Goal: Information Seeking & Learning: Learn about a topic

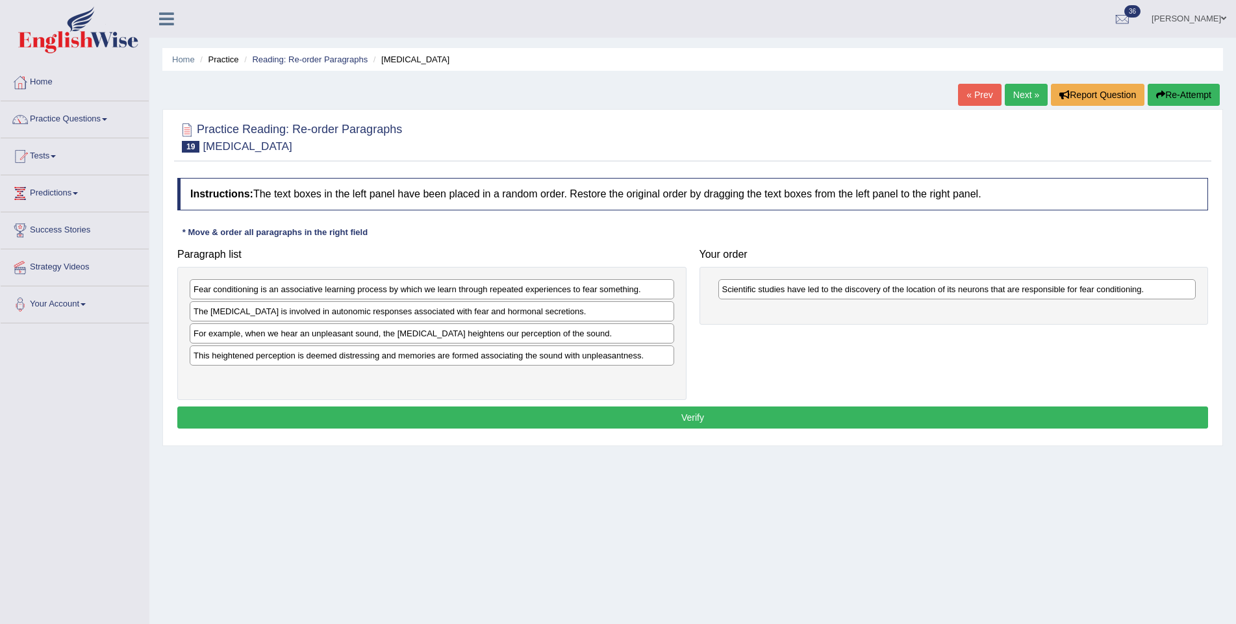
click at [698, 415] on button "Verify" at bounding box center [692, 418] width 1031 height 22
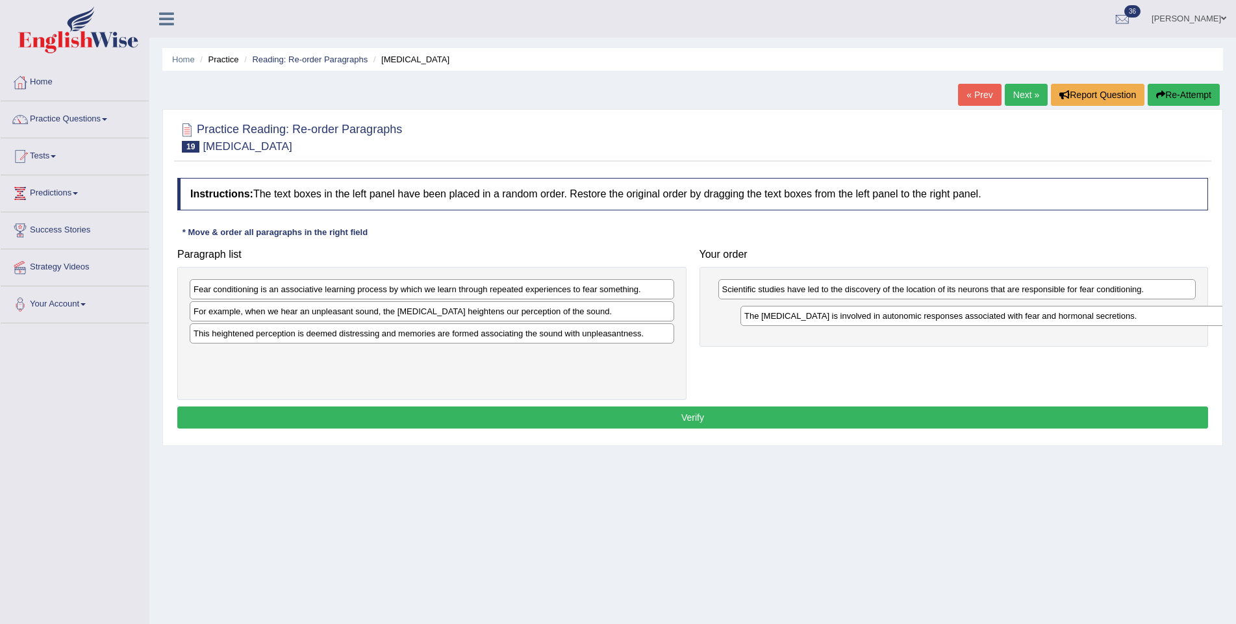
drag, startPoint x: 244, startPoint y: 317, endPoint x: 794, endPoint y: 322, distance: 550.8
click at [794, 322] on div "The amygdala is involved in autonomic responses associated with fear and hormon…" at bounding box center [982, 316] width 485 height 20
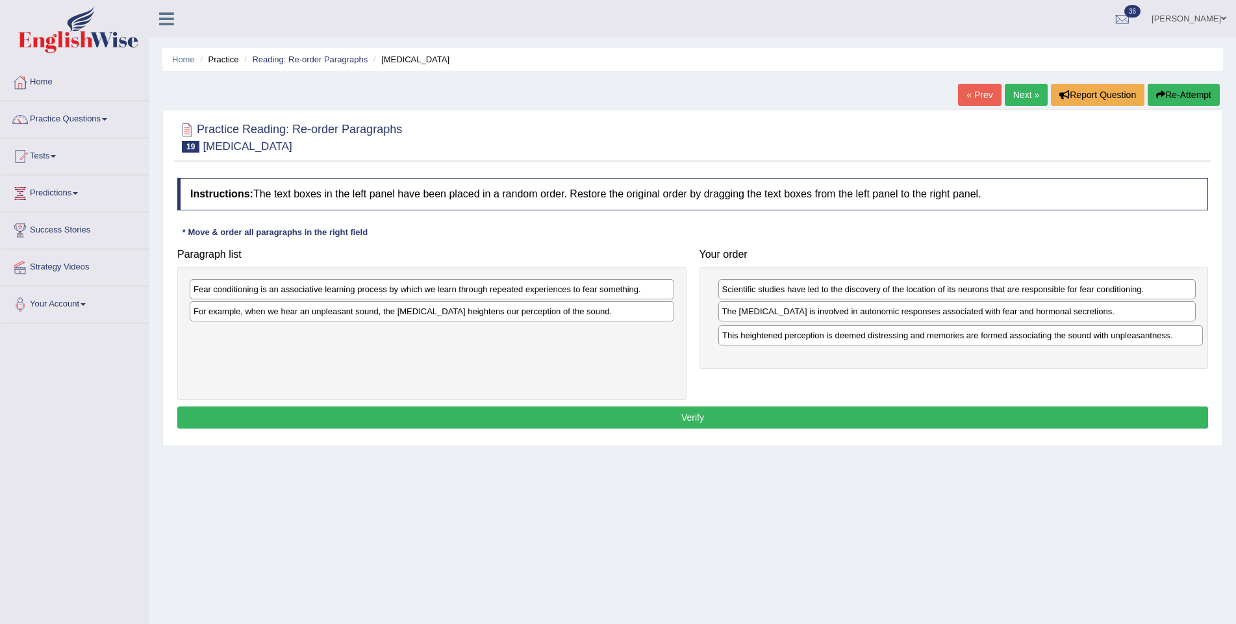
drag, startPoint x: 355, startPoint y: 338, endPoint x: 883, endPoint y: 341, distance: 528.7
click at [883, 341] on div "This heightened perception is deemed distressing and memories are formed associ…" at bounding box center [960, 335] width 485 height 20
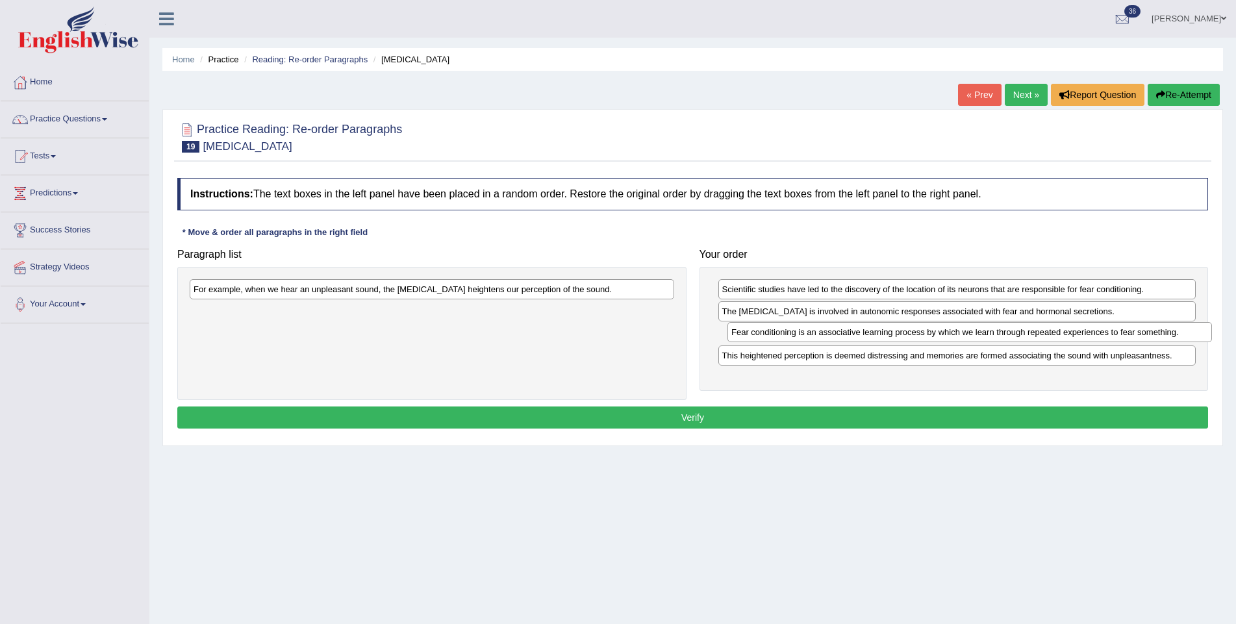
drag, startPoint x: 429, startPoint y: 290, endPoint x: 967, endPoint y: 333, distance: 539.5
click at [967, 333] on div "Fear conditioning is an associative learning process by which we learn through …" at bounding box center [969, 332] width 485 height 20
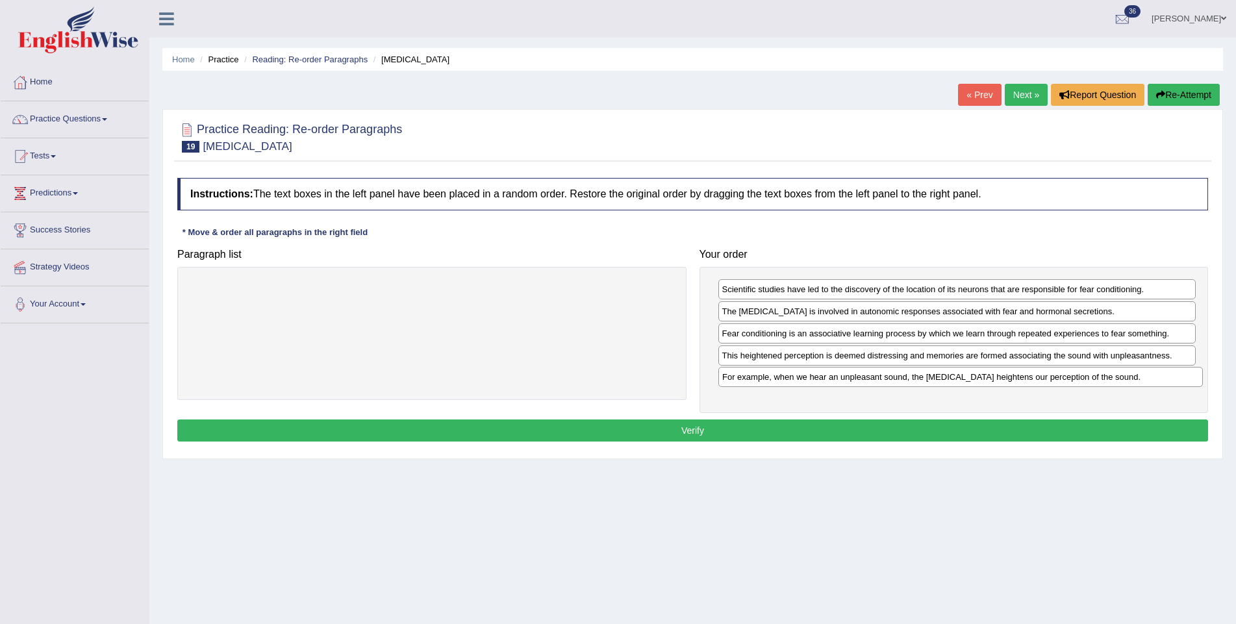
drag, startPoint x: 550, startPoint y: 294, endPoint x: 1079, endPoint y: 383, distance: 536.0
click at [1079, 383] on div "For example, when we hear an unpleasant sound, the amygdala heightens our perce…" at bounding box center [960, 377] width 485 height 20
click at [925, 434] on button "Verify" at bounding box center [692, 431] width 1031 height 22
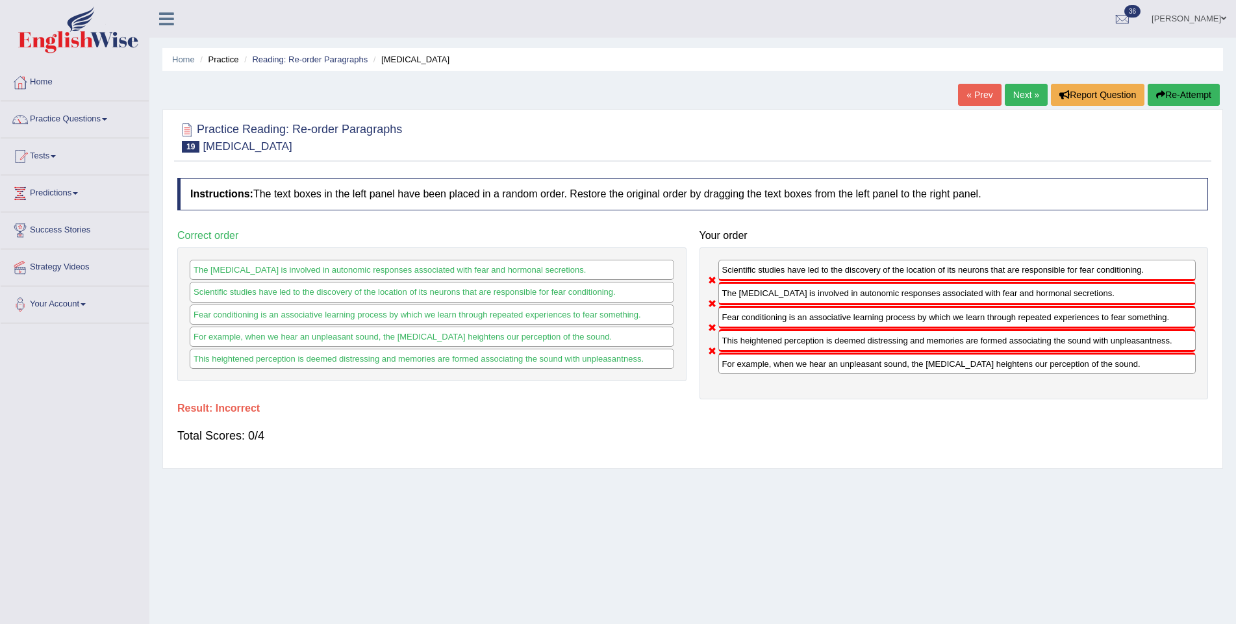
click at [1014, 91] on link "Next »" at bounding box center [1026, 95] width 43 height 22
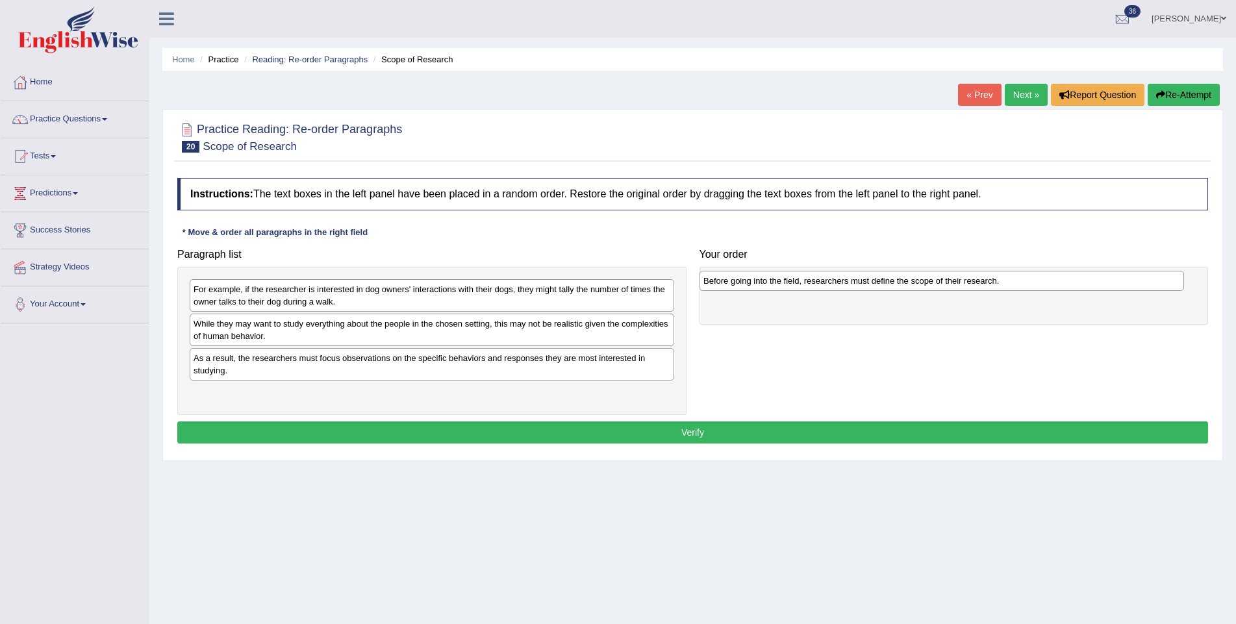
drag, startPoint x: 242, startPoint y: 399, endPoint x: 752, endPoint y: 288, distance: 522.4
click at [752, 288] on div "Before going into the field, researchers must define the scope of their researc…" at bounding box center [941, 281] width 485 height 20
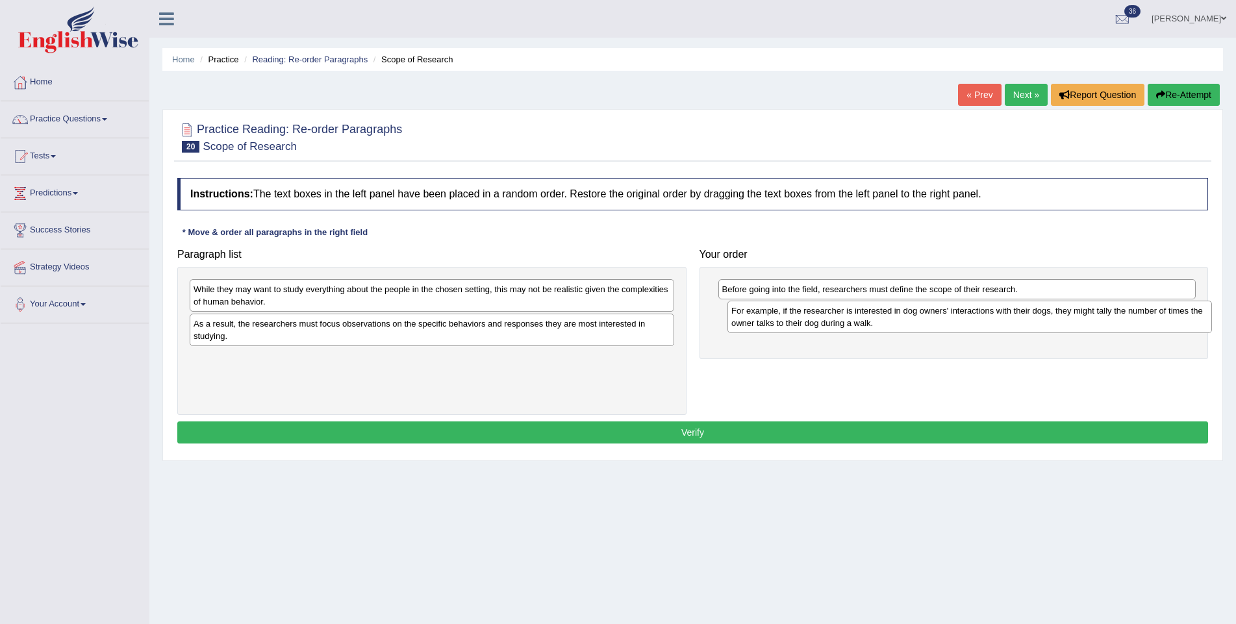
drag, startPoint x: 351, startPoint y: 290, endPoint x: 888, endPoint y: 312, distance: 538.2
click at [888, 312] on div "For example, if the researcher is interested in dog owners' interactions with t…" at bounding box center [969, 317] width 485 height 32
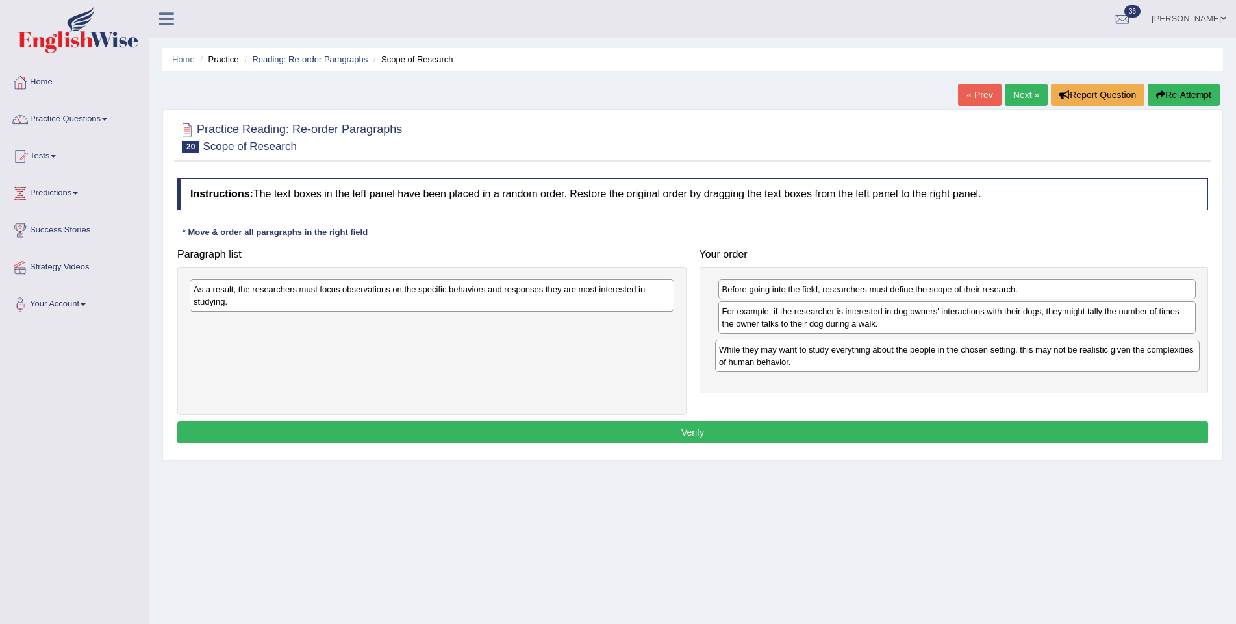
drag, startPoint x: 305, startPoint y: 303, endPoint x: 830, endPoint y: 364, distance: 529.0
click at [830, 364] on div "While they may want to study everything about the people in the chosen setting,…" at bounding box center [957, 356] width 485 height 32
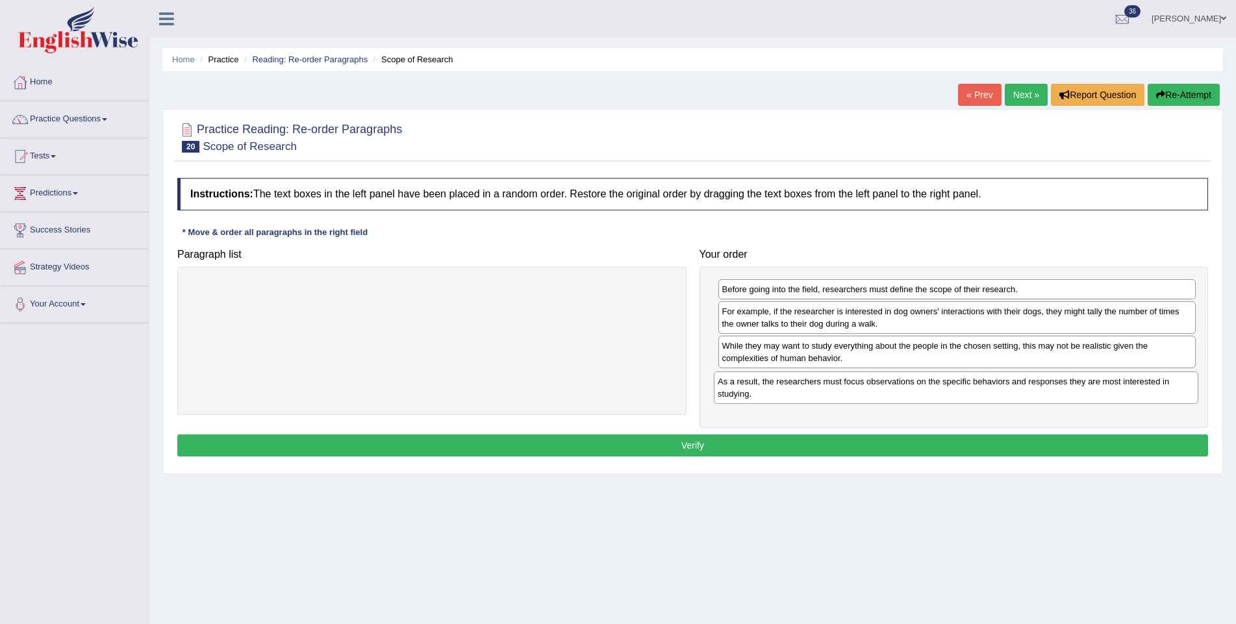
drag, startPoint x: 533, startPoint y: 290, endPoint x: 1057, endPoint y: 383, distance: 532.3
click at [1057, 383] on div "As a result, the researchers must focus observations on the specific behaviors …" at bounding box center [956, 387] width 485 height 32
click at [920, 442] on button "Verify" at bounding box center [692, 446] width 1031 height 22
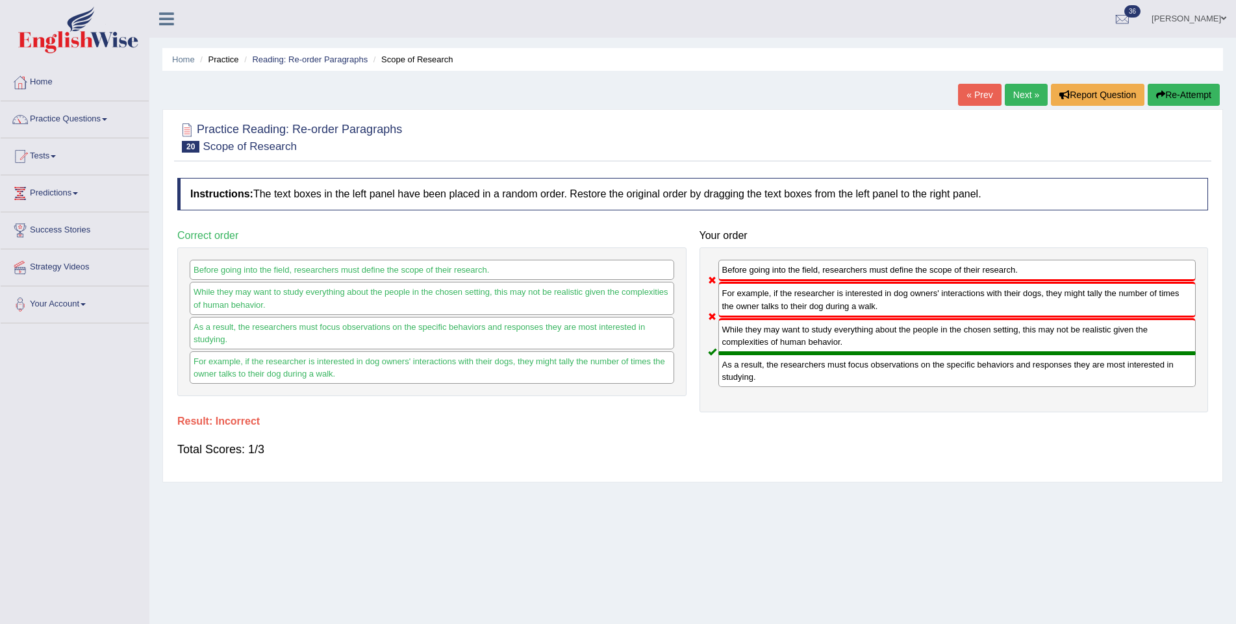
click at [1018, 86] on link "Next »" at bounding box center [1026, 95] width 43 height 22
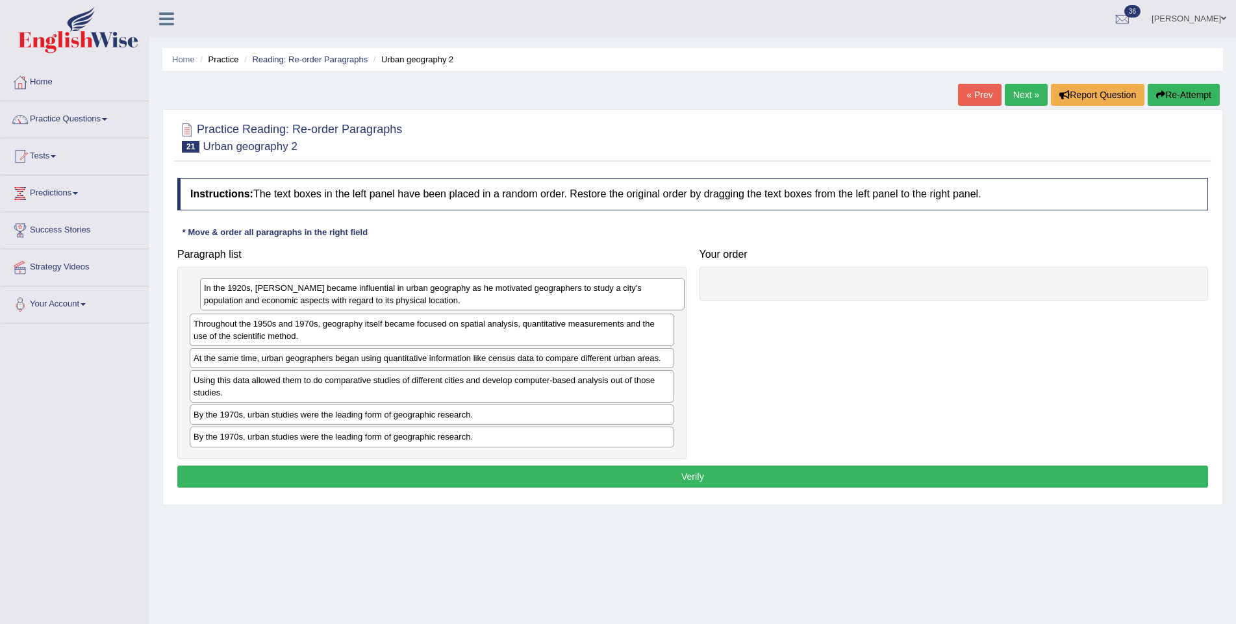
drag, startPoint x: 325, startPoint y: 297, endPoint x: 335, endPoint y: 296, distance: 10.4
click at [335, 296] on div "In the 1920s, Carl Sauer became influential in urban geography as he motivated …" at bounding box center [442, 294] width 485 height 32
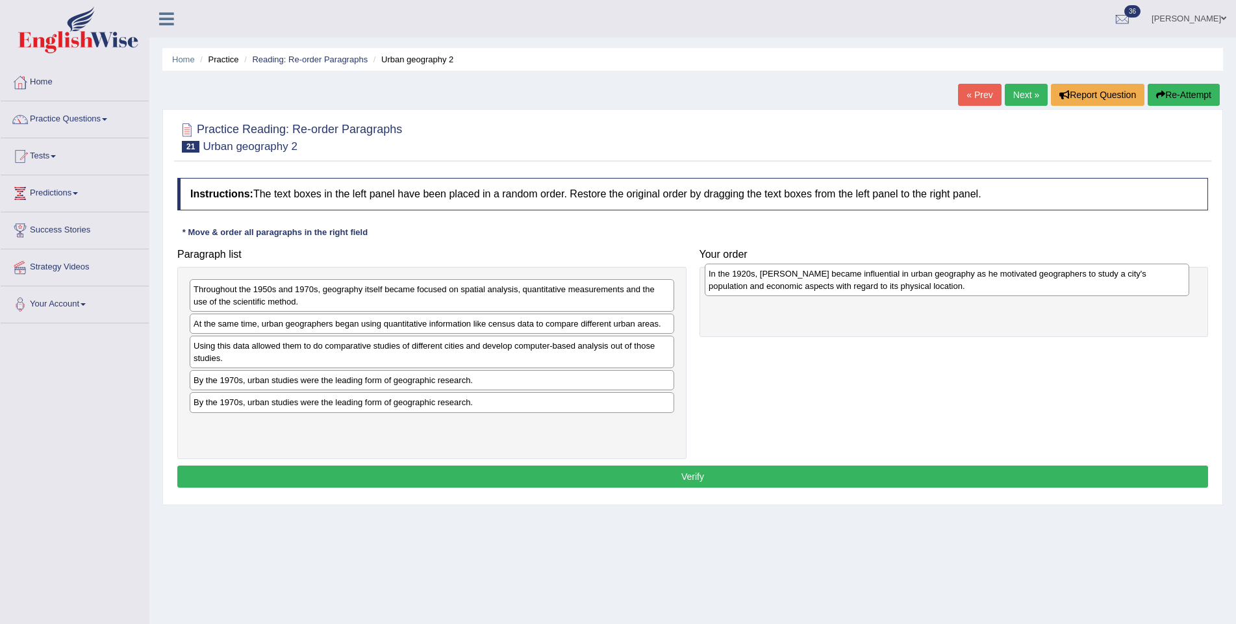
drag, startPoint x: 216, startPoint y: 294, endPoint x: 731, endPoint y: 279, distance: 515.2
click at [731, 279] on div "In the 1920s, Carl Sauer became influential in urban geography as he motivated …" at bounding box center [947, 280] width 485 height 32
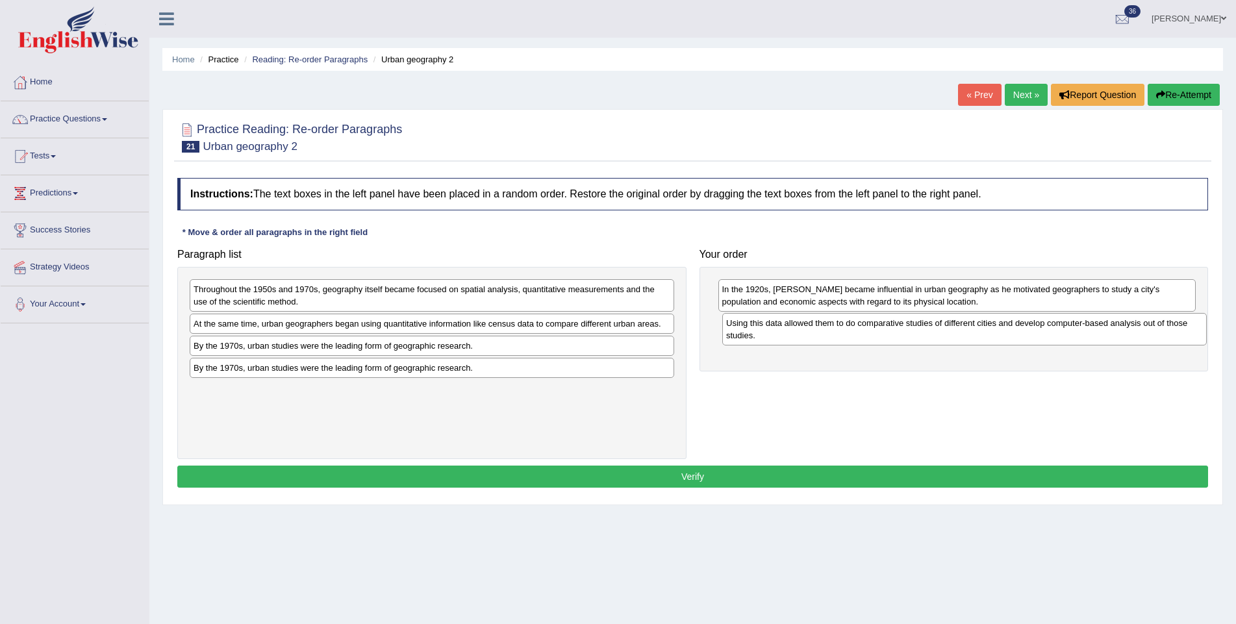
drag, startPoint x: 296, startPoint y: 347, endPoint x: 815, endPoint y: 325, distance: 520.0
click at [815, 325] on div "Using this data allowed them to do comparative studies of different cities and …" at bounding box center [964, 329] width 485 height 32
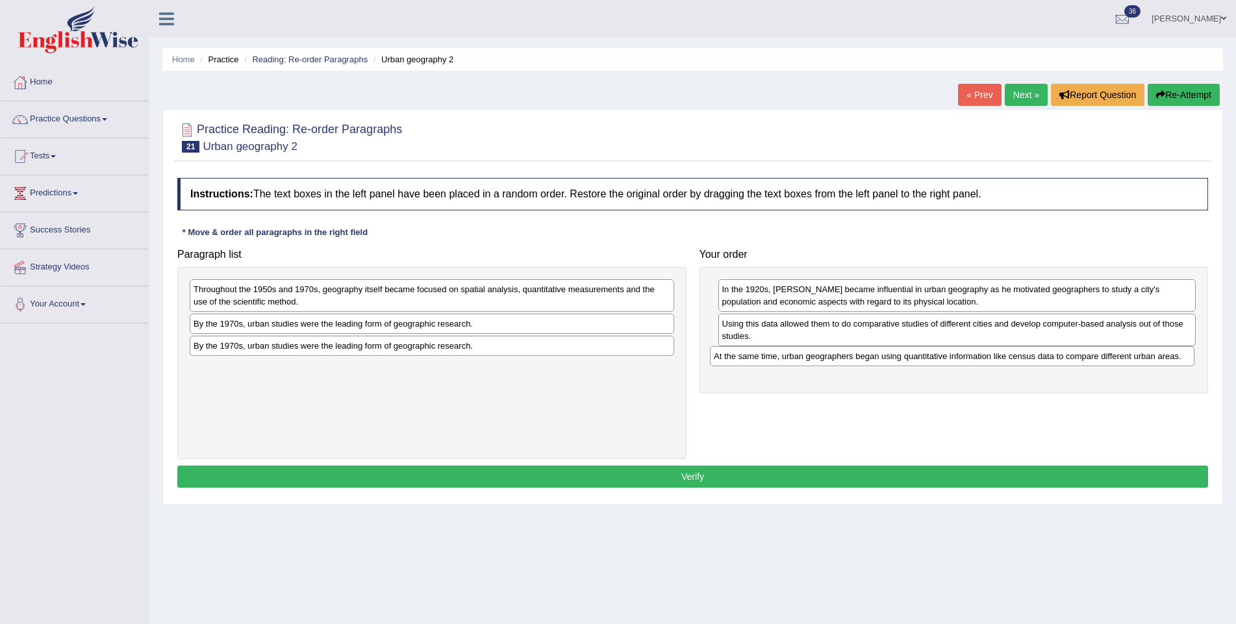
drag, startPoint x: 416, startPoint y: 325, endPoint x: 936, endPoint y: 359, distance: 521.3
click at [936, 359] on div "At the same time, urban geographers began using quantitative information like c…" at bounding box center [952, 356] width 485 height 20
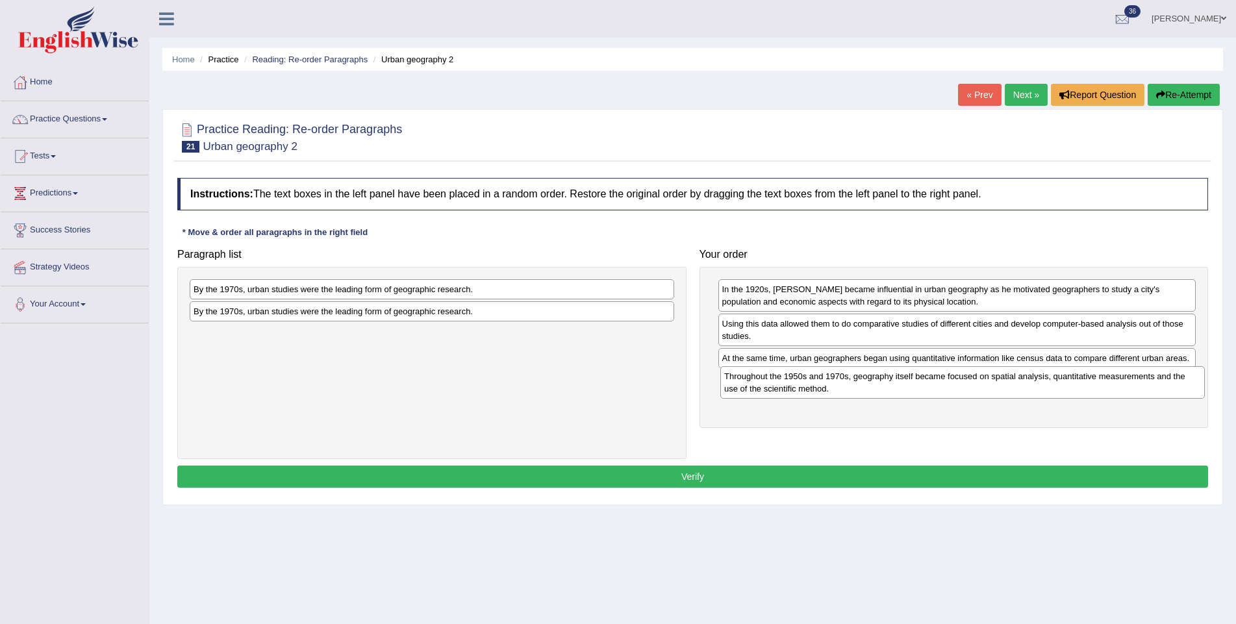
drag, startPoint x: 414, startPoint y: 292, endPoint x: 945, endPoint y: 380, distance: 537.8
click at [945, 380] on div "Throughout the 1950s and 1970s, geography itself became focused on spatial anal…" at bounding box center [962, 382] width 485 height 32
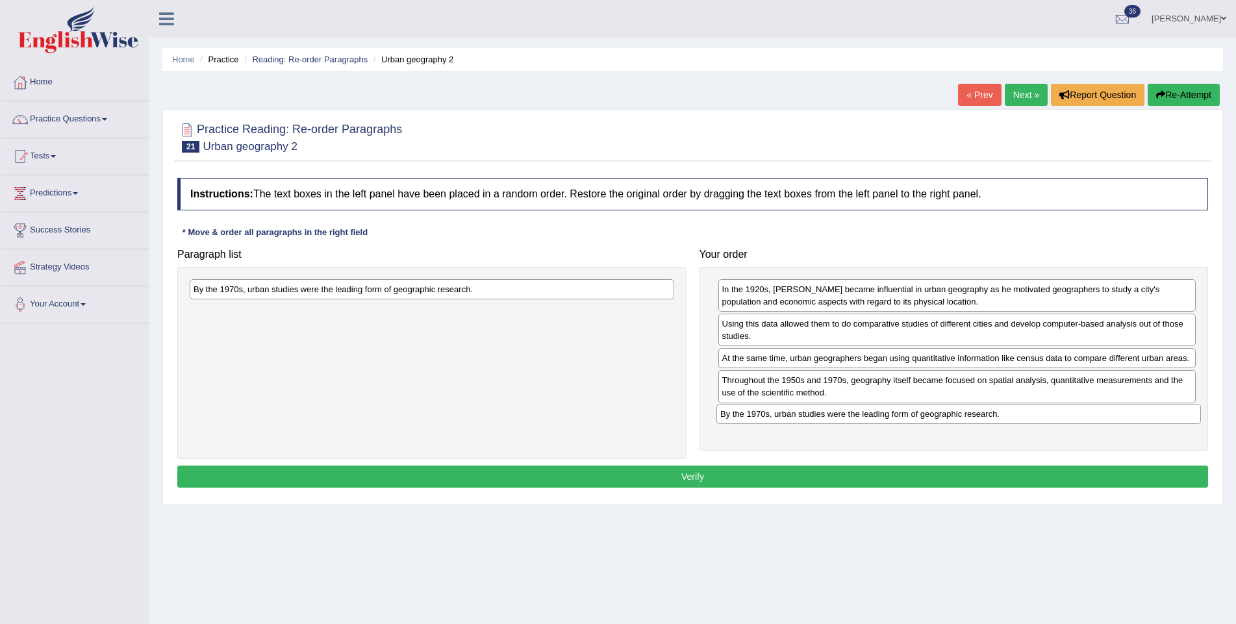
drag, startPoint x: 434, startPoint y: 296, endPoint x: 961, endPoint y: 422, distance: 541.4
click at [961, 422] on div "By the 1970s, urban studies were the leading form of geographic research." at bounding box center [958, 414] width 485 height 20
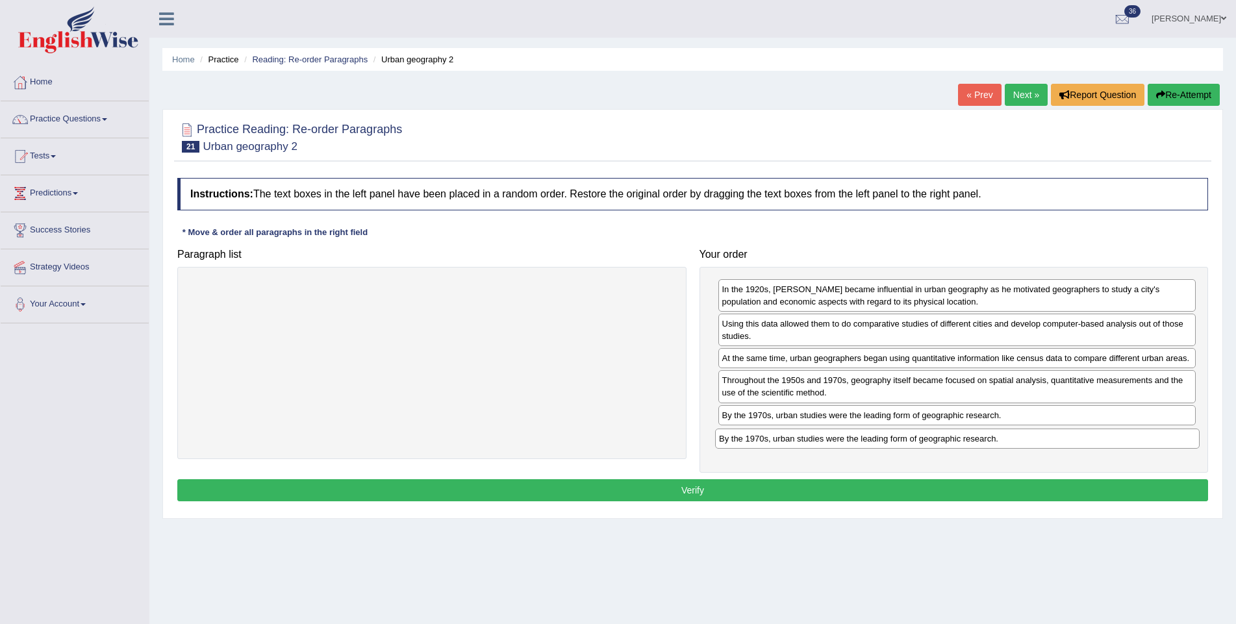
drag, startPoint x: 401, startPoint y: 290, endPoint x: 930, endPoint y: 438, distance: 549.0
click at [930, 438] on div "By the 1970s, urban studies were the leading form of geographic research." at bounding box center [957, 439] width 485 height 20
click at [831, 488] on button "Verify" at bounding box center [692, 490] width 1031 height 22
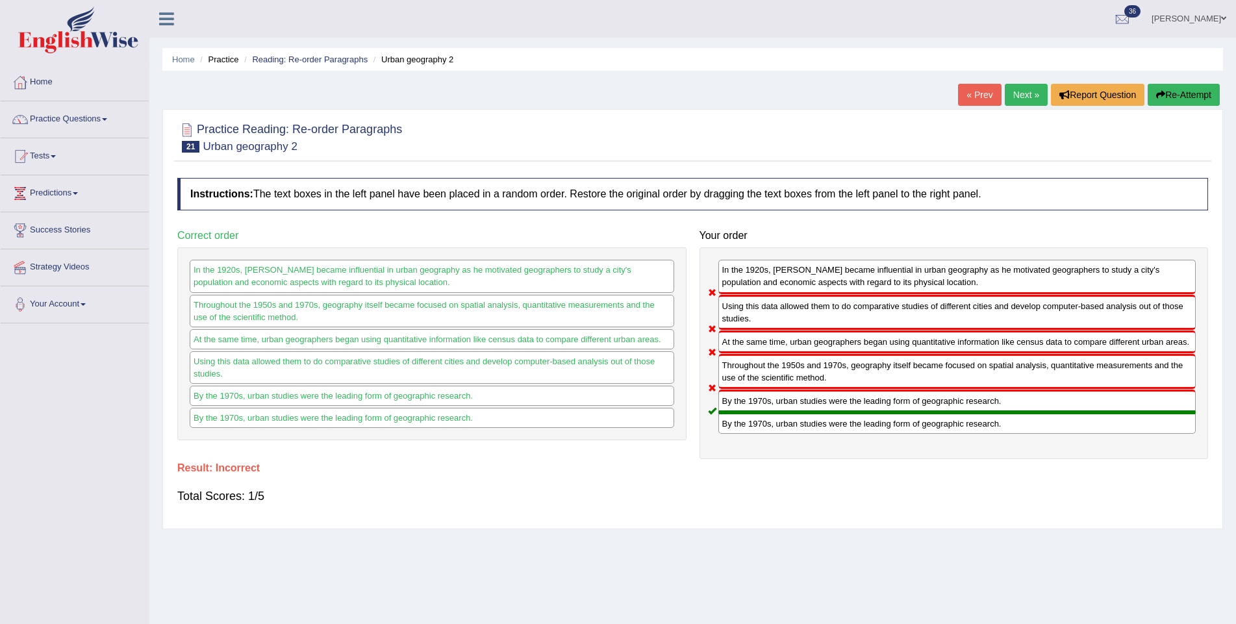
click at [1159, 90] on icon "button" at bounding box center [1160, 94] width 9 height 9
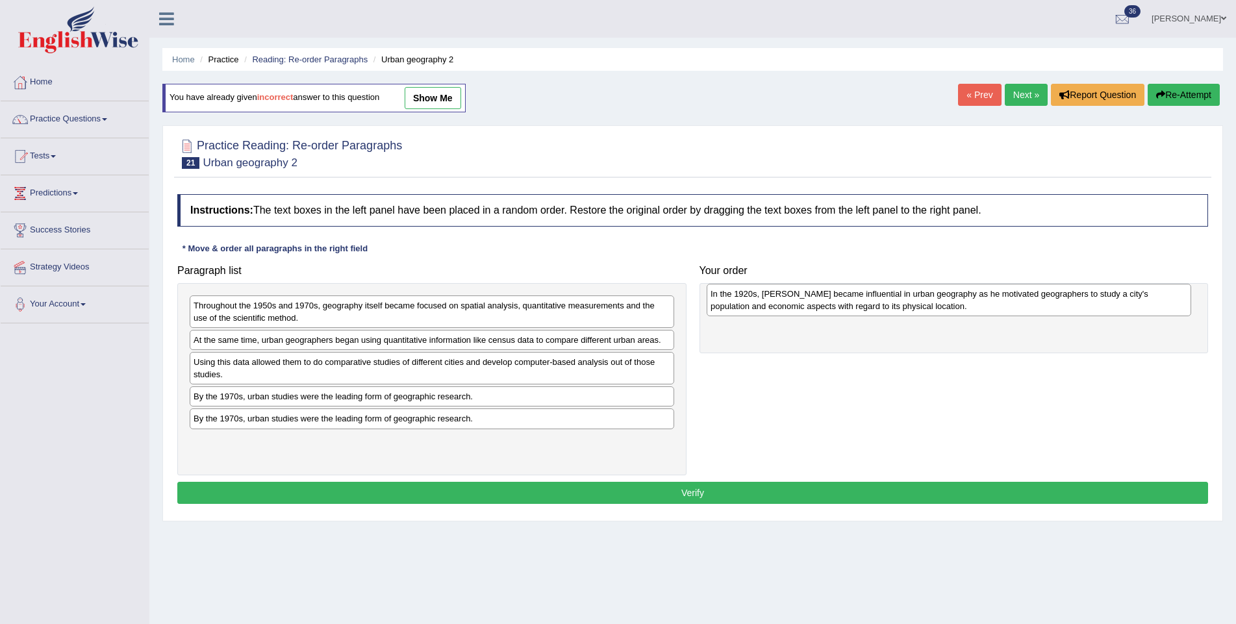
click at [779, 305] on div "In the 1920s, Carl Sauer became influential in urban geography as he motivated …" at bounding box center [949, 300] width 485 height 32
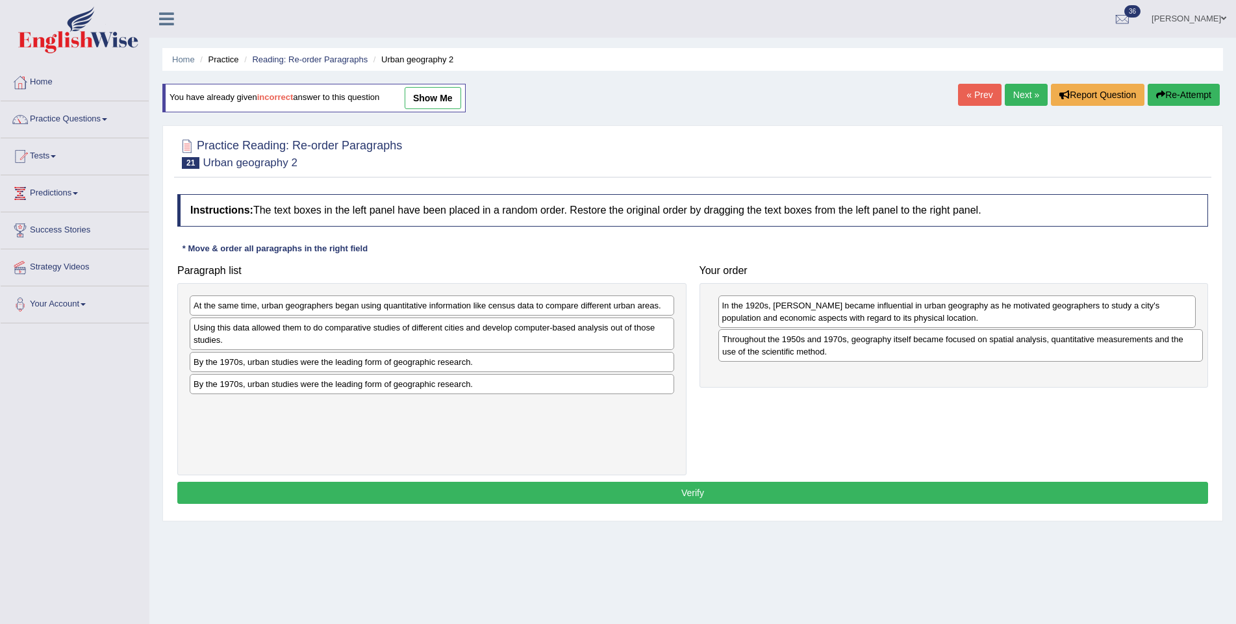
drag, startPoint x: 310, startPoint y: 307, endPoint x: 838, endPoint y: 340, distance: 528.4
click at [838, 341] on div "Throughout the 1950s and 1970s, geography itself became focused on spatial anal…" at bounding box center [960, 345] width 485 height 32
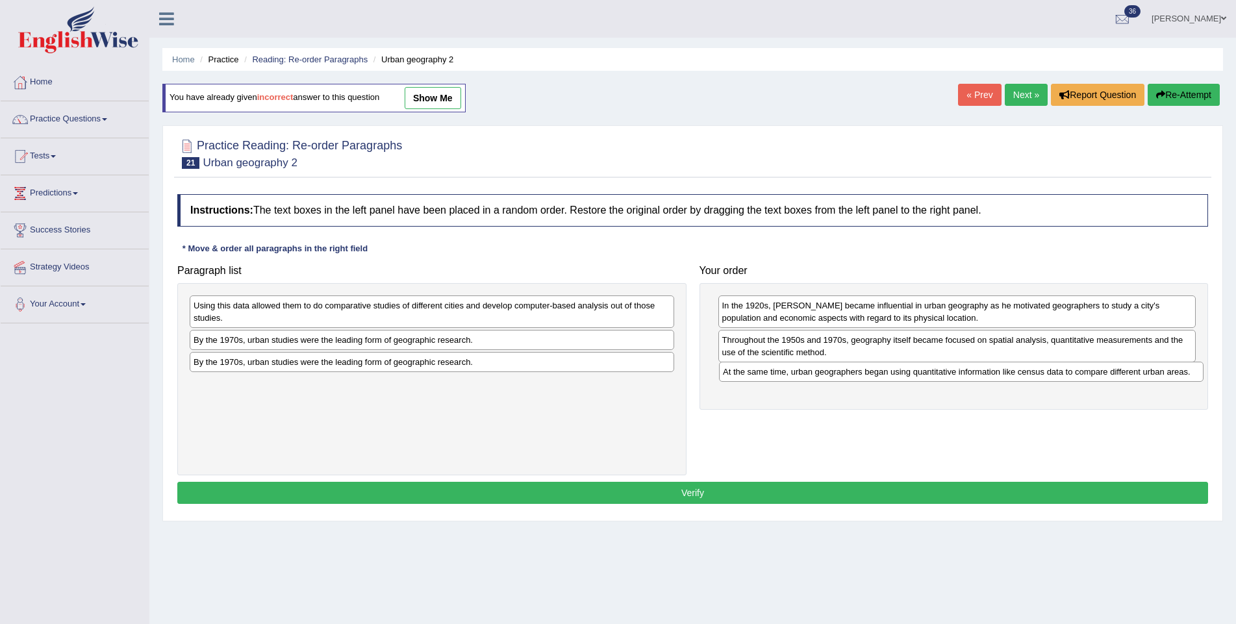
drag, startPoint x: 332, startPoint y: 307, endPoint x: 861, endPoint y: 374, distance: 532.9
click at [861, 374] on div "At the same time, urban geographers began using quantitative information like c…" at bounding box center [961, 372] width 485 height 20
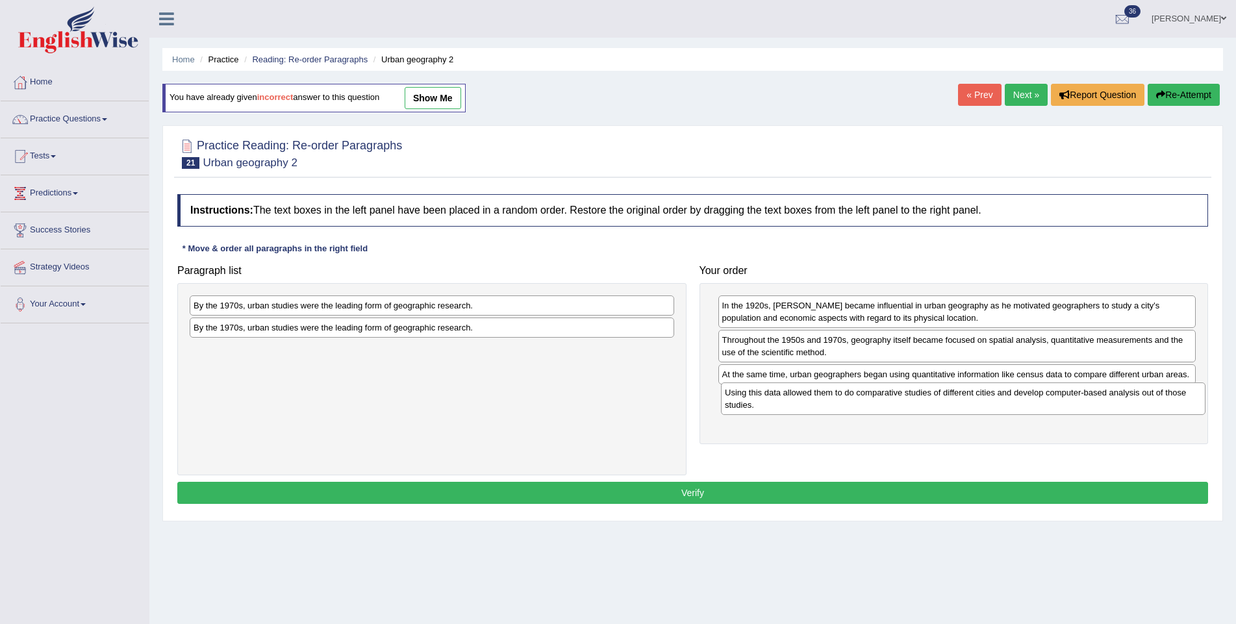
drag, startPoint x: 429, startPoint y: 314, endPoint x: 960, endPoint y: 402, distance: 538.4
click at [960, 402] on div "Using this data allowed them to do comparative studies of different cities and …" at bounding box center [963, 399] width 485 height 32
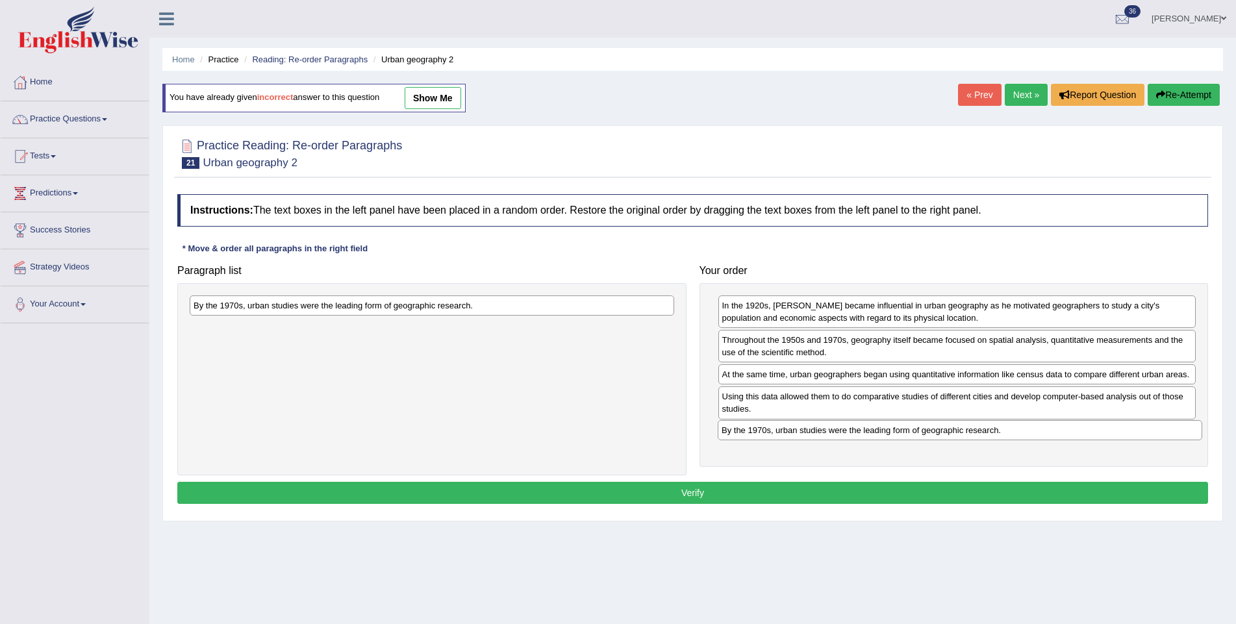
drag, startPoint x: 270, startPoint y: 309, endPoint x: 797, endPoint y: 433, distance: 541.6
click at [797, 433] on div "By the 1970s, urban studies were the leading form of geographic research." at bounding box center [960, 430] width 485 height 20
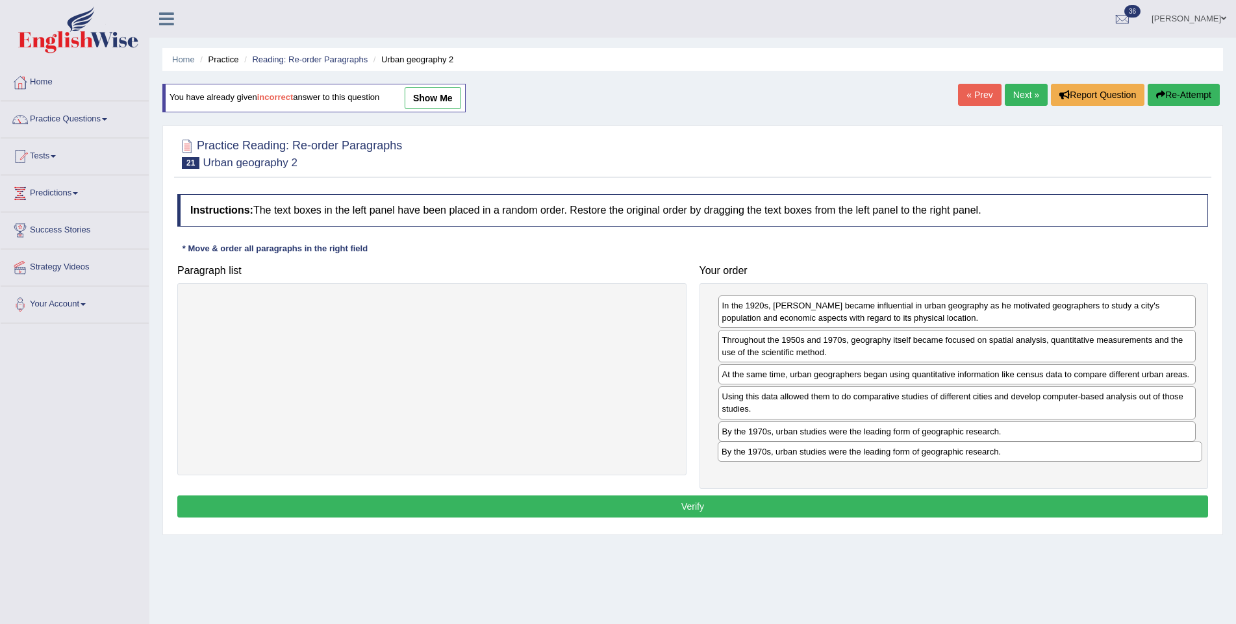
drag, startPoint x: 421, startPoint y: 312, endPoint x: 949, endPoint y: 459, distance: 548.0
click at [949, 459] on div "By the 1970s, urban studies were the leading form of geographic research." at bounding box center [960, 452] width 485 height 20
click at [887, 499] on button "Verify" at bounding box center [692, 507] width 1031 height 22
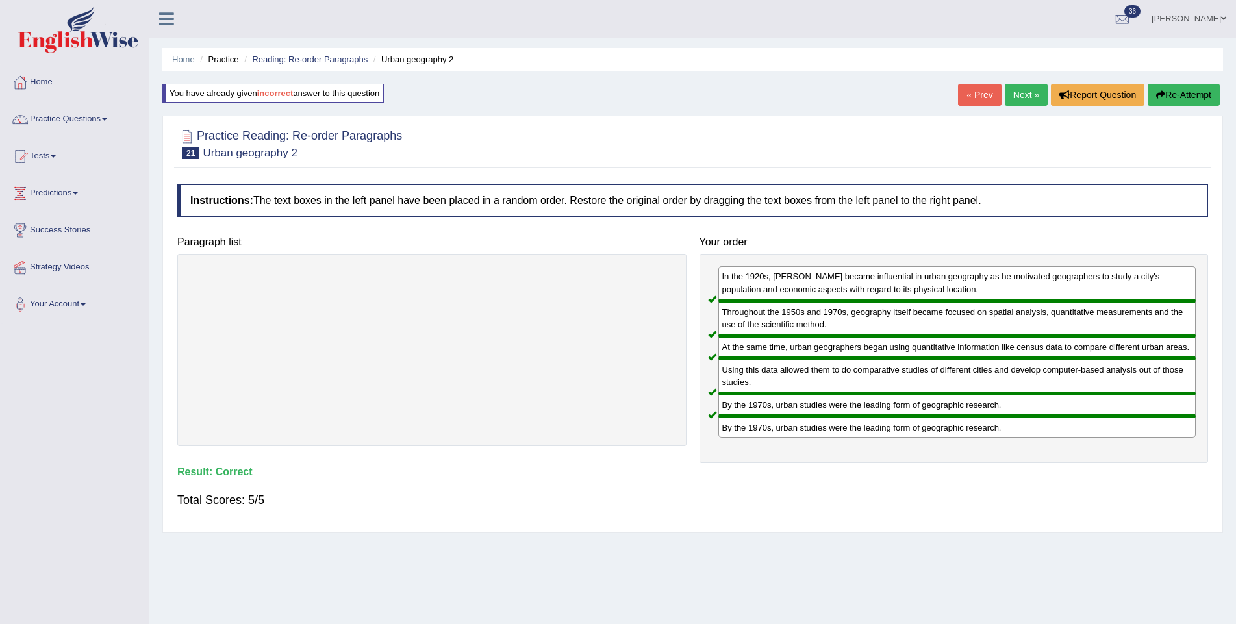
click at [1016, 89] on link "Next »" at bounding box center [1026, 95] width 43 height 22
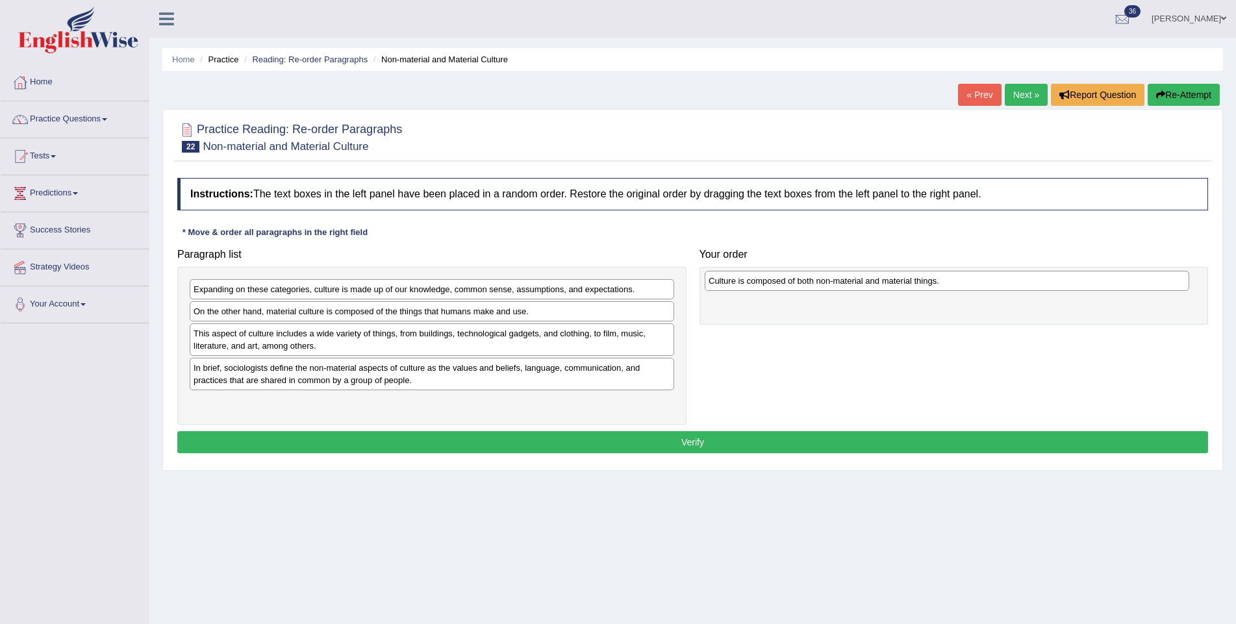
drag, startPoint x: 323, startPoint y: 402, endPoint x: 838, endPoint y: 281, distance: 529.0
click at [838, 281] on div "Culture is composed of both non-material and material things." at bounding box center [947, 281] width 485 height 20
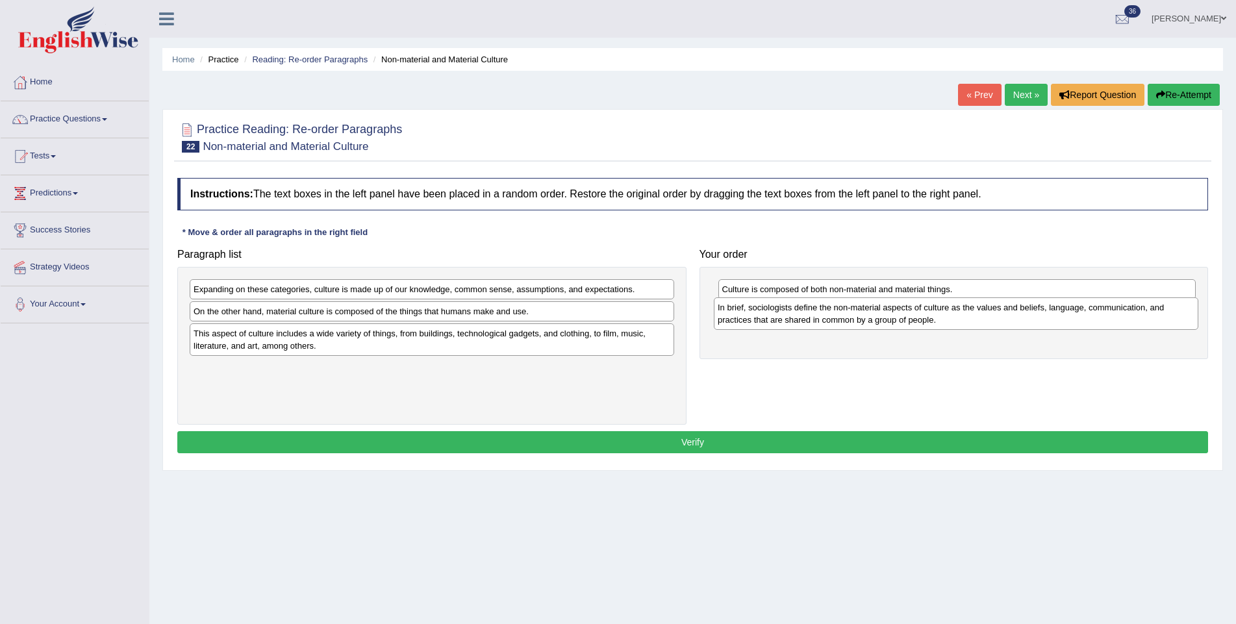
drag, startPoint x: 364, startPoint y: 383, endPoint x: 888, endPoint y: 323, distance: 527.5
click at [888, 323] on div "In brief, sociologists define the non-material aspects of culture as the values…" at bounding box center [956, 313] width 485 height 32
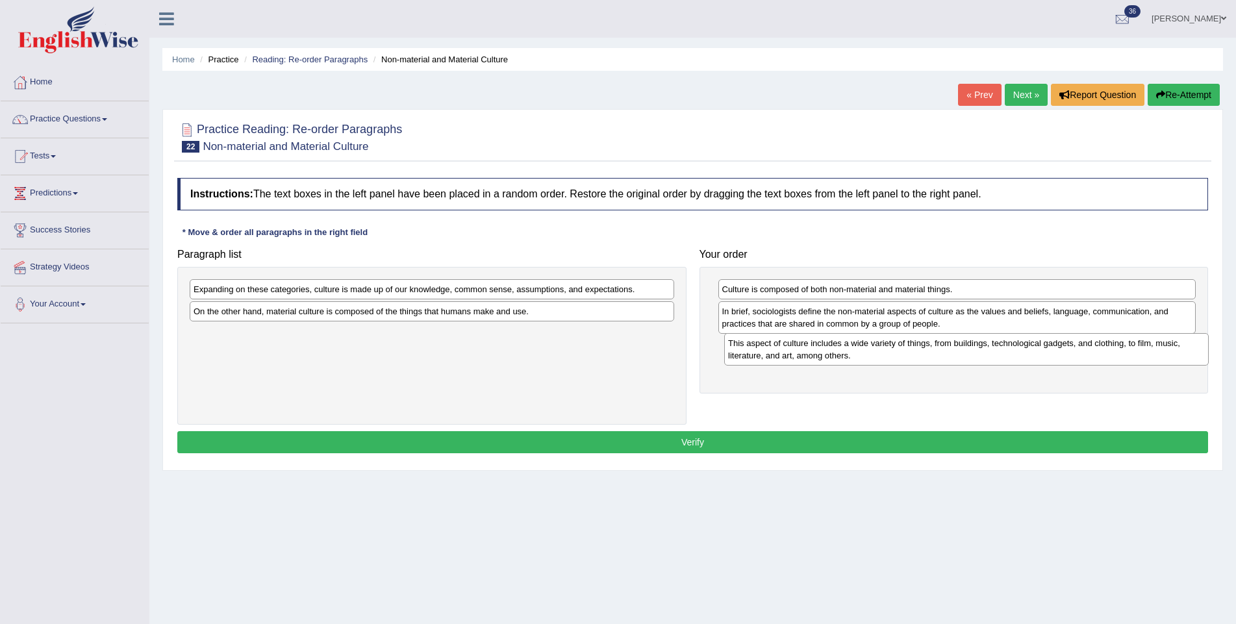
drag, startPoint x: 350, startPoint y: 339, endPoint x: 885, endPoint y: 349, distance: 534.6
click at [885, 349] on div "This aspect of culture includes a wide variety of things, from buildings, techn…" at bounding box center [966, 349] width 485 height 32
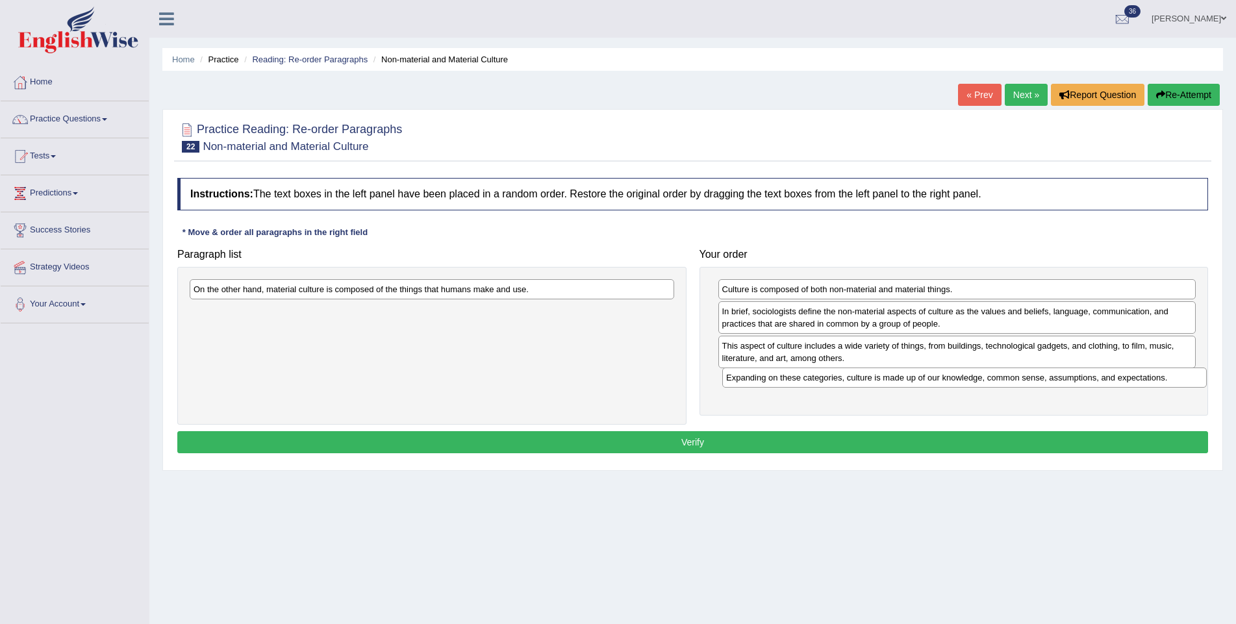
drag, startPoint x: 488, startPoint y: 293, endPoint x: 1021, endPoint y: 382, distance: 539.9
click at [1021, 382] on div "Expanding on these categories, culture is made up of our knowledge, common sens…" at bounding box center [964, 378] width 485 height 20
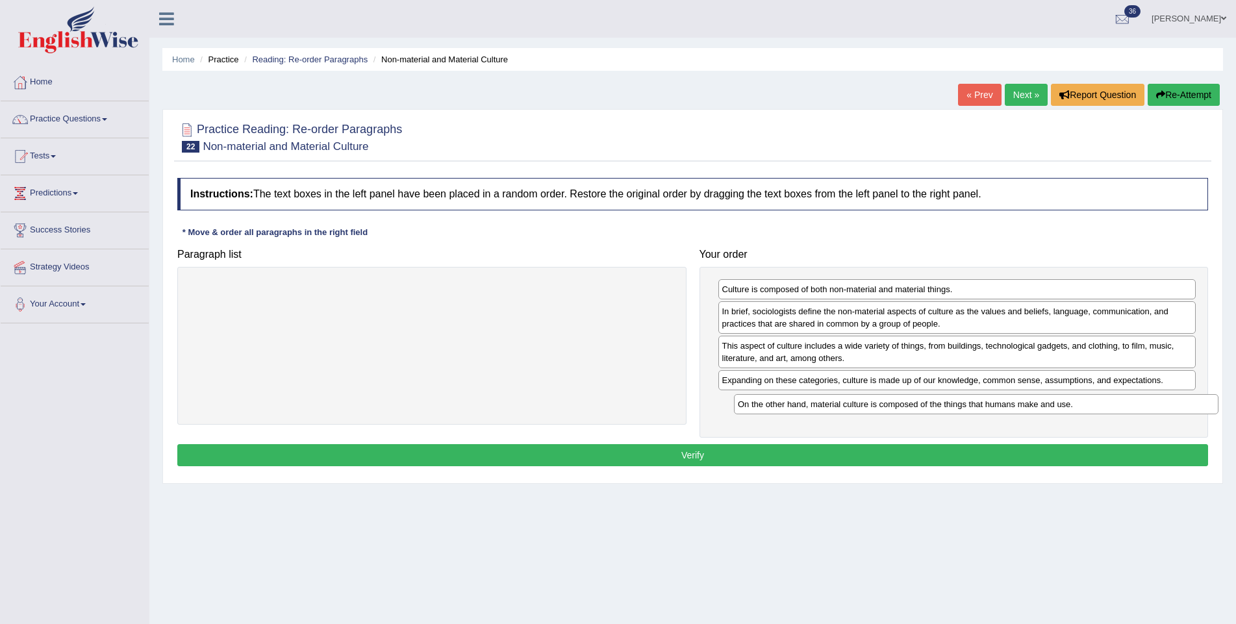
drag, startPoint x: 517, startPoint y: 292, endPoint x: 1061, endPoint y: 408, distance: 556.4
click at [1061, 408] on div "On the other hand, material culture is composed of the things that humans make …" at bounding box center [976, 404] width 485 height 20
click at [775, 453] on button "Verify" at bounding box center [692, 456] width 1031 height 22
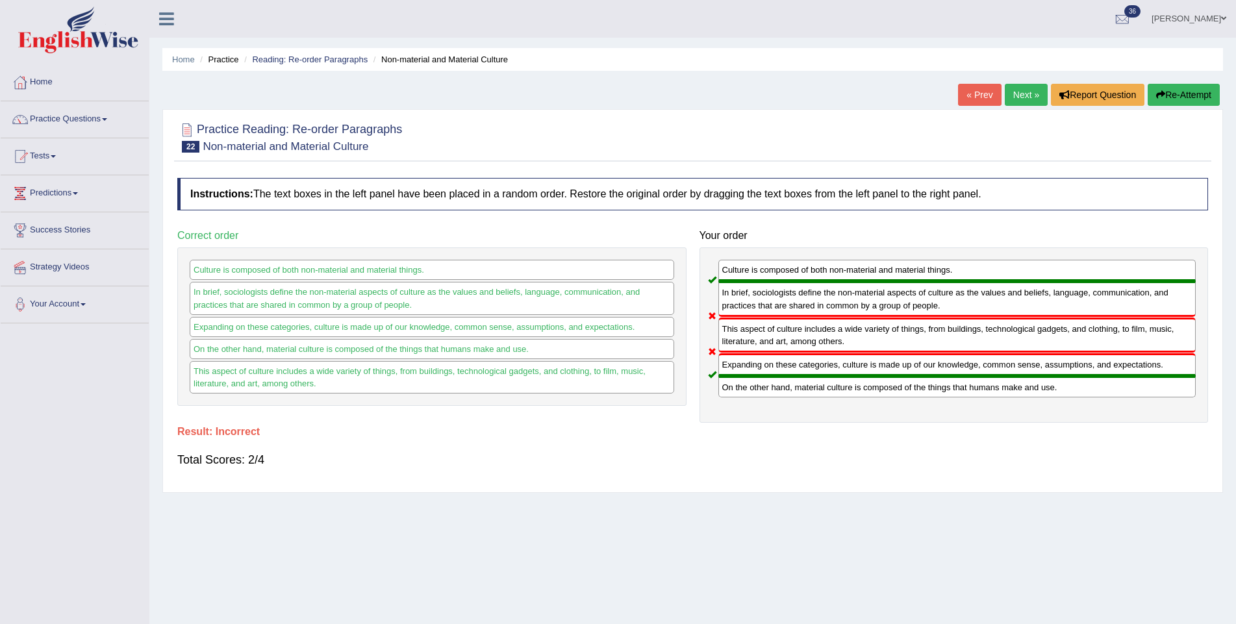
click at [1182, 89] on button "Re-Attempt" at bounding box center [1184, 95] width 72 height 22
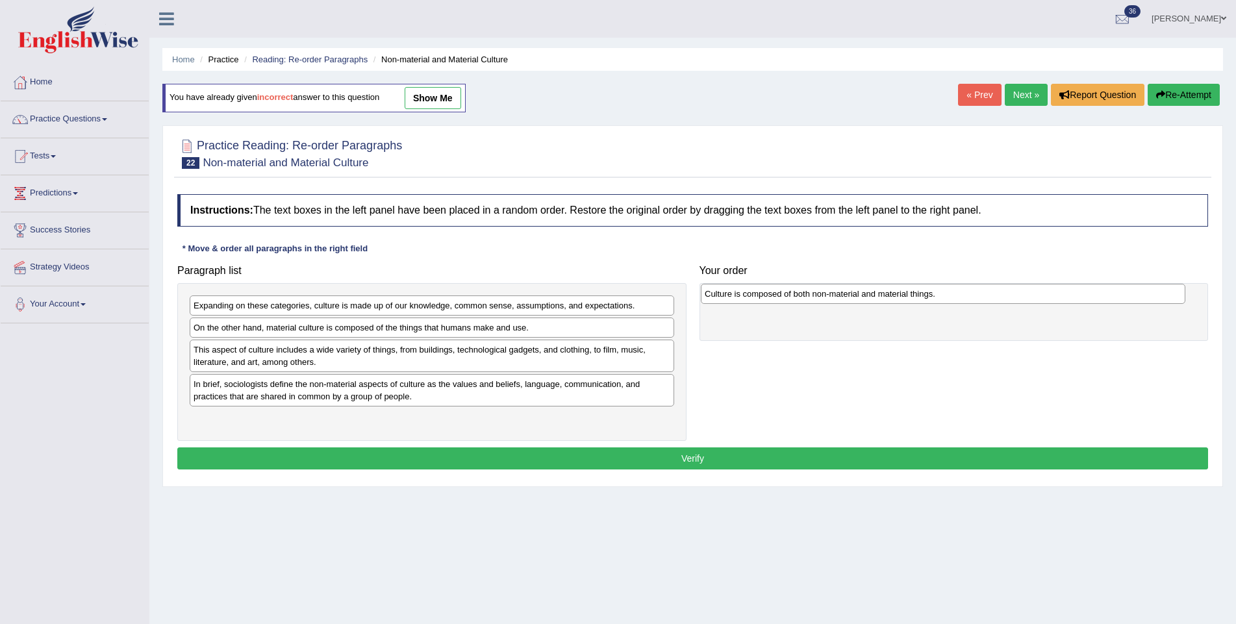
drag, startPoint x: 222, startPoint y: 423, endPoint x: 733, endPoint y: 299, distance: 526.0
click at [733, 299] on div "Culture is composed of both non-material and material things." at bounding box center [943, 294] width 485 height 20
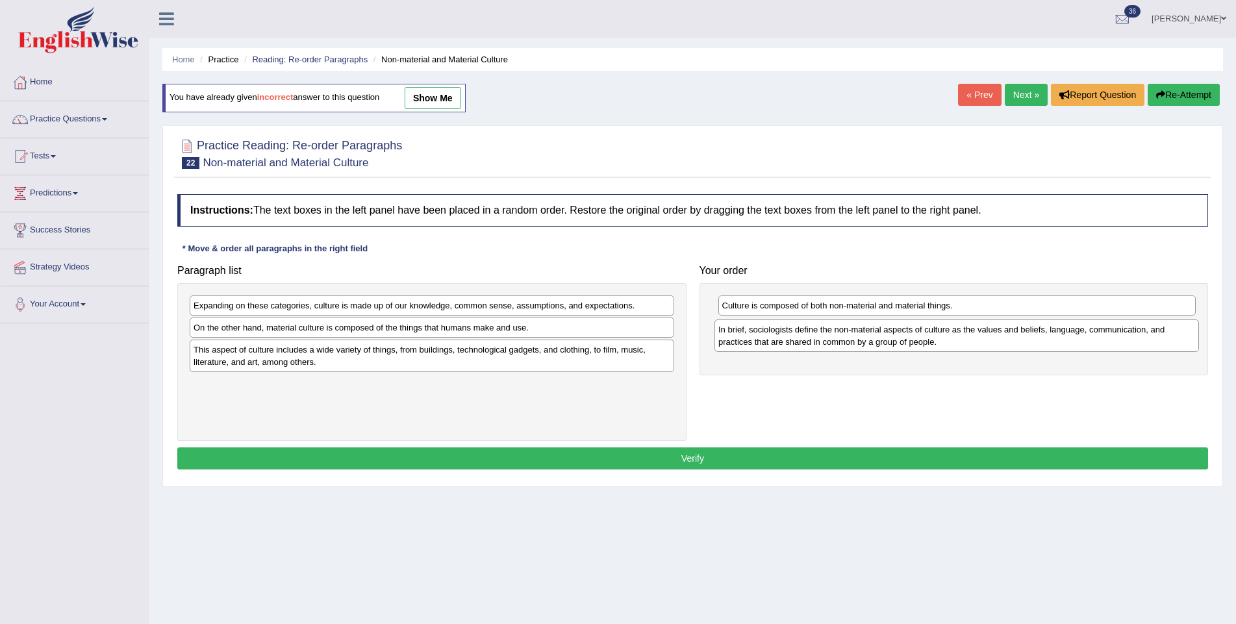
drag, startPoint x: 205, startPoint y: 390, endPoint x: 734, endPoint y: 336, distance: 531.4
click at [734, 336] on div "In brief, sociologists define the non-material aspects of culture as the values…" at bounding box center [956, 336] width 485 height 32
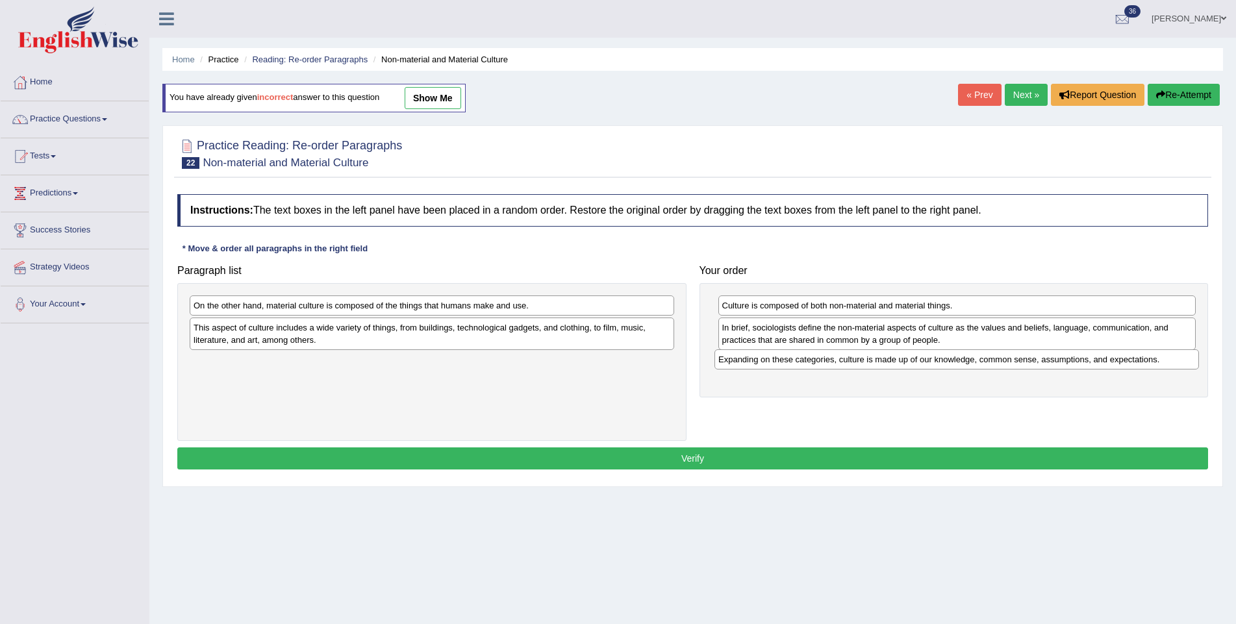
drag, startPoint x: 360, startPoint y: 307, endPoint x: 885, endPoint y: 361, distance: 527.6
click at [885, 361] on div "Expanding on these categories, culture is made up of our knowledge, common sens…" at bounding box center [956, 359] width 485 height 20
click at [328, 308] on div "On the other hand, material culture is composed of the things that humans make …" at bounding box center [432, 306] width 485 height 20
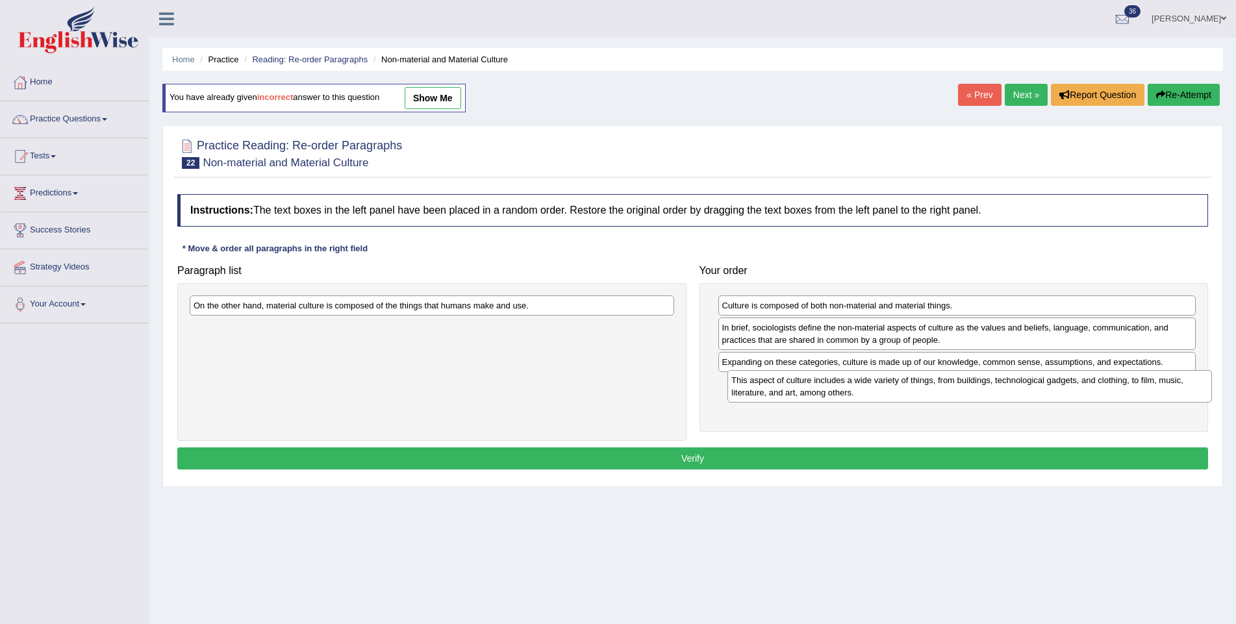
drag, startPoint x: 325, startPoint y: 331, endPoint x: 862, endPoint y: 384, distance: 540.3
click at [862, 384] on div "This aspect of culture includes a wide variety of things, from buildings, techn…" at bounding box center [969, 386] width 485 height 32
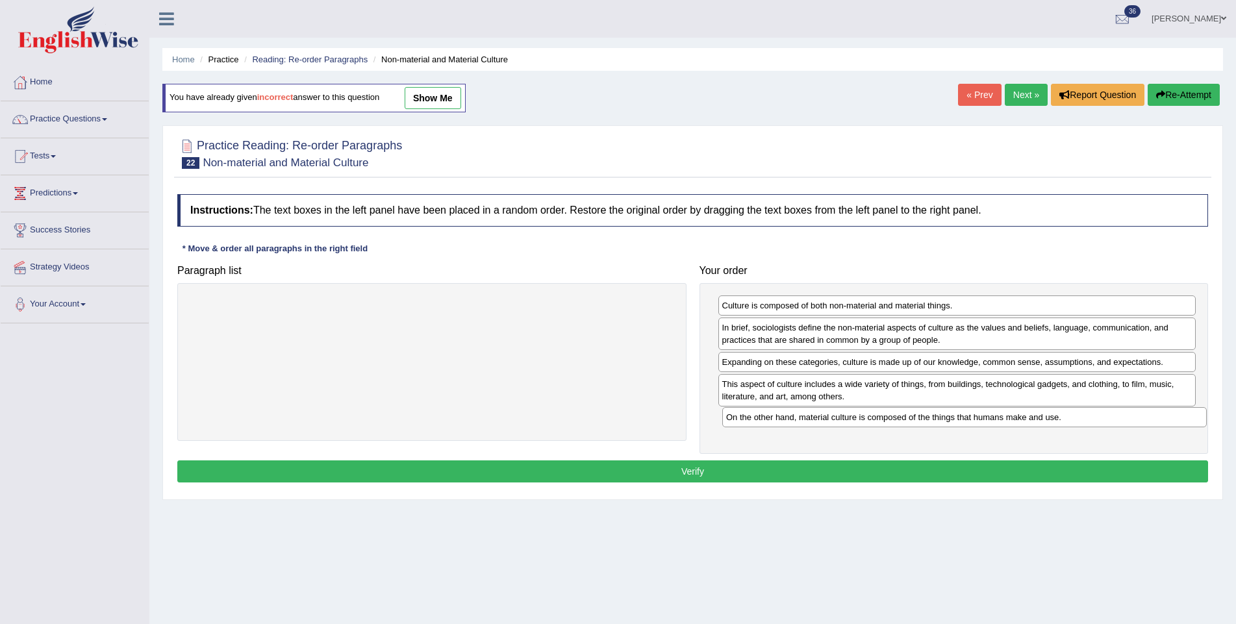
drag, startPoint x: 500, startPoint y: 312, endPoint x: 1033, endPoint y: 424, distance: 544.3
click at [1033, 424] on div "On the other hand, material culture is composed of the things that humans make …" at bounding box center [964, 417] width 485 height 20
click at [935, 475] on button "Verify" at bounding box center [692, 472] width 1031 height 22
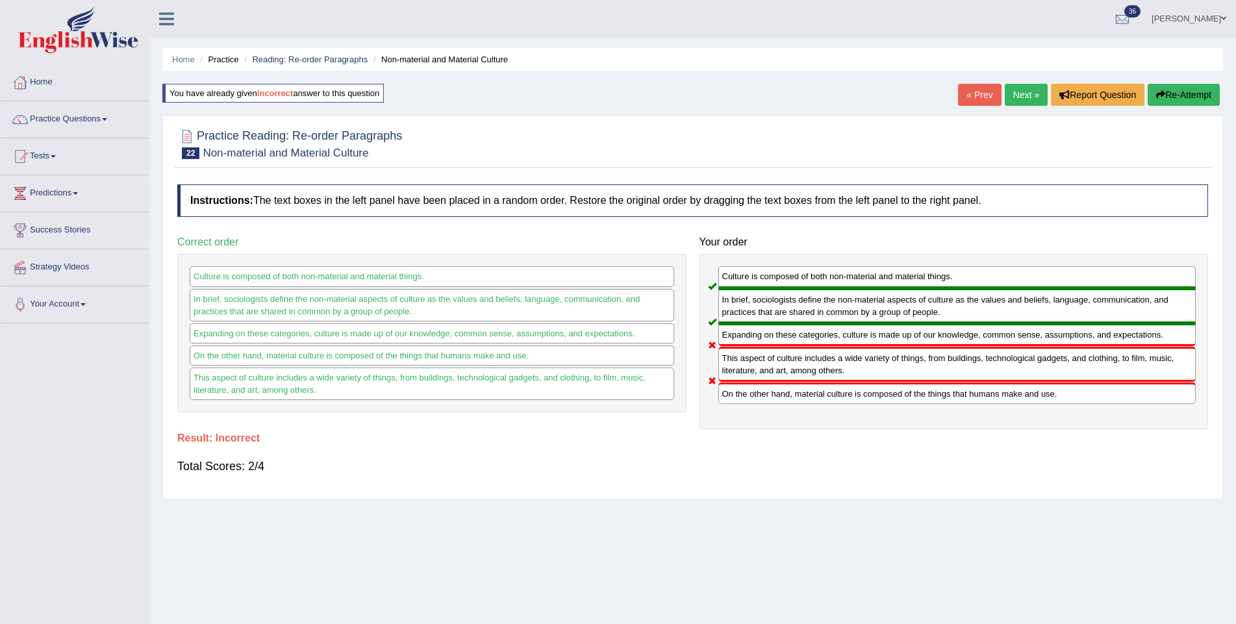
click at [1014, 95] on link "Next »" at bounding box center [1026, 95] width 43 height 22
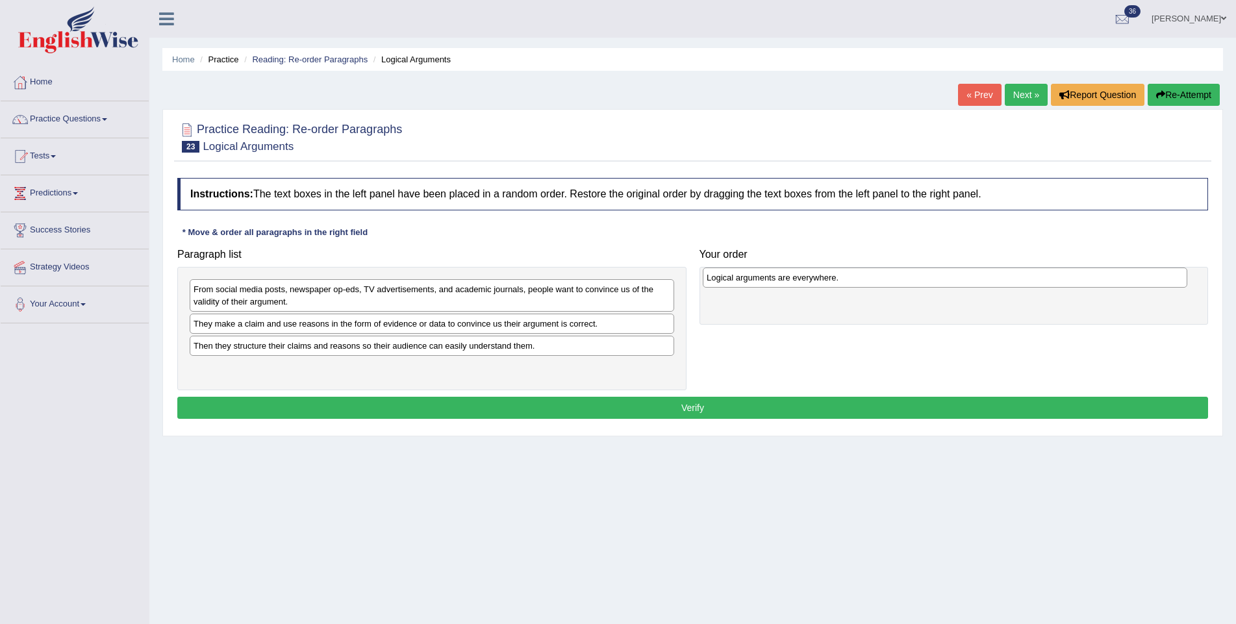
drag, startPoint x: 225, startPoint y: 352, endPoint x: 738, endPoint y: 283, distance: 517.7
click at [738, 283] on div "Logical arguments are everywhere." at bounding box center [945, 278] width 485 height 20
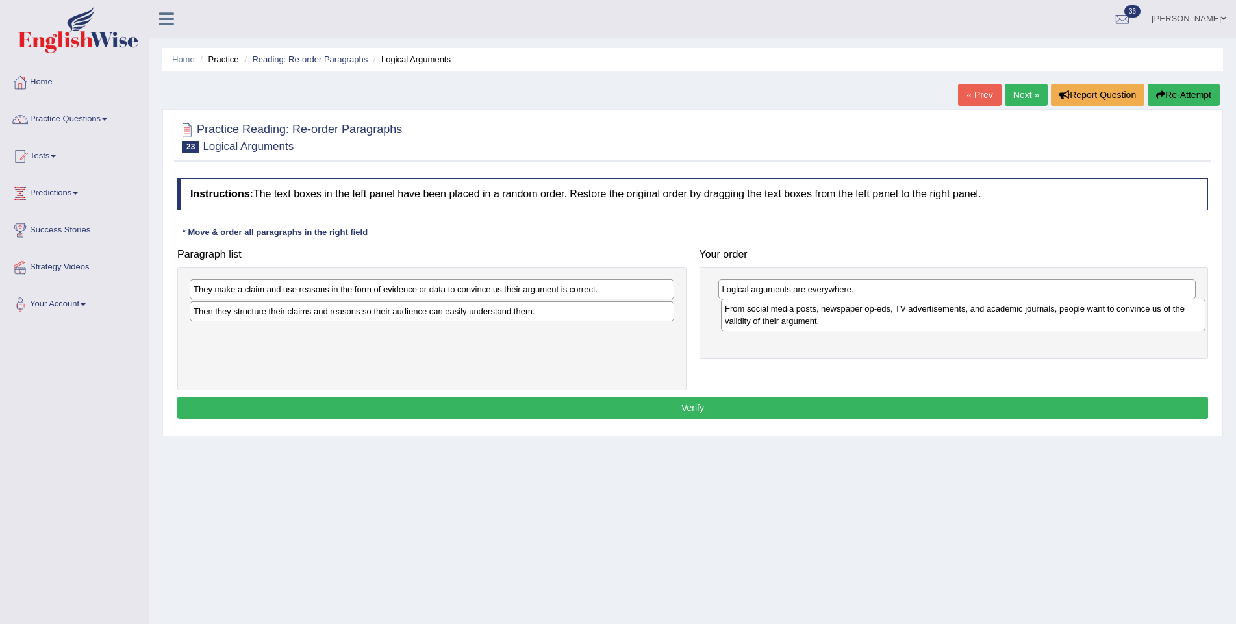
drag, startPoint x: 353, startPoint y: 297, endPoint x: 885, endPoint y: 318, distance: 531.6
click at [885, 318] on div "From social media posts, newspaper op-eds, TV advertisements, and academic jour…" at bounding box center [963, 315] width 485 height 32
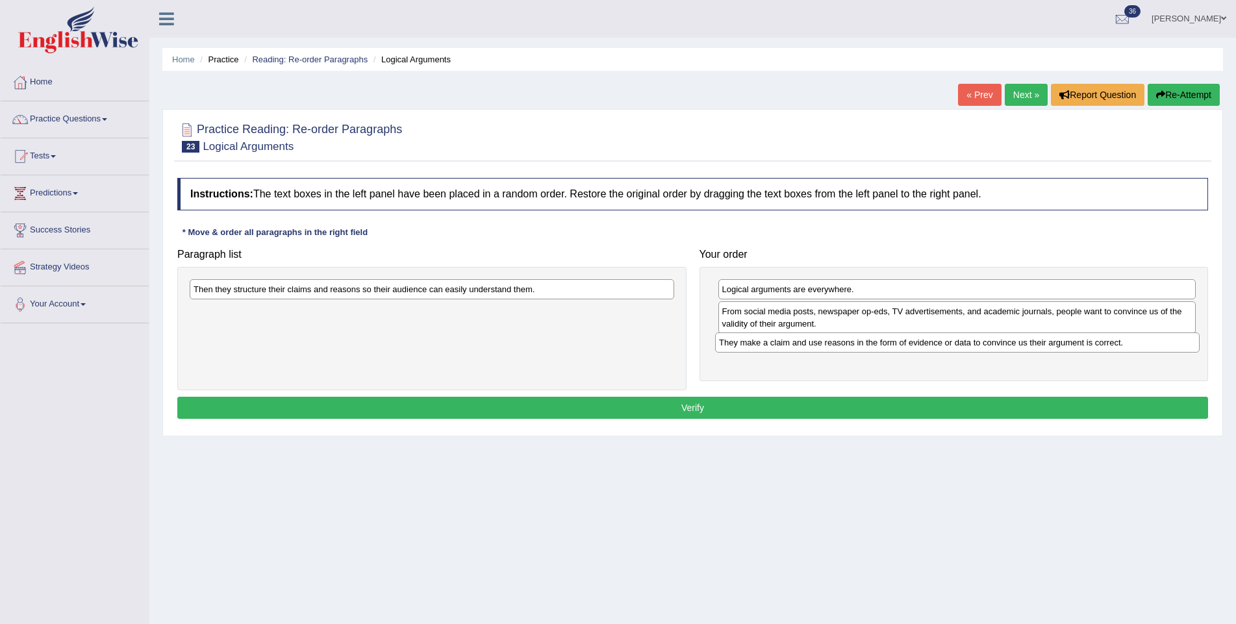
drag, startPoint x: 479, startPoint y: 294, endPoint x: 1005, endPoint y: 348, distance: 528.2
click at [1005, 348] on div "They make a claim and use reasons in the form of evidence or data to convince u…" at bounding box center [957, 343] width 485 height 20
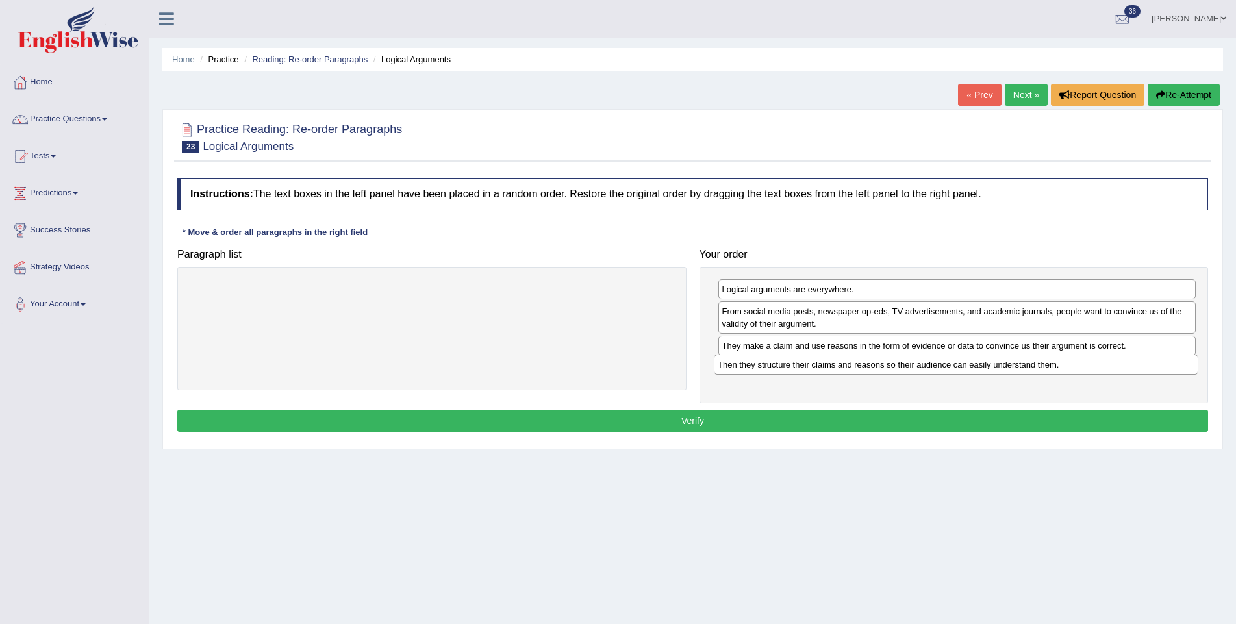
drag, startPoint x: 509, startPoint y: 290, endPoint x: 1033, endPoint y: 366, distance: 529.6
click at [1033, 366] on div "Then they structure their claims and reasons so their audience can easily under…" at bounding box center [956, 365] width 485 height 20
click at [931, 414] on button "Verify" at bounding box center [692, 421] width 1031 height 22
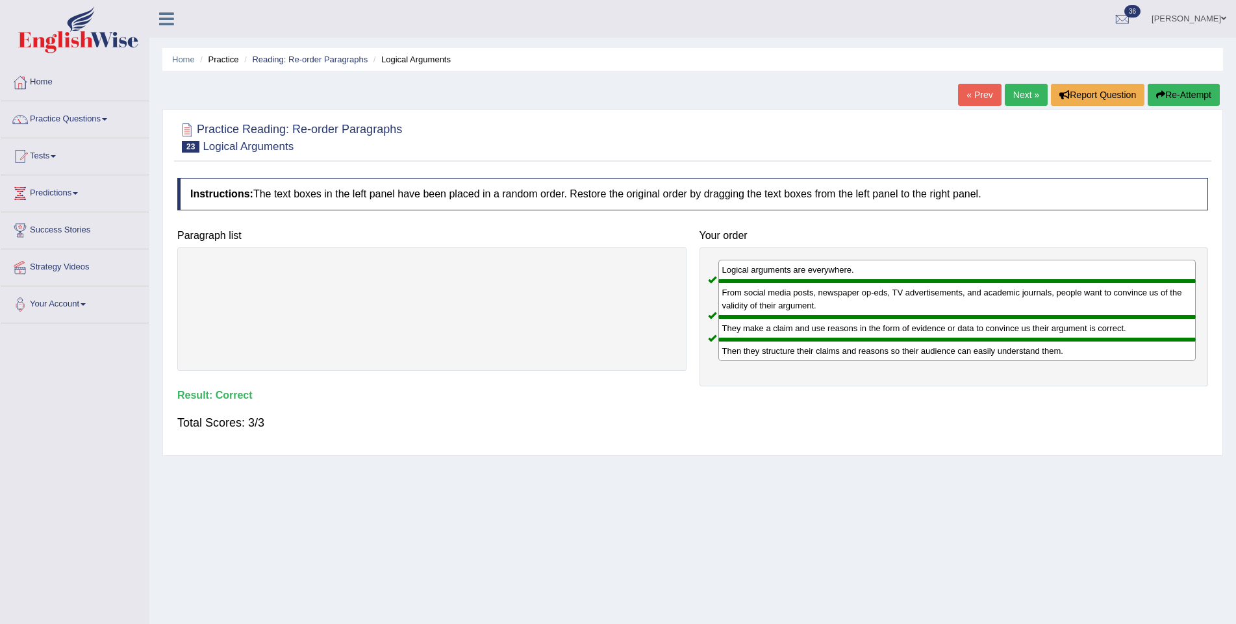
click at [1014, 91] on link "Next »" at bounding box center [1026, 95] width 43 height 22
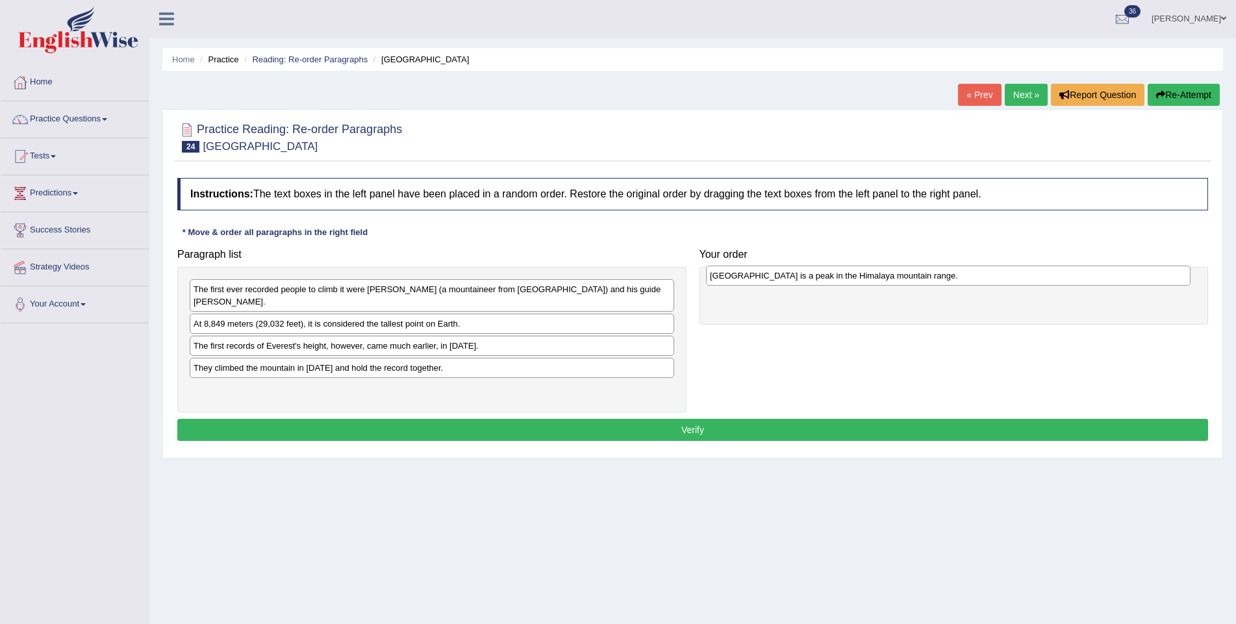
drag, startPoint x: 236, startPoint y: 368, endPoint x: 753, endPoint y: 277, distance: 524.4
click at [753, 277] on div "Mount Everest is a peak in the Himalaya mountain range." at bounding box center [948, 276] width 485 height 20
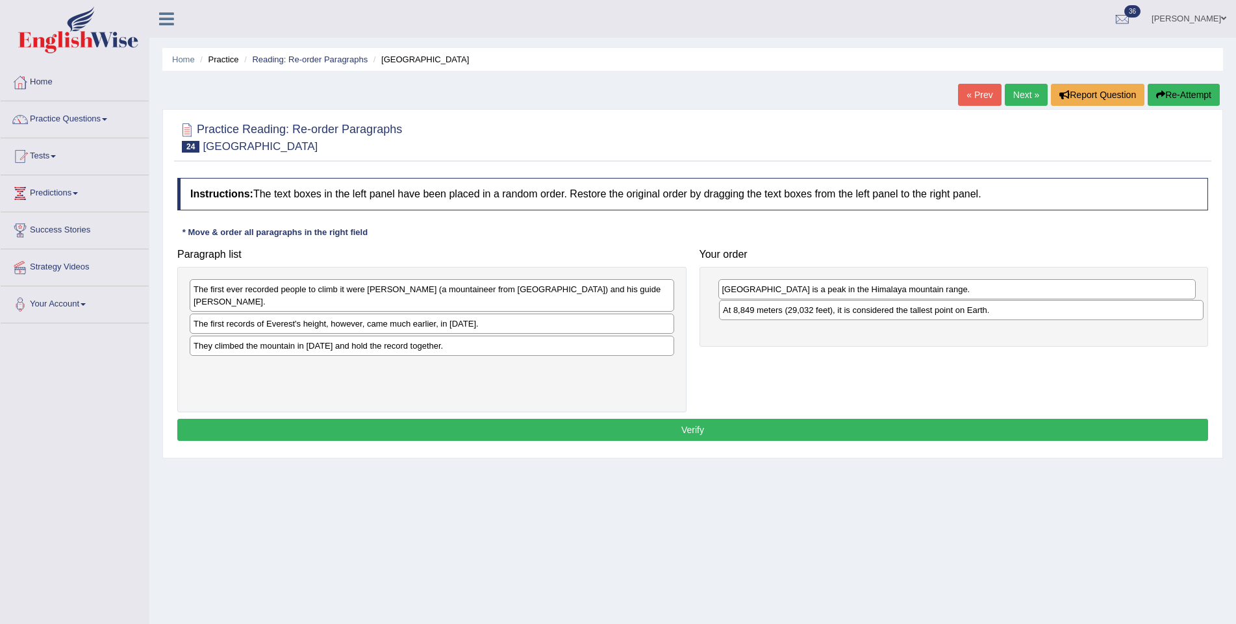
drag, startPoint x: 327, startPoint y: 325, endPoint x: 856, endPoint y: 312, distance: 529.5
click at [856, 312] on div "At 8,849 meters (29,032 feet), it is considered the tallest point on Earth." at bounding box center [961, 310] width 485 height 20
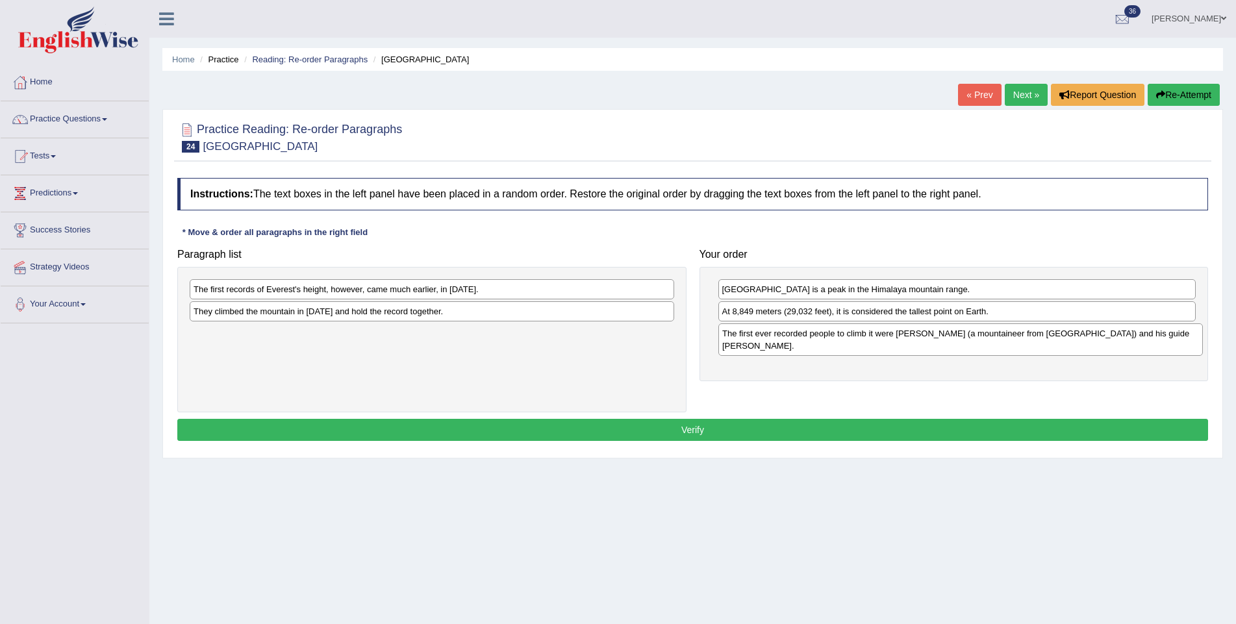
drag, startPoint x: 229, startPoint y: 298, endPoint x: 757, endPoint y: 343, distance: 530.6
click at [757, 343] on div "The first ever recorded people to climb it were Edmund Hillary (a mountaineer f…" at bounding box center [960, 339] width 485 height 32
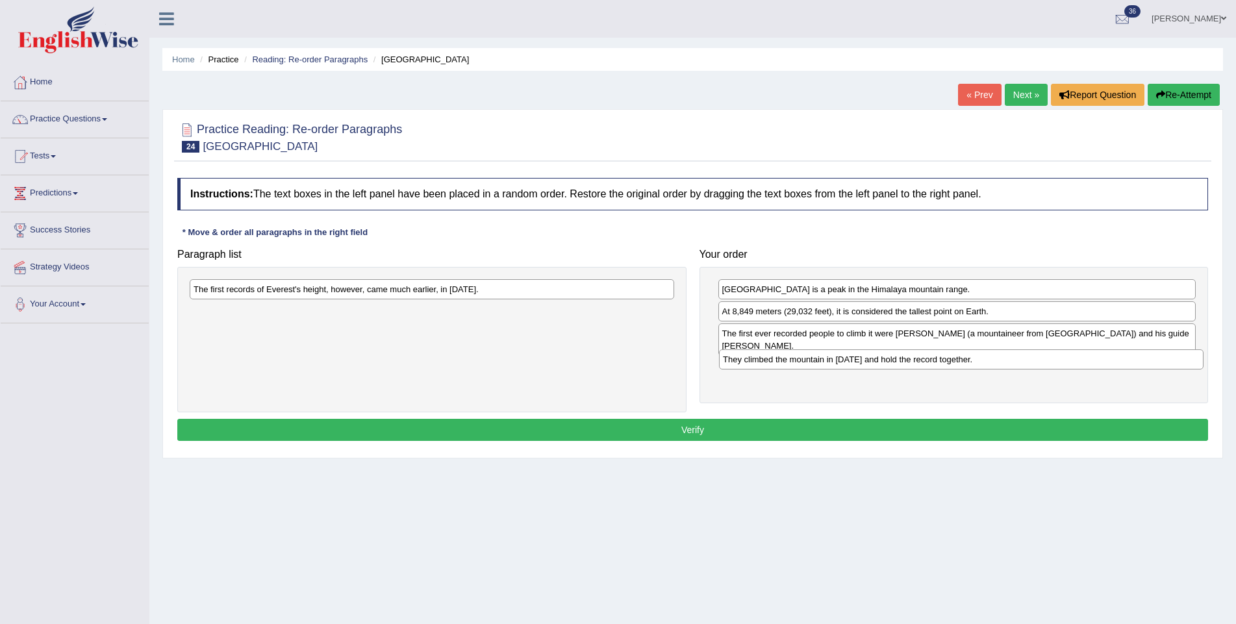
drag, startPoint x: 300, startPoint y: 314, endPoint x: 829, endPoint y: 362, distance: 531.5
click at [829, 362] on div "They climbed the mountain in 1953 and hold the record together." at bounding box center [961, 359] width 485 height 20
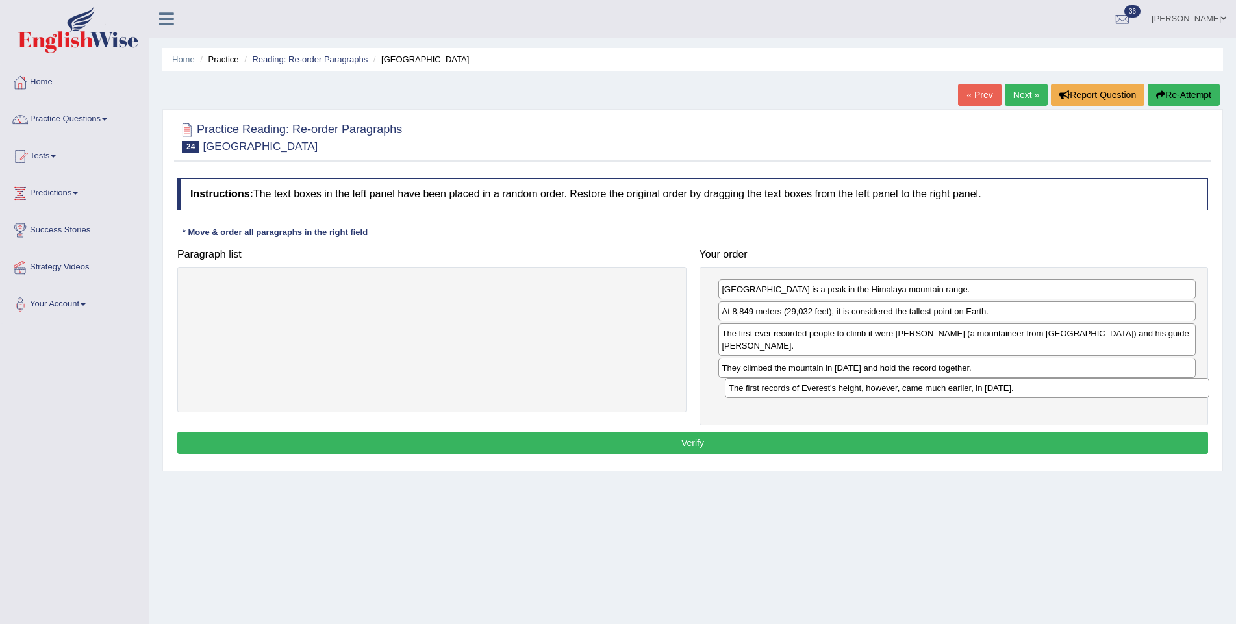
drag, startPoint x: 403, startPoint y: 290, endPoint x: 938, endPoint y: 390, distance: 544.3
click at [938, 390] on div "The first records of Everest's height, however, came much earlier, in 1856." at bounding box center [967, 388] width 485 height 20
click at [888, 437] on button "Verify" at bounding box center [692, 443] width 1031 height 22
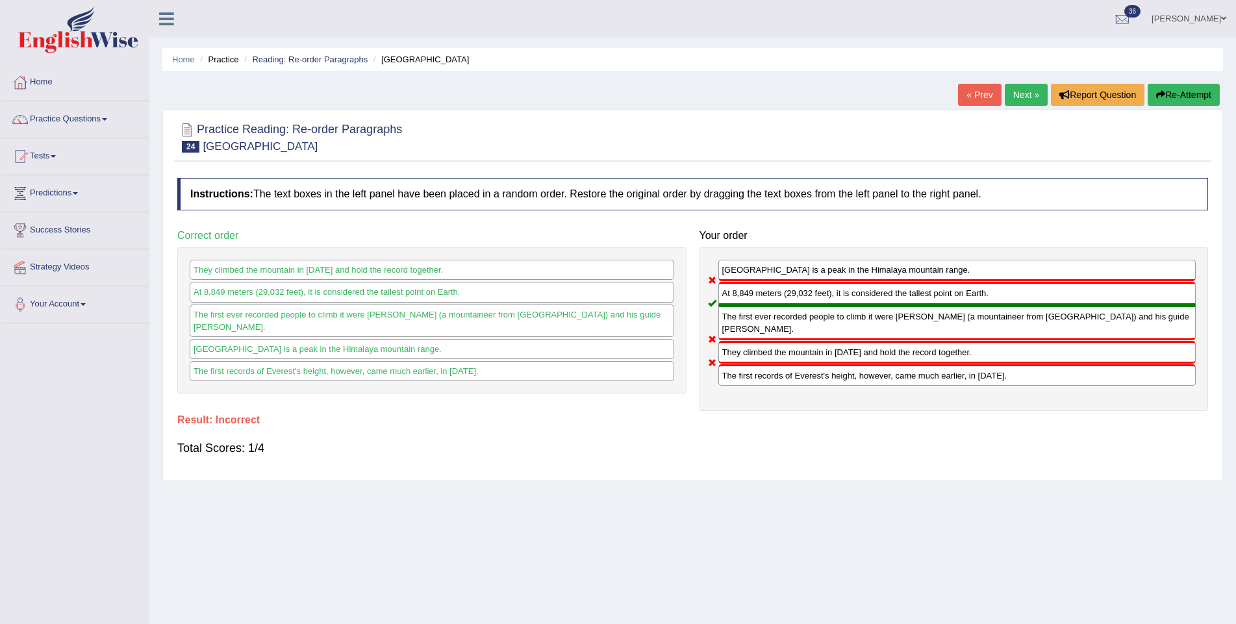
click at [1022, 95] on link "Next »" at bounding box center [1026, 95] width 43 height 22
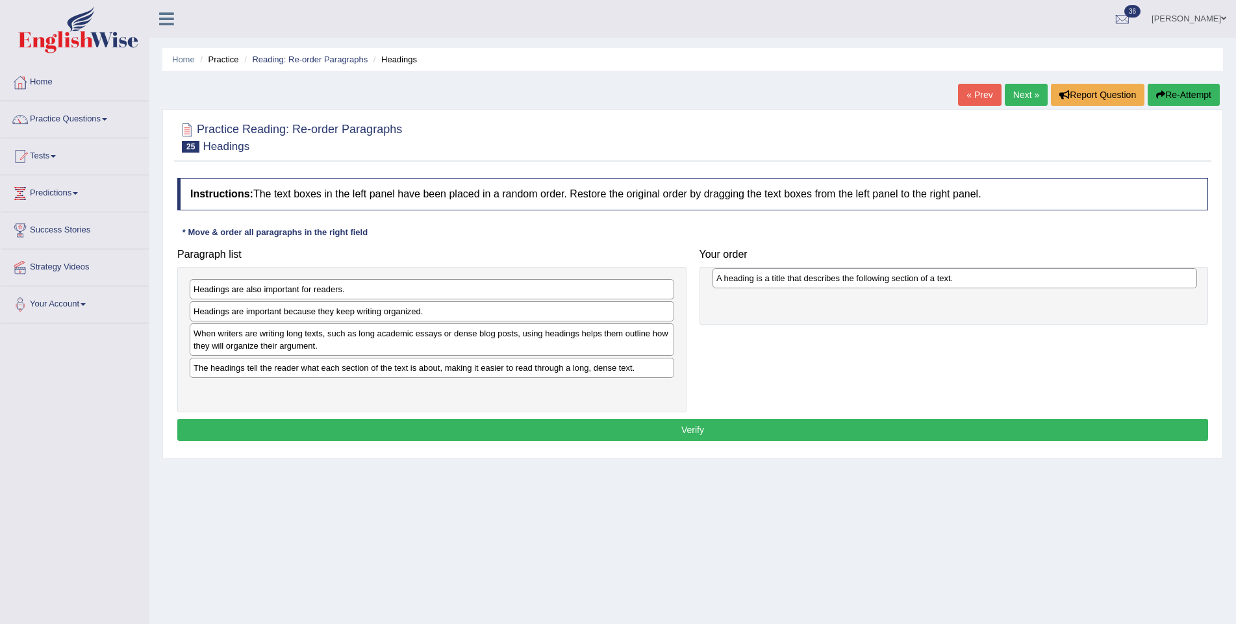
drag, startPoint x: 239, startPoint y: 312, endPoint x: 744, endPoint y: 279, distance: 505.7
click at [744, 279] on div "A heading is a title that describes the following section of a text." at bounding box center [954, 278] width 485 height 20
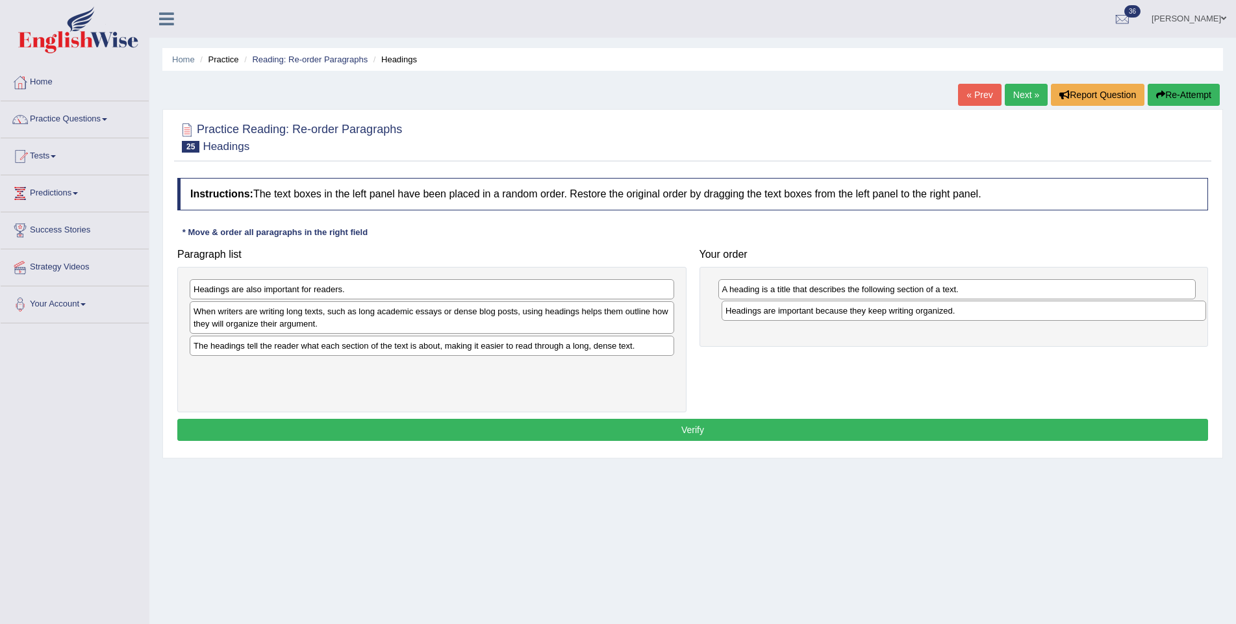
drag, startPoint x: 241, startPoint y: 314, endPoint x: 773, endPoint y: 314, distance: 531.9
click at [773, 314] on div "Headings are important because they keep writing organized." at bounding box center [964, 311] width 485 height 20
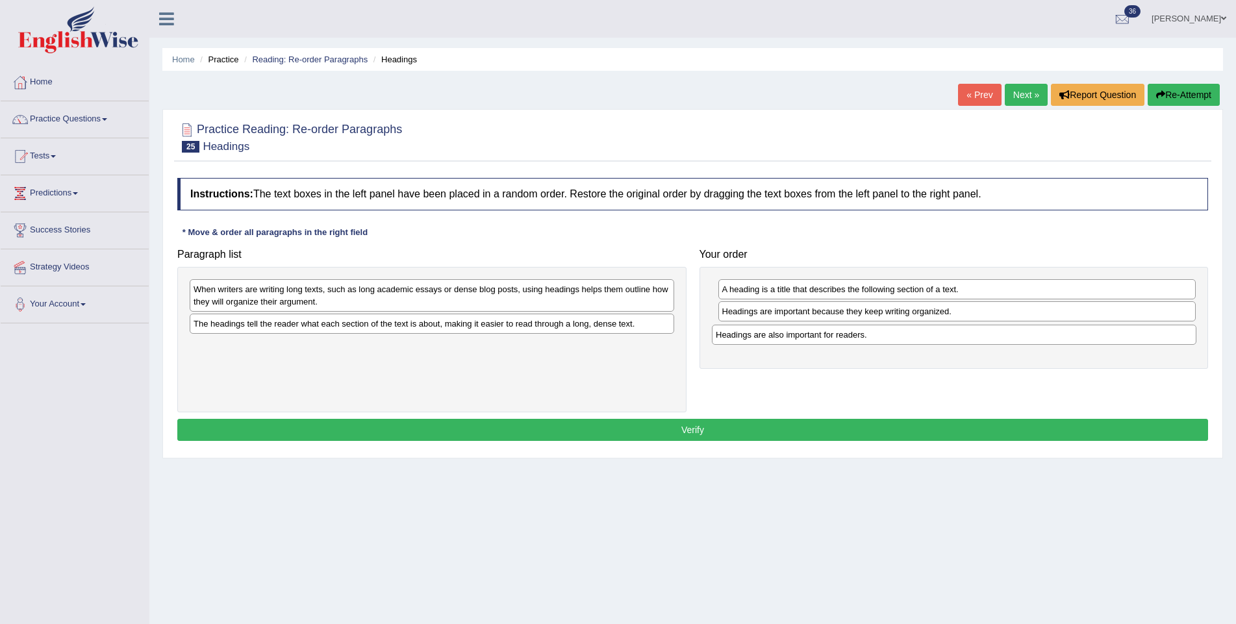
drag, startPoint x: 297, startPoint y: 292, endPoint x: 820, endPoint y: 338, distance: 524.2
click at [820, 338] on div "Headings are also important for readers." at bounding box center [954, 335] width 485 height 20
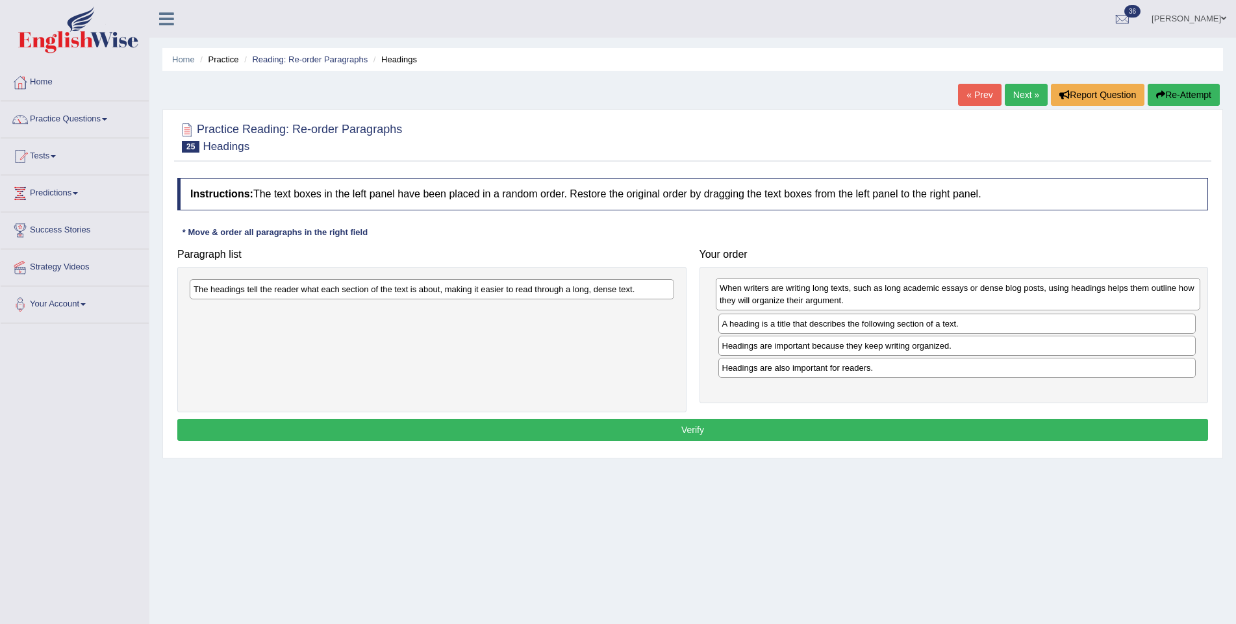
drag, startPoint x: 234, startPoint y: 295, endPoint x: 761, endPoint y: 294, distance: 526.1
click at [761, 294] on div "When writers are writing long texts, such as long academic essays or dense blog…" at bounding box center [958, 294] width 485 height 32
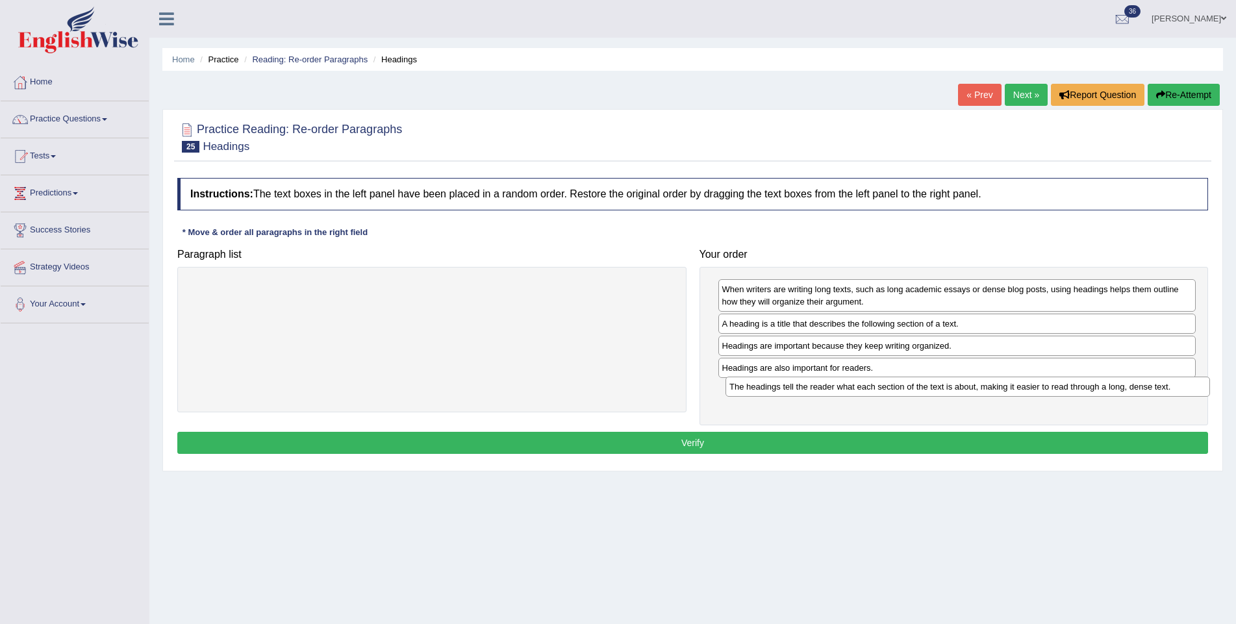
drag, startPoint x: 426, startPoint y: 288, endPoint x: 962, endPoint y: 386, distance: 544.7
click at [962, 386] on div "The headings tell the reader what each section of the text is about, making it …" at bounding box center [967, 387] width 485 height 20
click at [928, 437] on button "Verify" at bounding box center [692, 443] width 1031 height 22
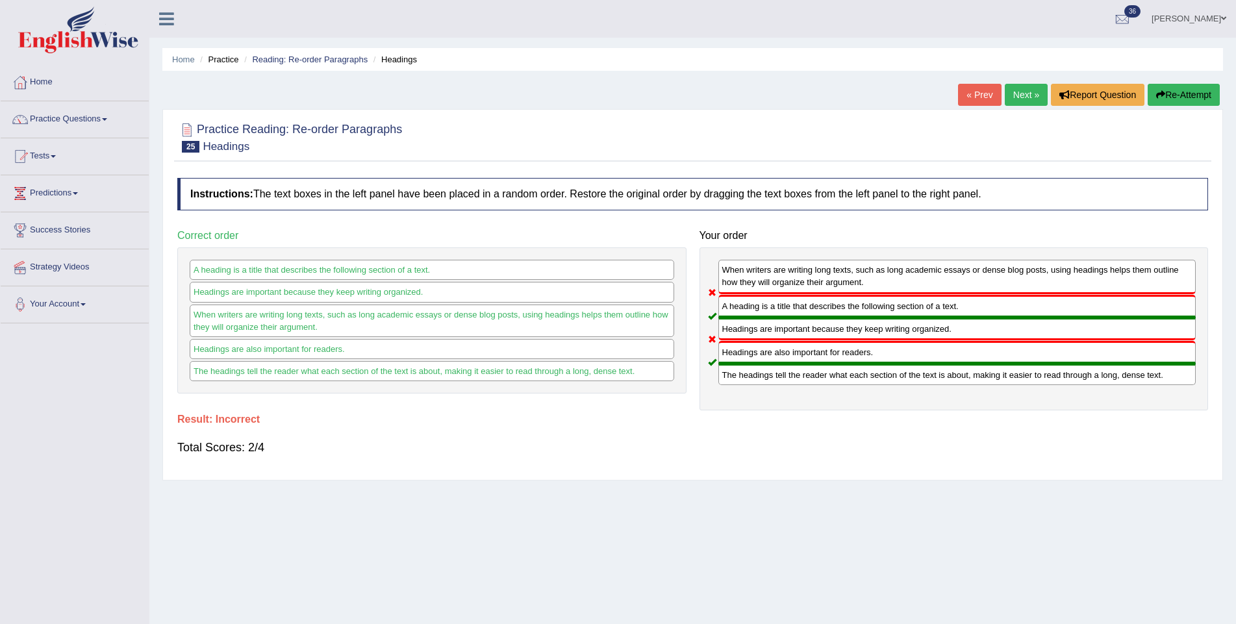
click at [1163, 91] on button "Re-Attempt" at bounding box center [1184, 95] width 72 height 22
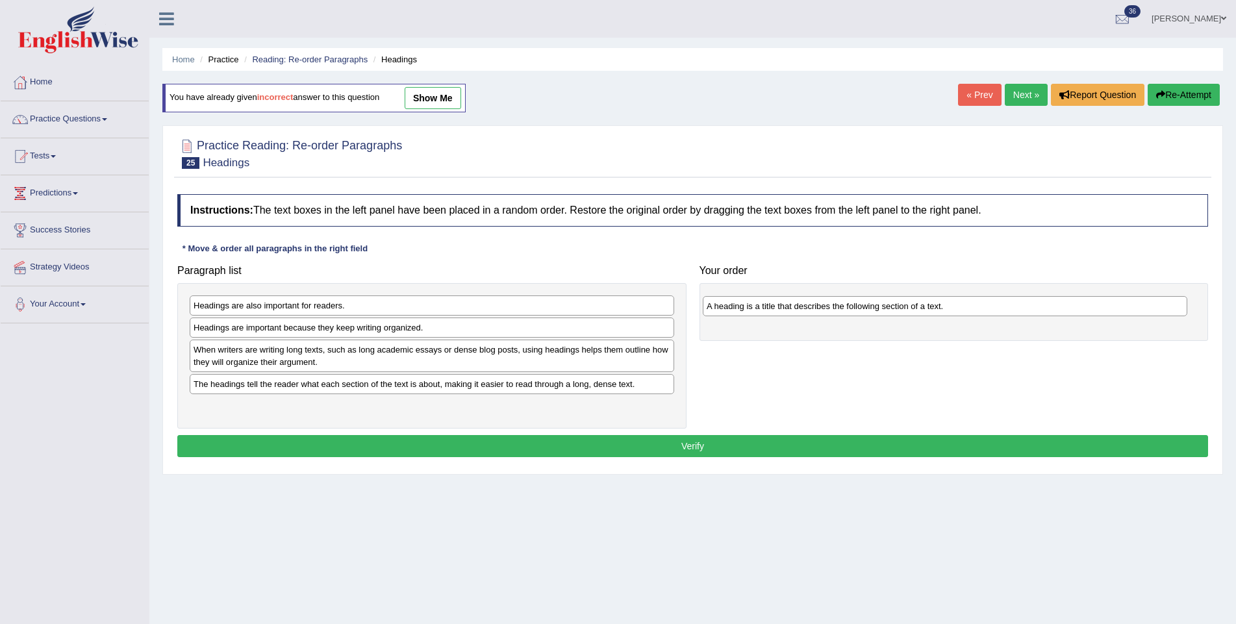
drag, startPoint x: 244, startPoint y: 329, endPoint x: 757, endPoint y: 305, distance: 513.7
click at [757, 305] on div "A heading is a title that describes the following section of a text." at bounding box center [945, 306] width 485 height 20
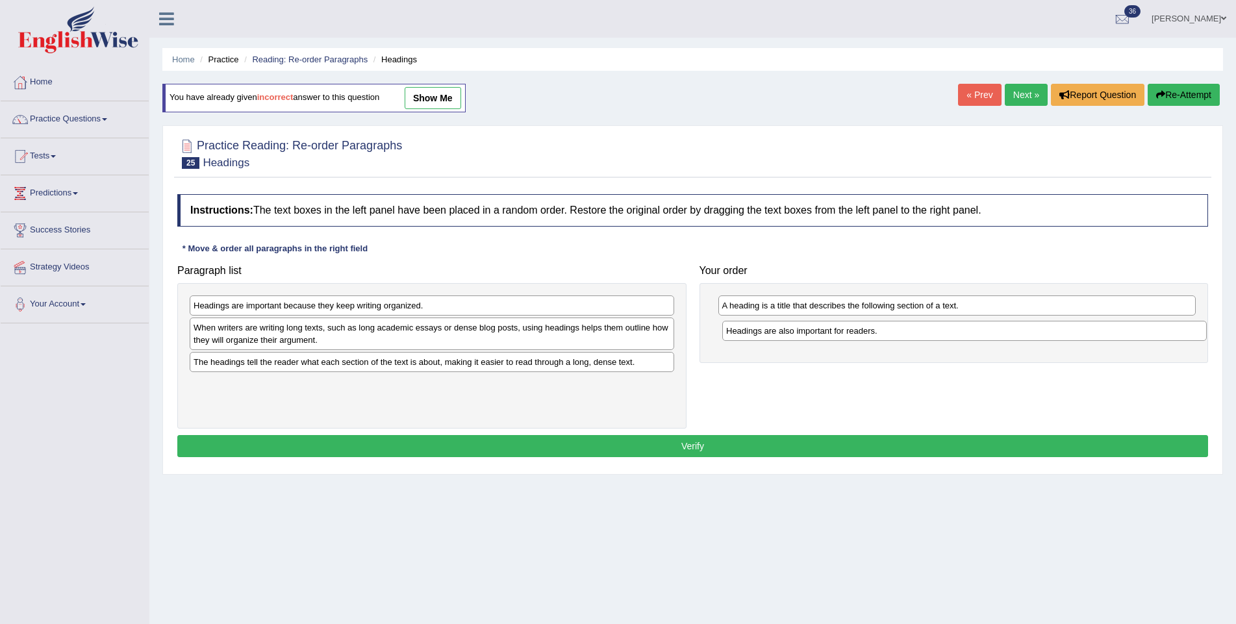
drag, startPoint x: 244, startPoint y: 311, endPoint x: 772, endPoint y: 333, distance: 528.4
click at [772, 333] on div "Headings are also important for readers." at bounding box center [964, 331] width 485 height 20
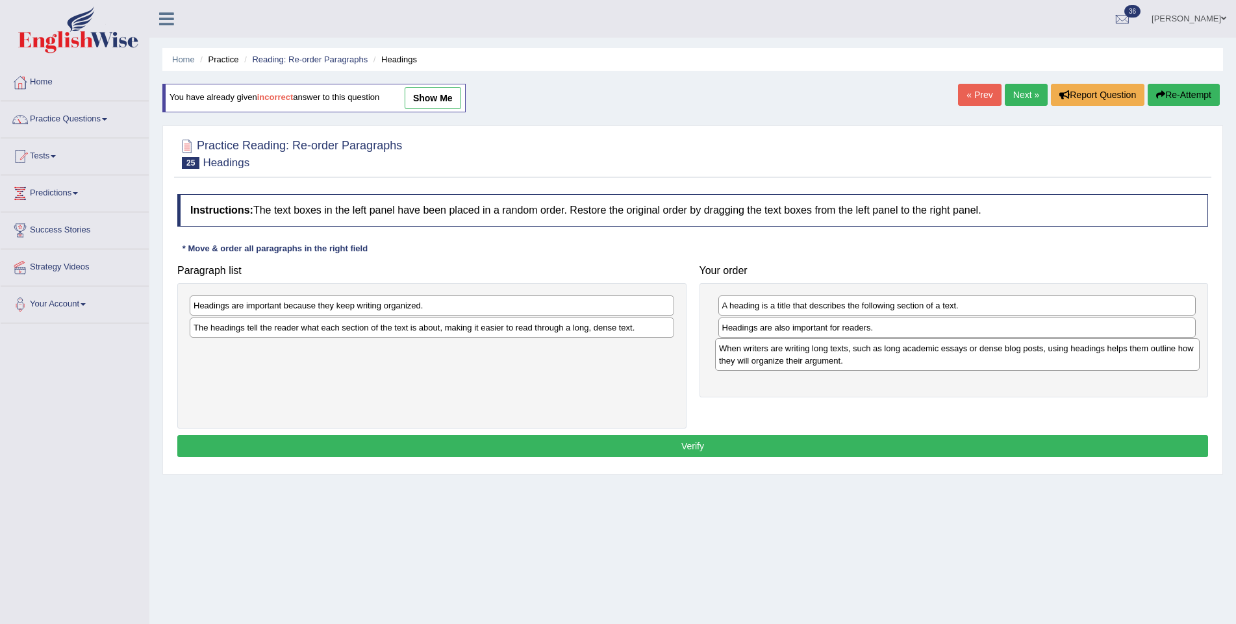
drag, startPoint x: 340, startPoint y: 333, endPoint x: 865, endPoint y: 355, distance: 525.9
click at [865, 355] on div "When writers are writing long texts, such as long academic essays or dense blog…" at bounding box center [957, 354] width 485 height 32
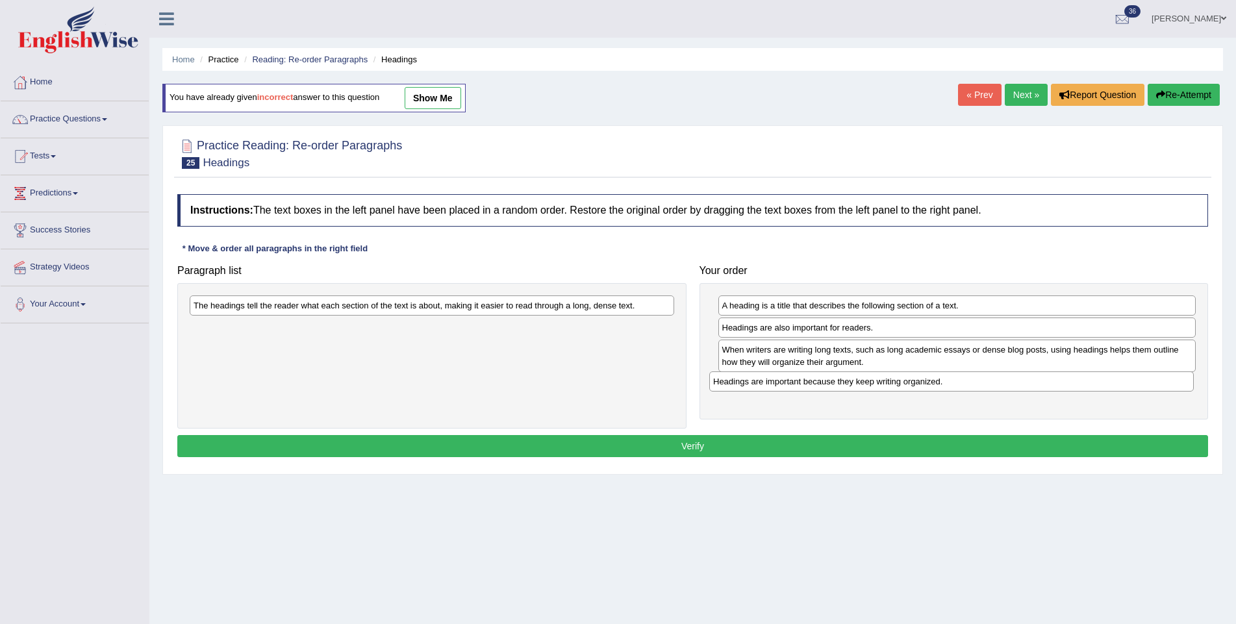
drag, startPoint x: 312, startPoint y: 309, endPoint x: 833, endPoint y: 385, distance: 527.0
click at [833, 385] on div "Headings are important because they keep writing organized." at bounding box center [951, 381] width 485 height 20
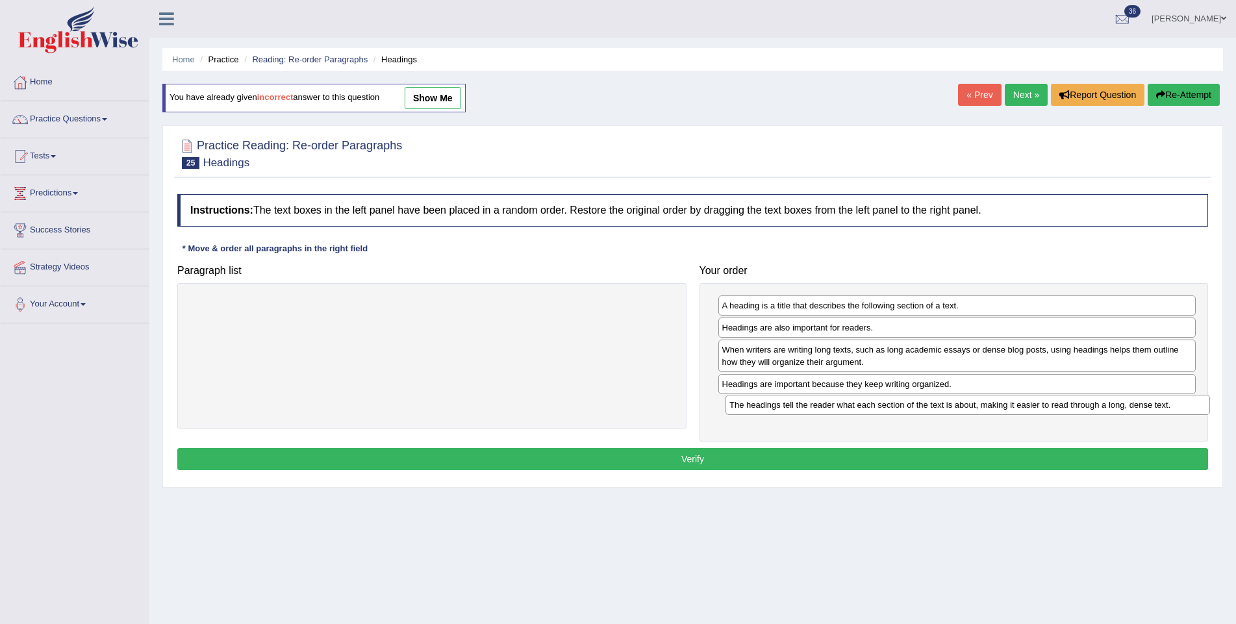
drag, startPoint x: 510, startPoint y: 307, endPoint x: 1038, endPoint y: 406, distance: 537.8
click at [1038, 406] on div "The headings tell the reader what each section of the text is about, making it …" at bounding box center [967, 405] width 485 height 20
click at [918, 453] on button "Verify" at bounding box center [692, 459] width 1031 height 22
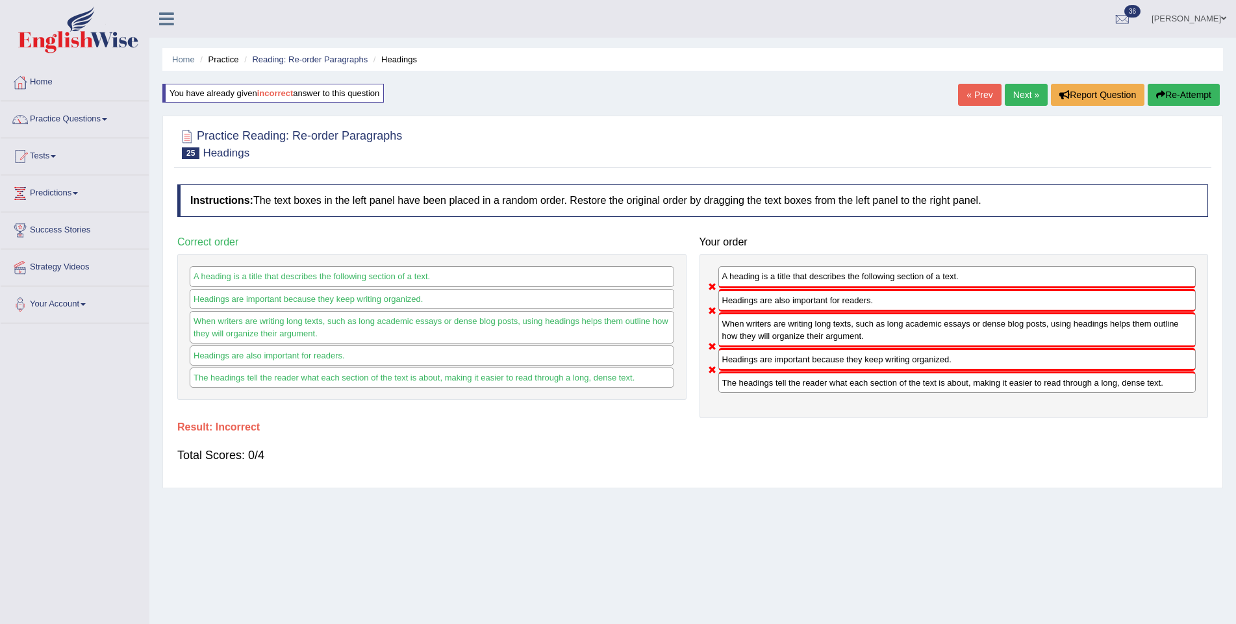
click at [1021, 93] on link "Next »" at bounding box center [1026, 95] width 43 height 22
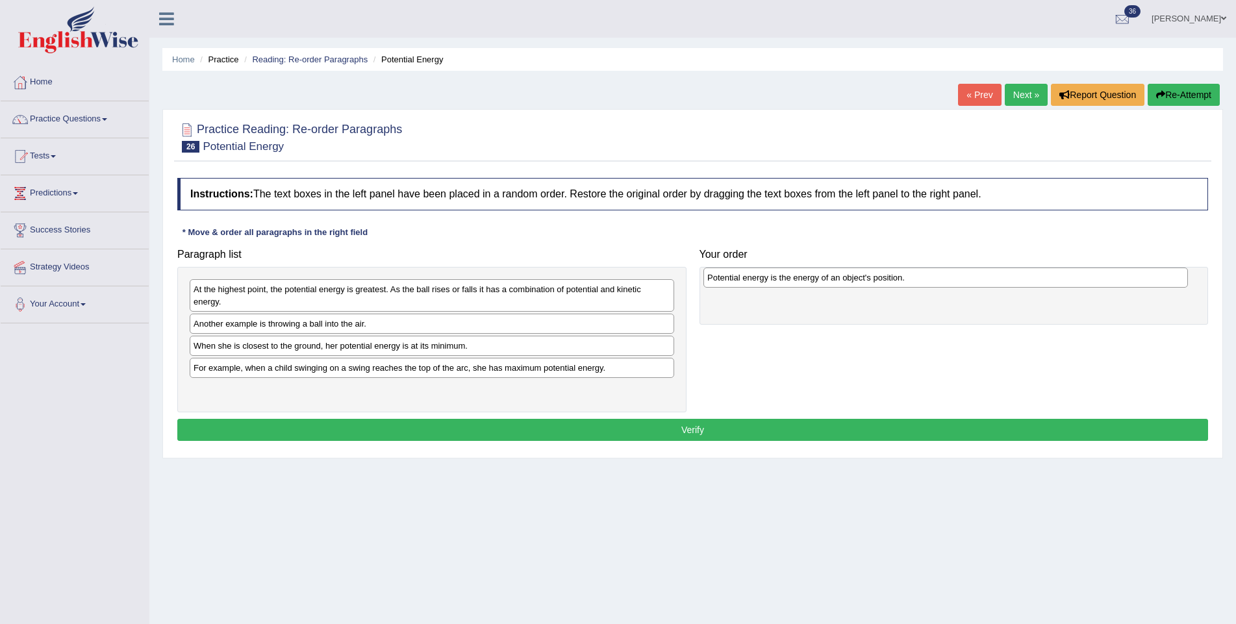
drag, startPoint x: 306, startPoint y: 290, endPoint x: 820, endPoint y: 279, distance: 513.8
click at [820, 279] on div "Potential energy is the energy of an object's position." at bounding box center [945, 278] width 485 height 20
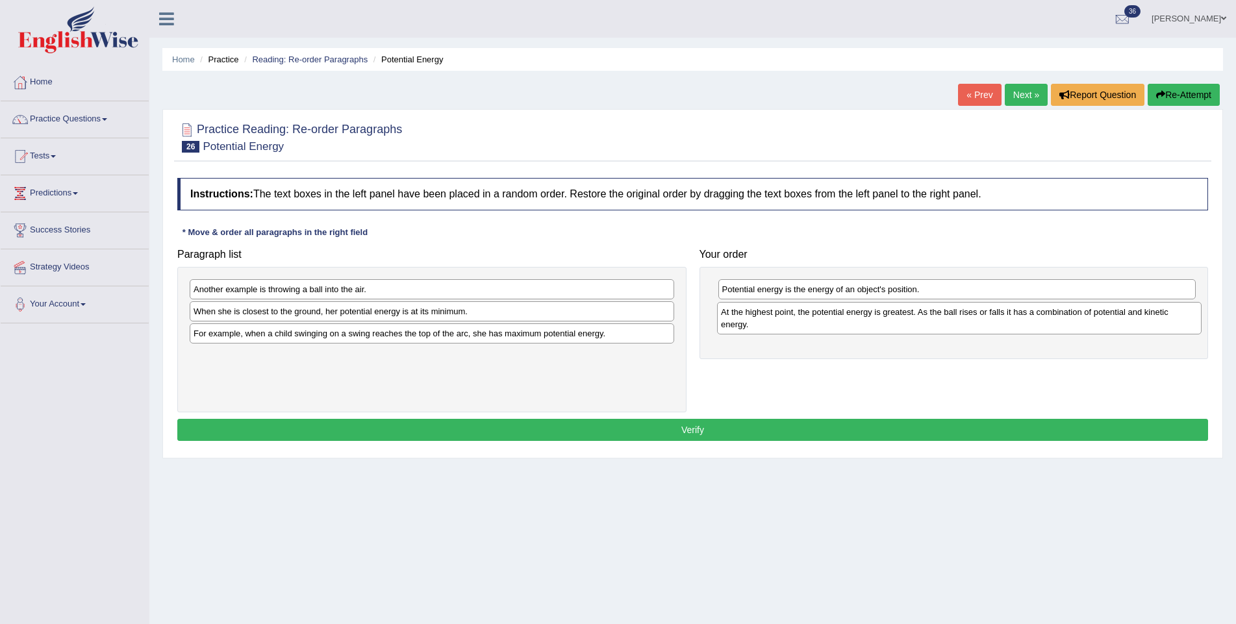
drag, startPoint x: 390, startPoint y: 297, endPoint x: 918, endPoint y: 320, distance: 528.5
click at [918, 320] on div "At the highest point, the potential energy is greatest. As the ball rises or fa…" at bounding box center [959, 318] width 485 height 32
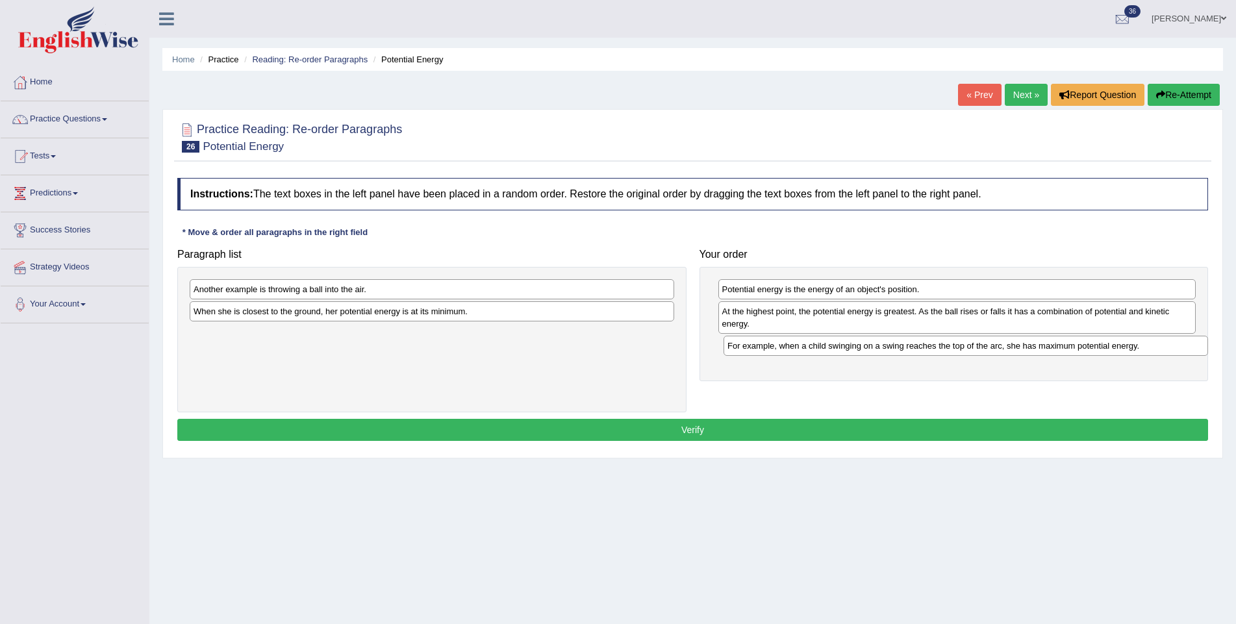
drag, startPoint x: 334, startPoint y: 329, endPoint x: 868, endPoint y: 342, distance: 534.0
click at [868, 342] on div "For example, when a child swinging on a swing reaches the top of the arc, she h…" at bounding box center [966, 346] width 485 height 20
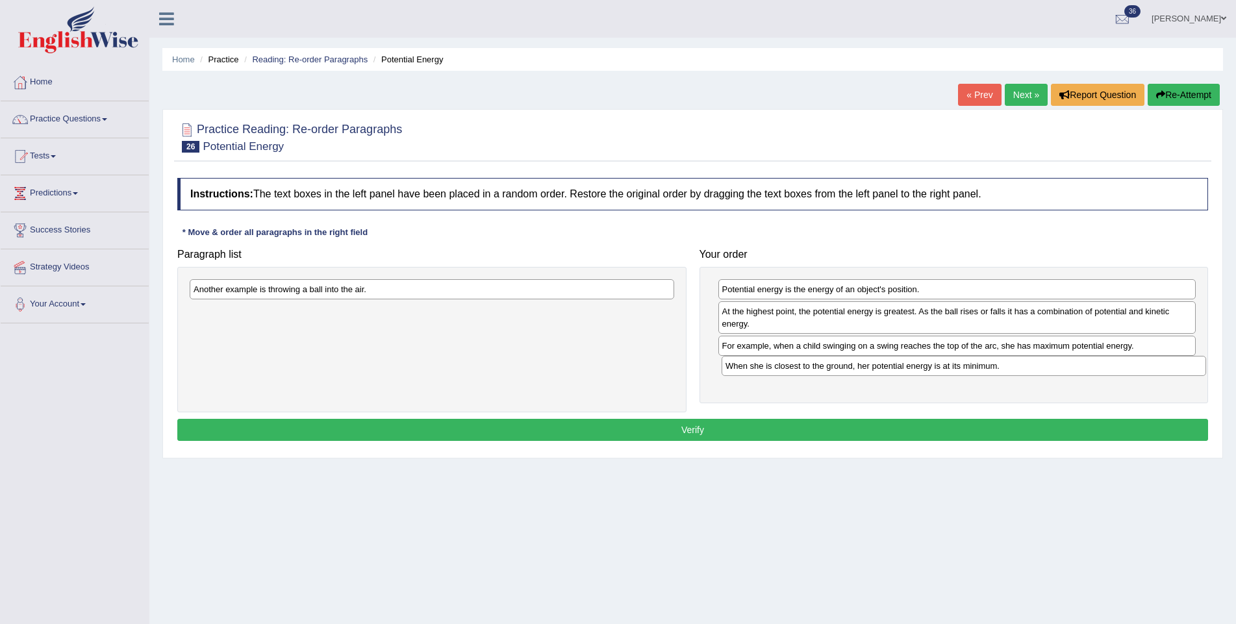
drag, startPoint x: 403, startPoint y: 314, endPoint x: 935, endPoint y: 370, distance: 534.8
click at [935, 370] on div "When she is closest to the ground, her potential energy is at its minimum." at bounding box center [964, 366] width 485 height 20
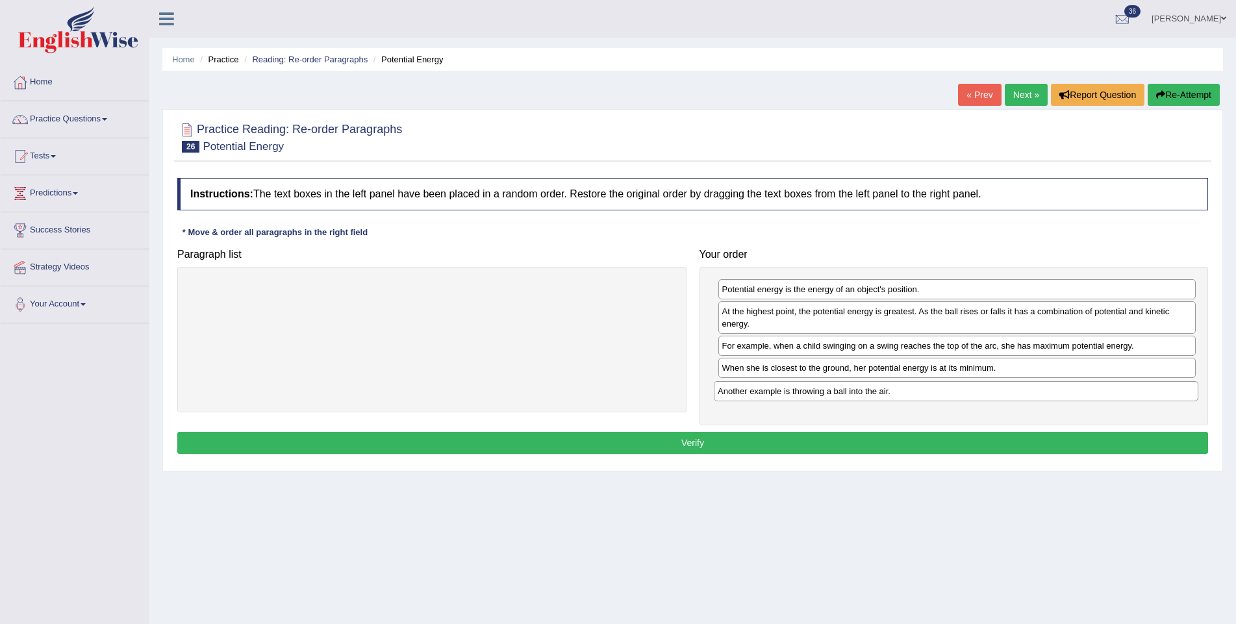
drag, startPoint x: 326, startPoint y: 292, endPoint x: 849, endPoint y: 392, distance: 532.8
click at [849, 392] on div "Another example is throwing a ball into the air." at bounding box center [956, 391] width 485 height 20
click at [809, 435] on button "Verify" at bounding box center [692, 443] width 1031 height 22
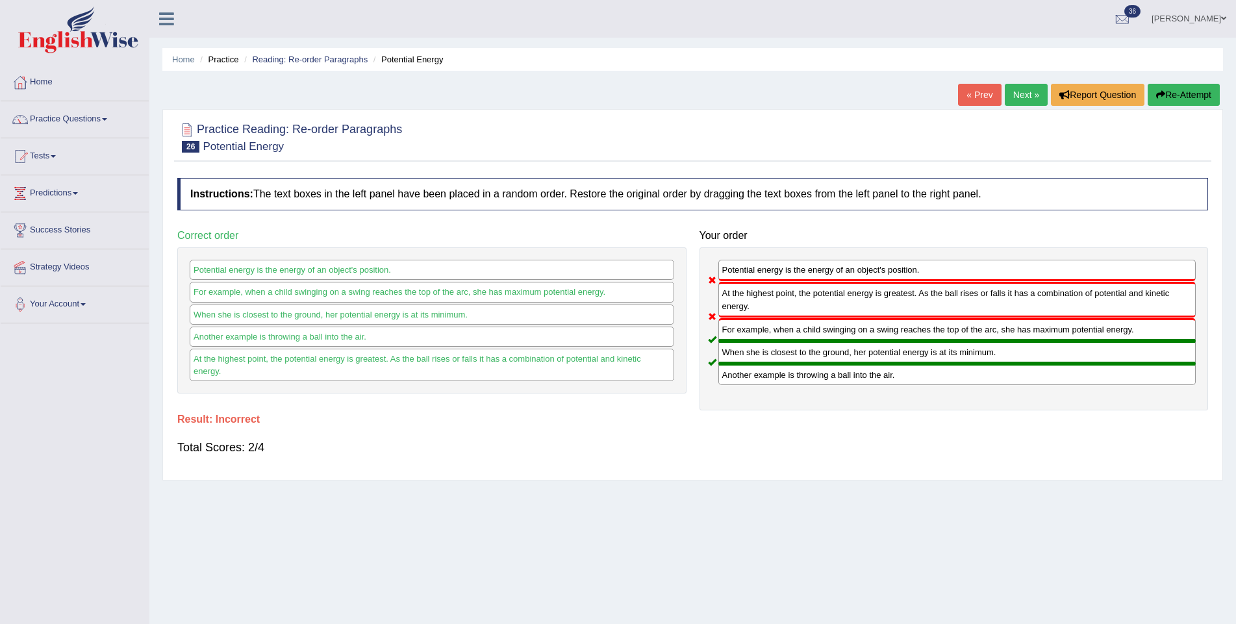
click at [1019, 89] on link "Next »" at bounding box center [1026, 95] width 43 height 22
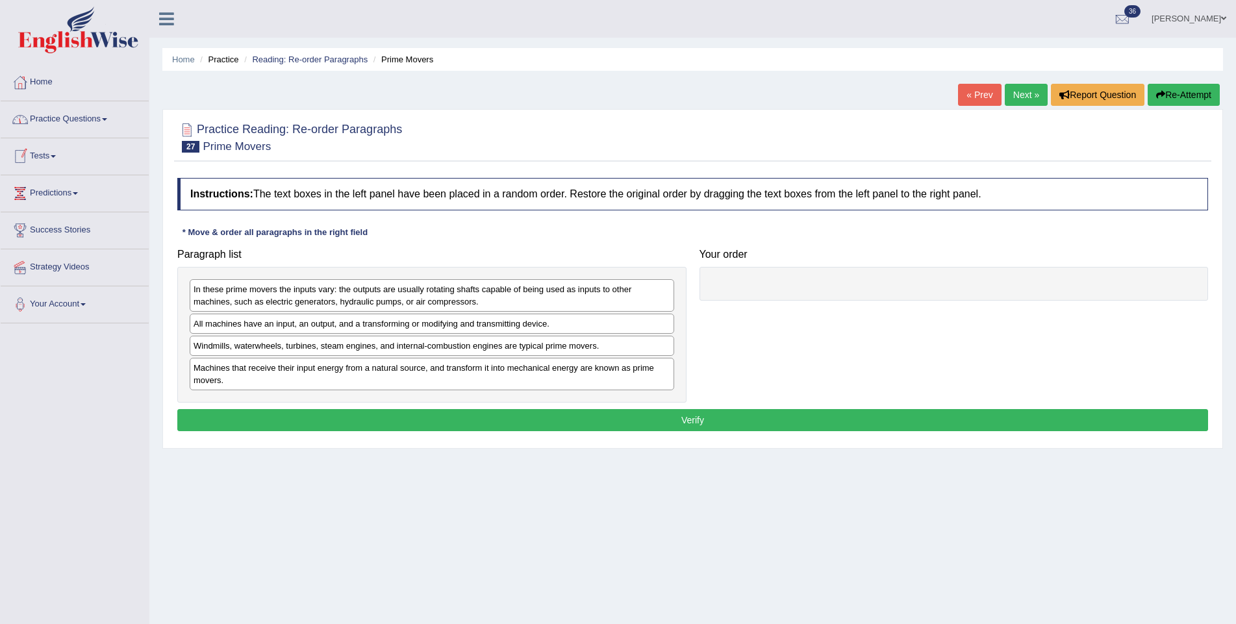
click at [58, 119] on link "Practice Questions" at bounding box center [75, 117] width 148 height 32
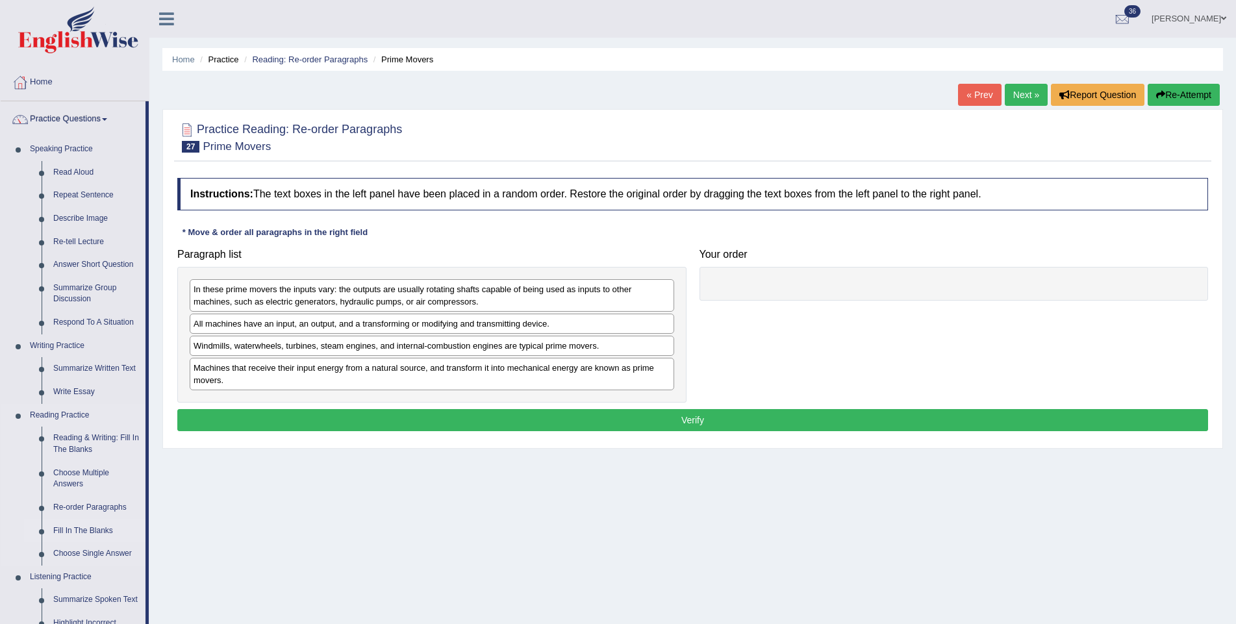
click at [75, 520] on link "Fill In The Blanks" at bounding box center [96, 531] width 98 height 23
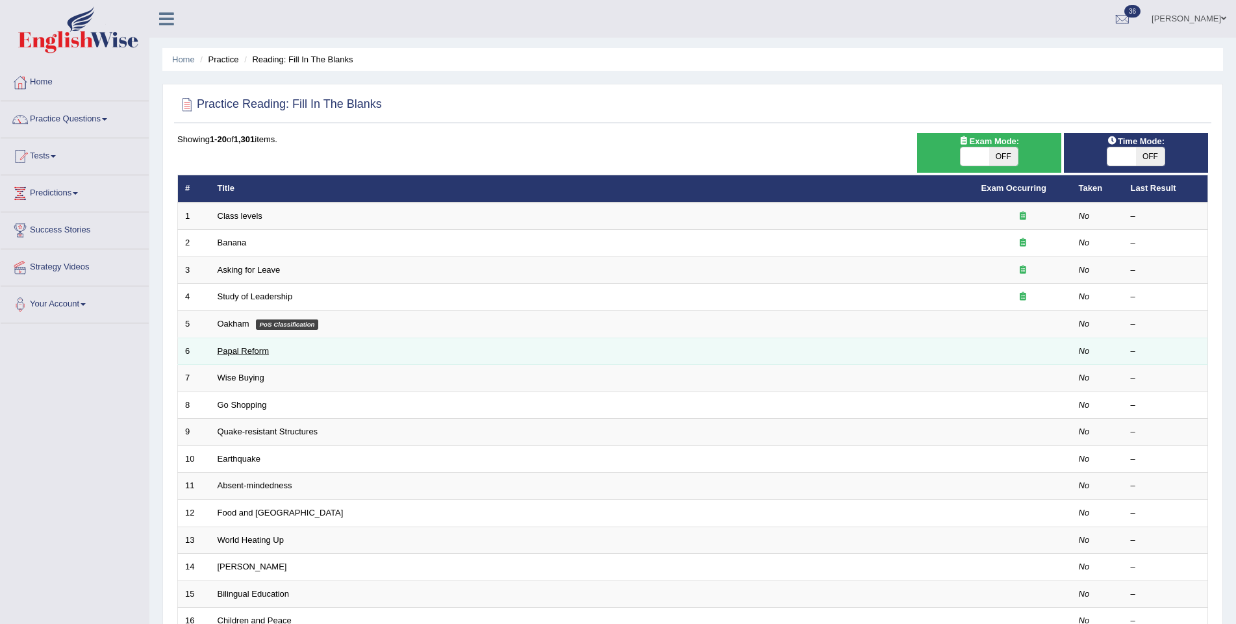
click at [240, 346] on link "Papal Reform" at bounding box center [243, 351] width 51 height 10
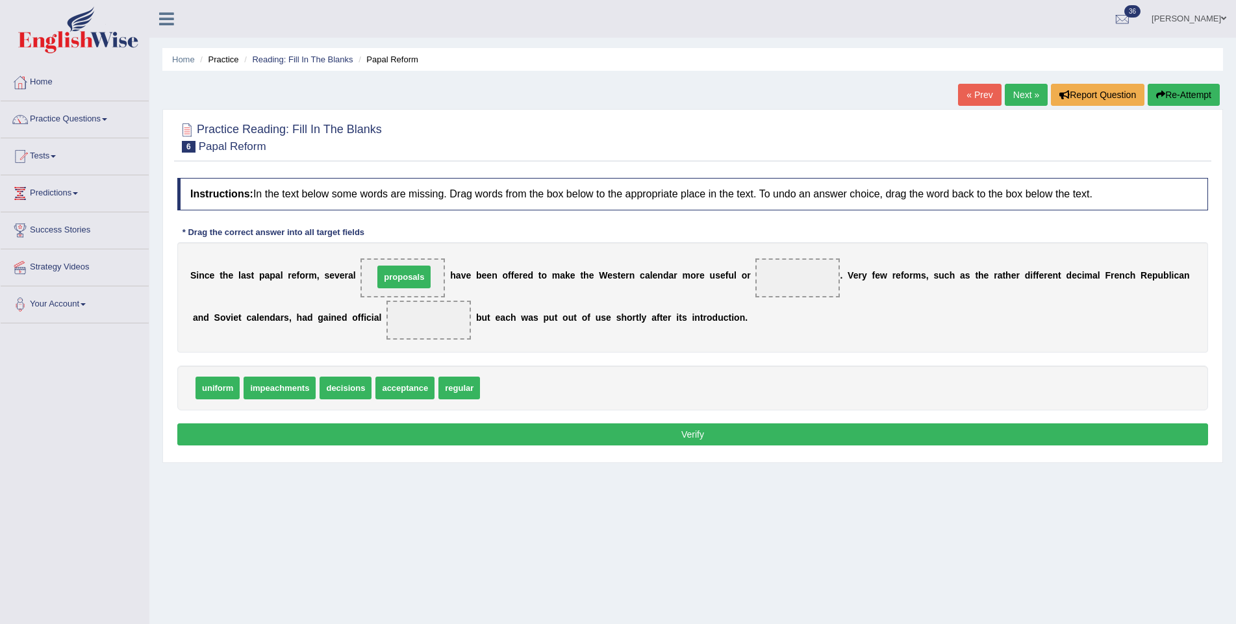
drag, startPoint x: 500, startPoint y: 387, endPoint x: 394, endPoint y: 276, distance: 153.9
drag, startPoint x: 406, startPoint y: 384, endPoint x: 794, endPoint y: 276, distance: 403.2
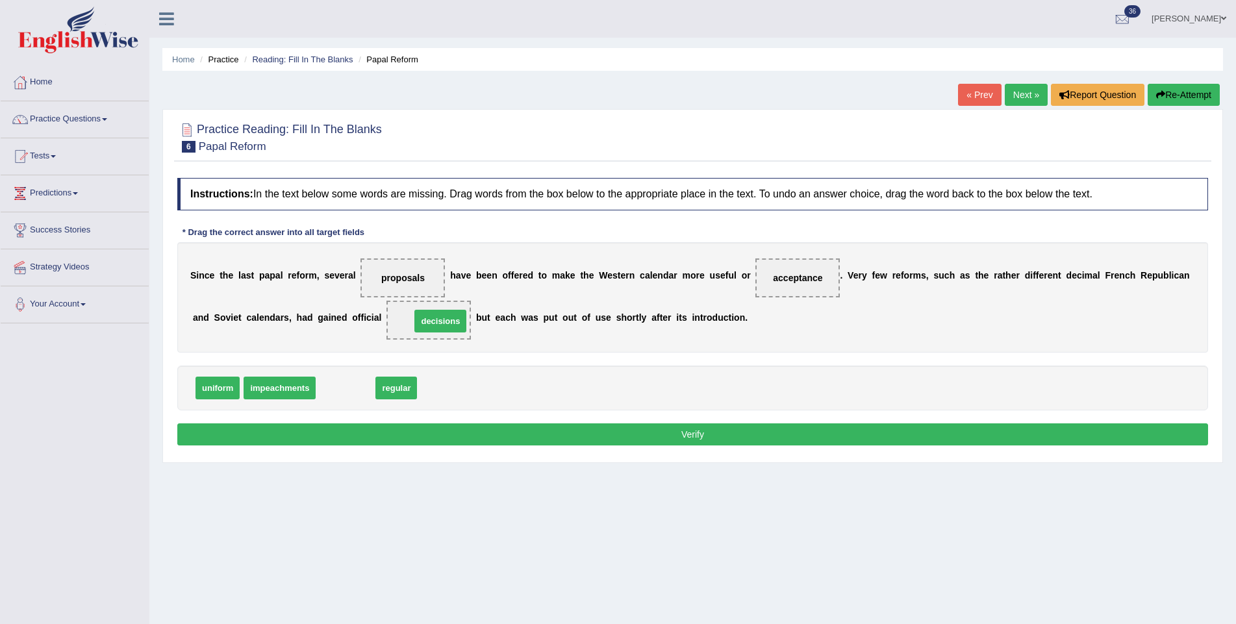
drag, startPoint x: 349, startPoint y: 384, endPoint x: 444, endPoint y: 318, distance: 116.0
click at [388, 432] on button "Verify" at bounding box center [692, 434] width 1031 height 22
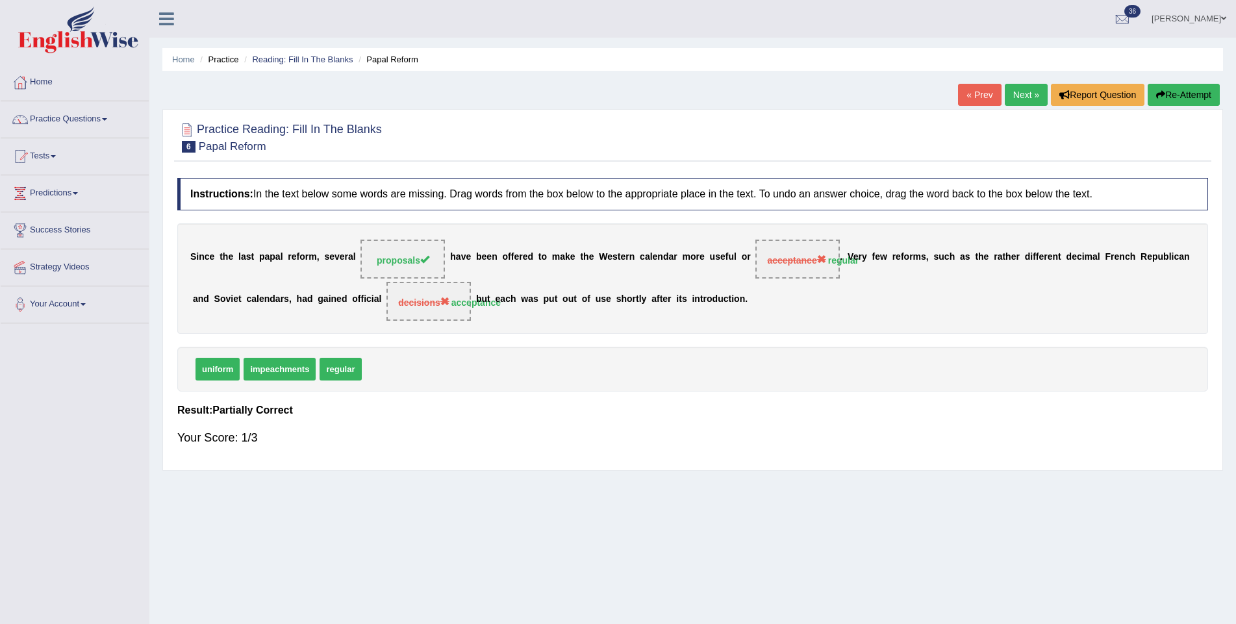
click at [1022, 88] on link "Next »" at bounding box center [1026, 95] width 43 height 22
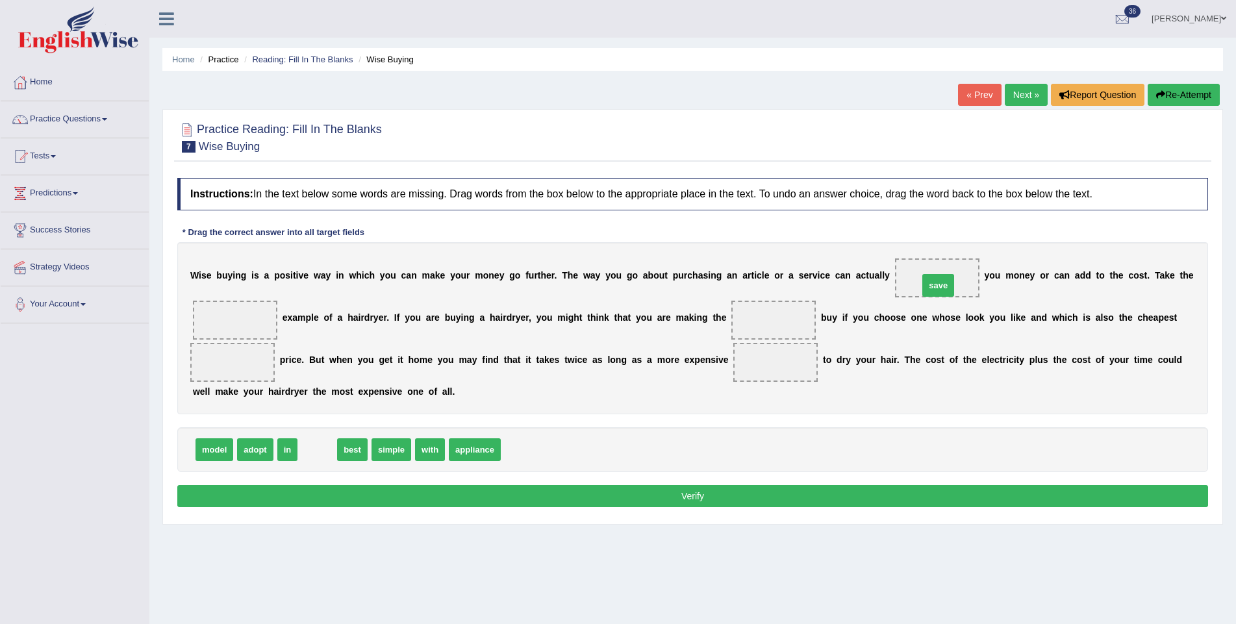
drag, startPoint x: 316, startPoint y: 454, endPoint x: 937, endPoint y: 290, distance: 642.3
drag, startPoint x: 325, startPoint y: 449, endPoint x: 253, endPoint y: 314, distance: 153.1
drag, startPoint x: 230, startPoint y: 319, endPoint x: 757, endPoint y: 318, distance: 527.4
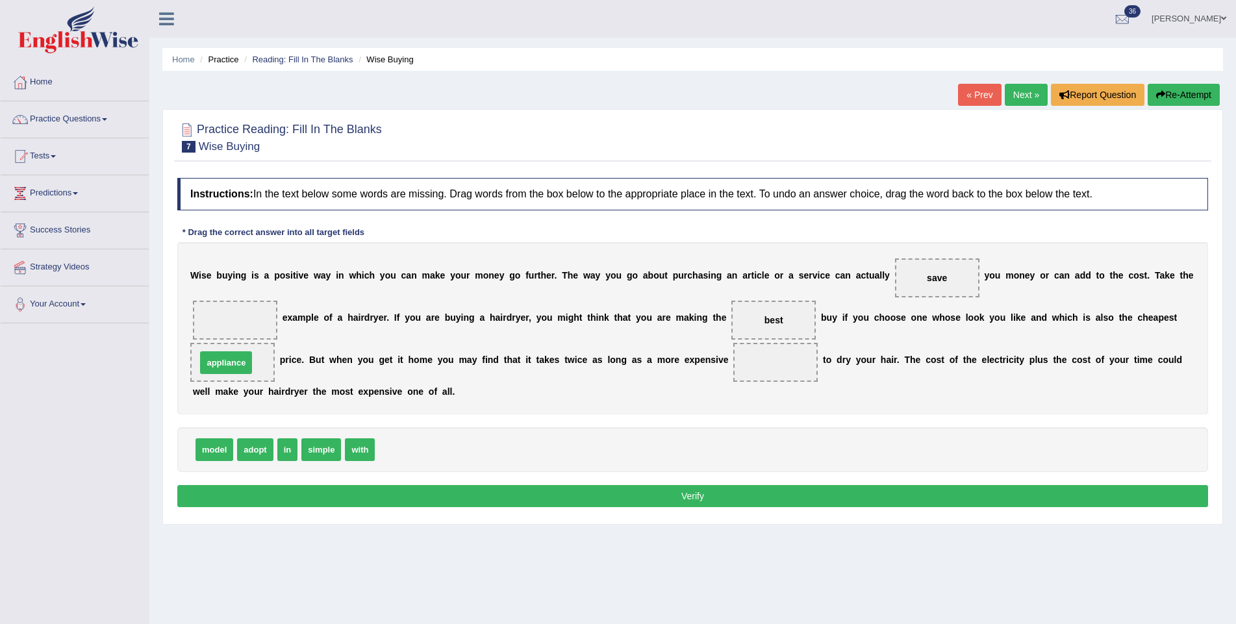
drag, startPoint x: 406, startPoint y: 451, endPoint x: 227, endPoint y: 364, distance: 198.7
drag, startPoint x: 230, startPoint y: 367, endPoint x: 773, endPoint y: 364, distance: 543.0
drag, startPoint x: 761, startPoint y: 318, endPoint x: 290, endPoint y: 365, distance: 473.2
click at [192, 360] on div "W i s e b u y i n g i s a p o s i t i v e w a y i n w h i c h y o u c a n m a k…" at bounding box center [692, 328] width 1031 height 172
drag, startPoint x: 777, startPoint y: 319, endPoint x: 243, endPoint y: 365, distance: 536.5
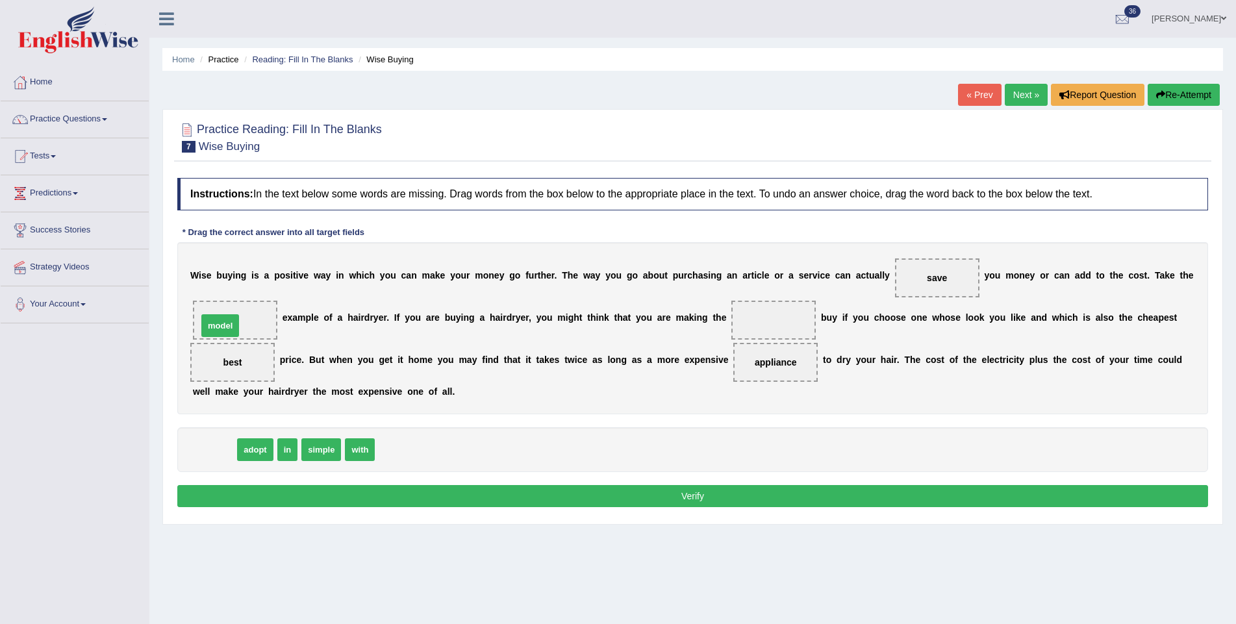
drag, startPoint x: 212, startPoint y: 444, endPoint x: 218, endPoint y: 317, distance: 126.8
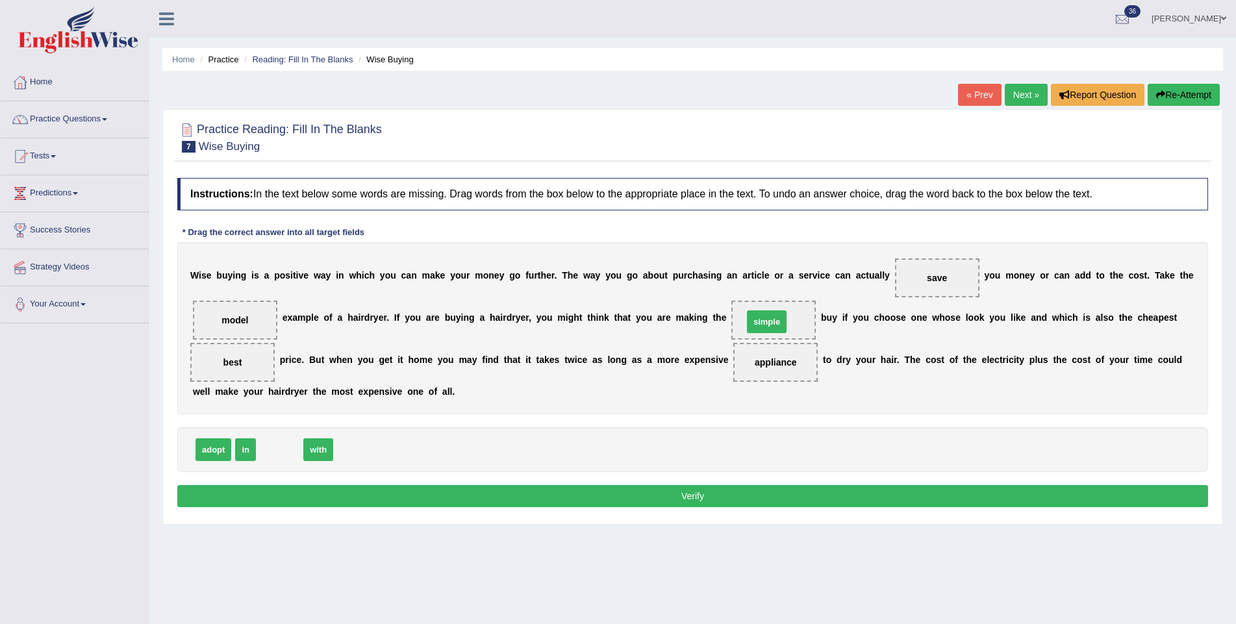
drag, startPoint x: 274, startPoint y: 451, endPoint x: 761, endPoint y: 323, distance: 503.6
click at [698, 487] on button "Verify" at bounding box center [692, 496] width 1031 height 22
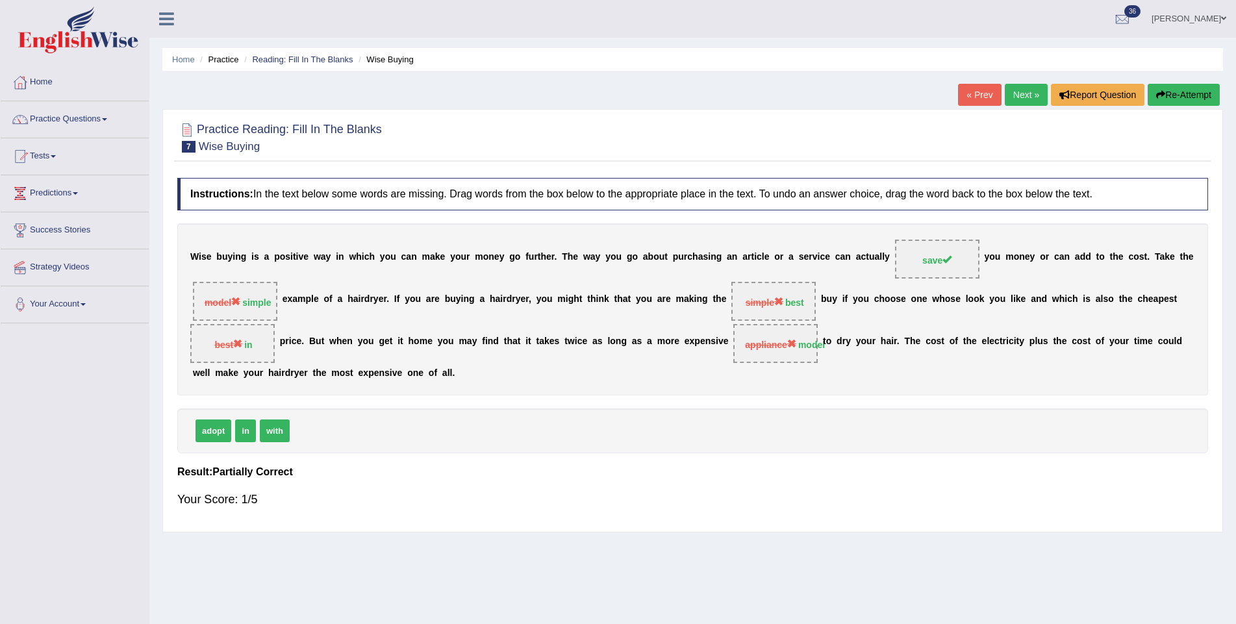
click at [1168, 94] on button "Re-Attempt" at bounding box center [1184, 95] width 72 height 22
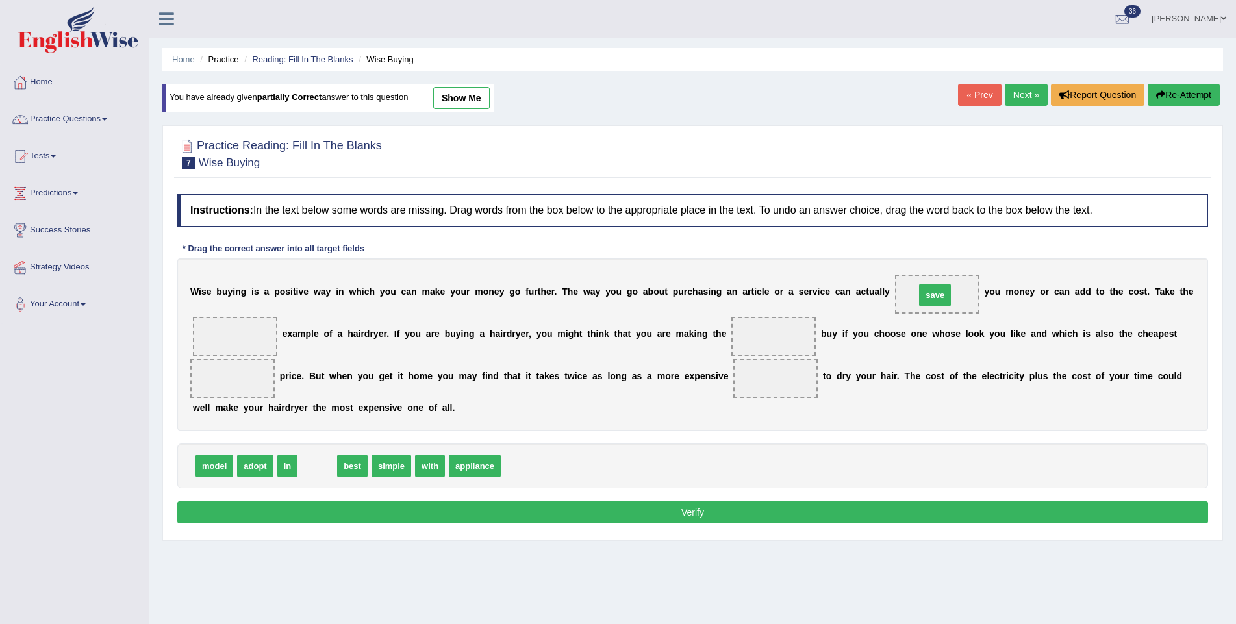
drag, startPoint x: 323, startPoint y: 464, endPoint x: 941, endPoint y: 293, distance: 640.8
drag, startPoint x: 316, startPoint y: 466, endPoint x: 227, endPoint y: 336, distance: 157.8
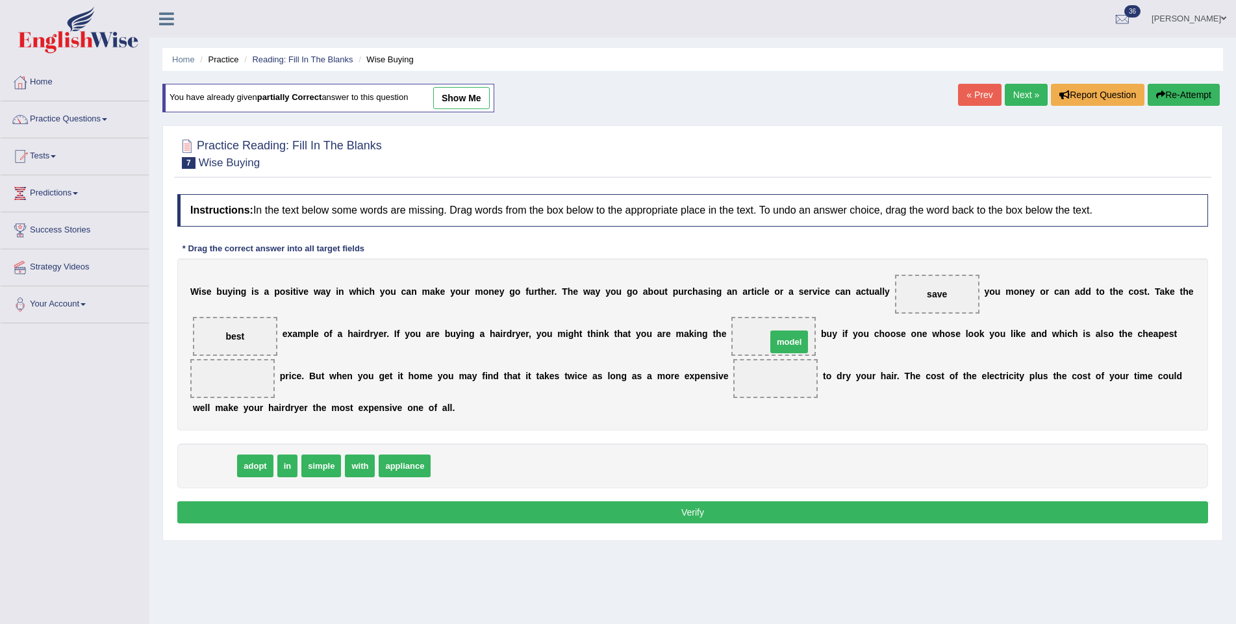
drag, startPoint x: 210, startPoint y: 462, endPoint x: 785, endPoint y: 338, distance: 588.0
drag, startPoint x: 249, startPoint y: 464, endPoint x: 251, endPoint y: 376, distance: 87.7
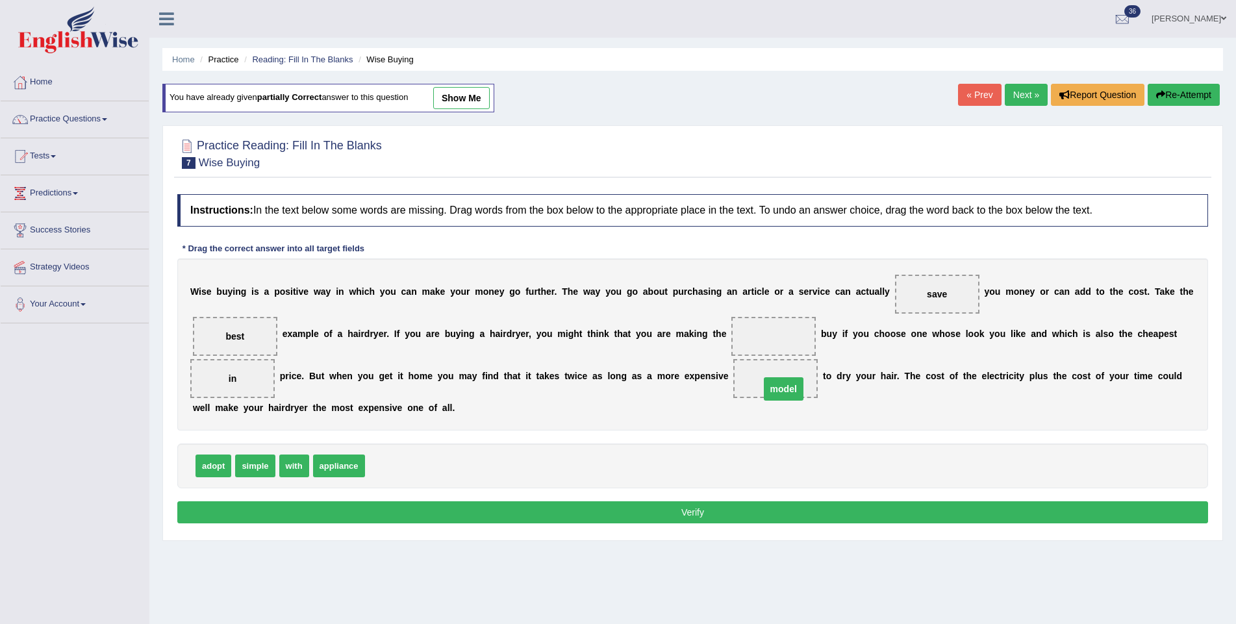
drag, startPoint x: 770, startPoint y: 336, endPoint x: 778, endPoint y: 387, distance: 51.4
drag, startPoint x: 257, startPoint y: 465, endPoint x: 770, endPoint y: 339, distance: 528.3
click at [726, 510] on button "Verify" at bounding box center [692, 512] width 1031 height 22
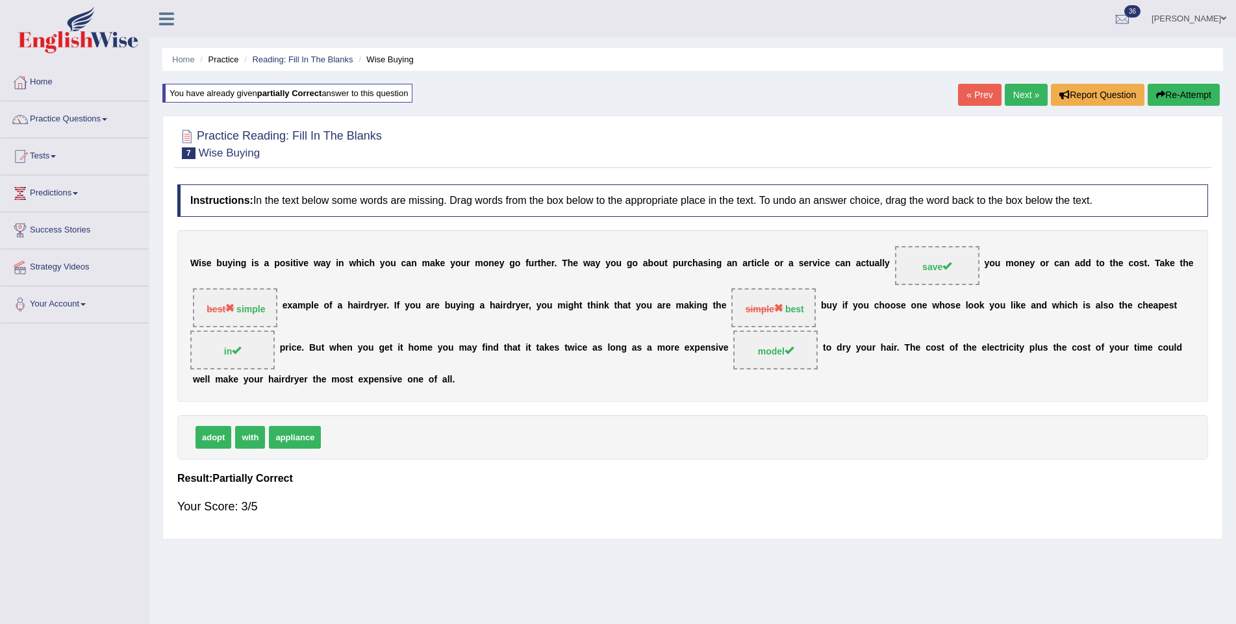
click at [1022, 94] on link "Next »" at bounding box center [1026, 95] width 43 height 22
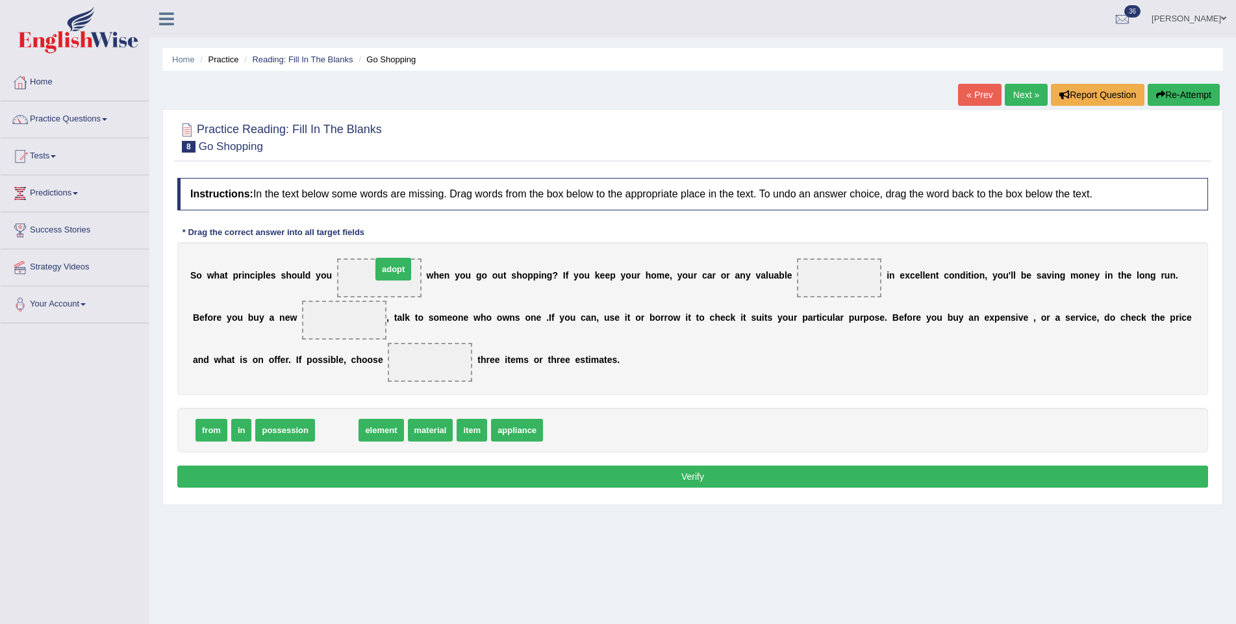
drag, startPoint x: 334, startPoint y: 427, endPoint x: 390, endPoint y: 266, distance: 170.7
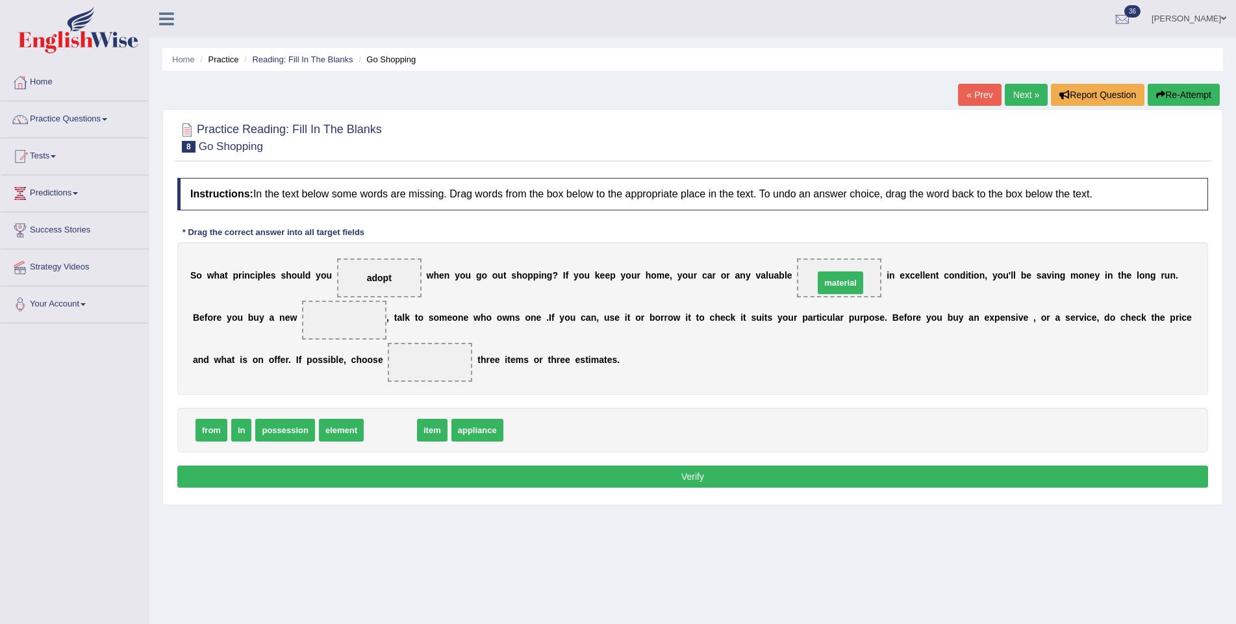
drag, startPoint x: 382, startPoint y: 433, endPoint x: 832, endPoint y: 284, distance: 473.8
drag, startPoint x: 386, startPoint y: 431, endPoint x: 354, endPoint y: 315, distance: 120.7
drag, startPoint x: 392, startPoint y: 432, endPoint x: 349, endPoint y: 326, distance: 114.2
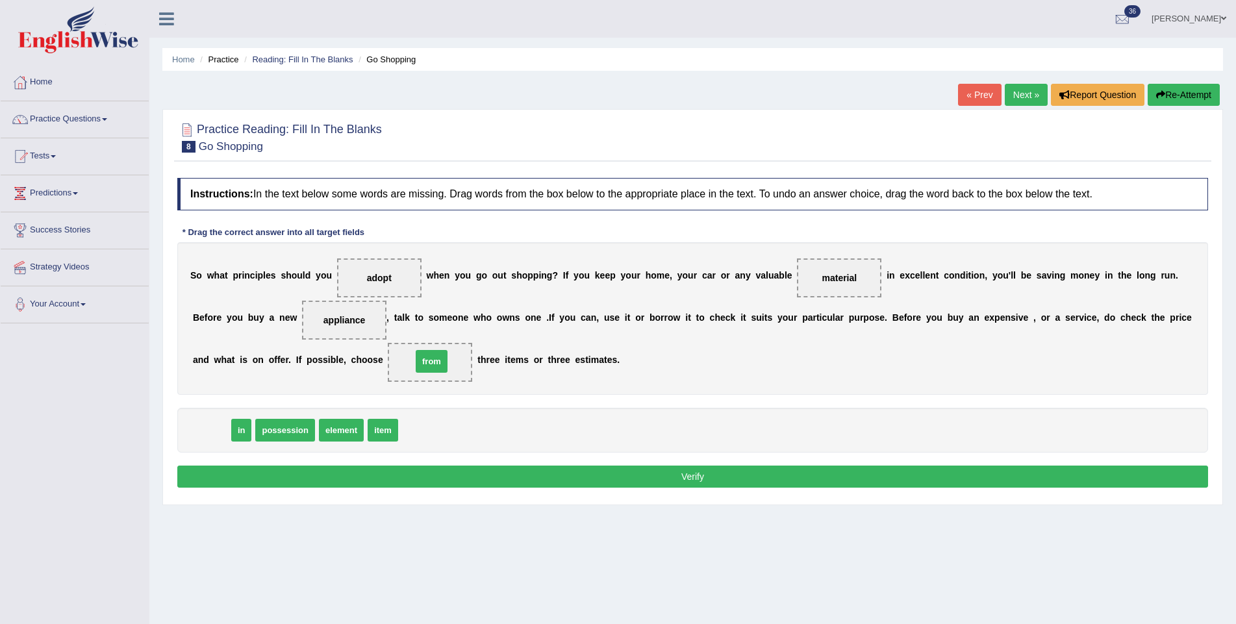
drag, startPoint x: 210, startPoint y: 429, endPoint x: 434, endPoint y: 359, distance: 234.8
click at [418, 467] on button "Verify" at bounding box center [692, 477] width 1031 height 22
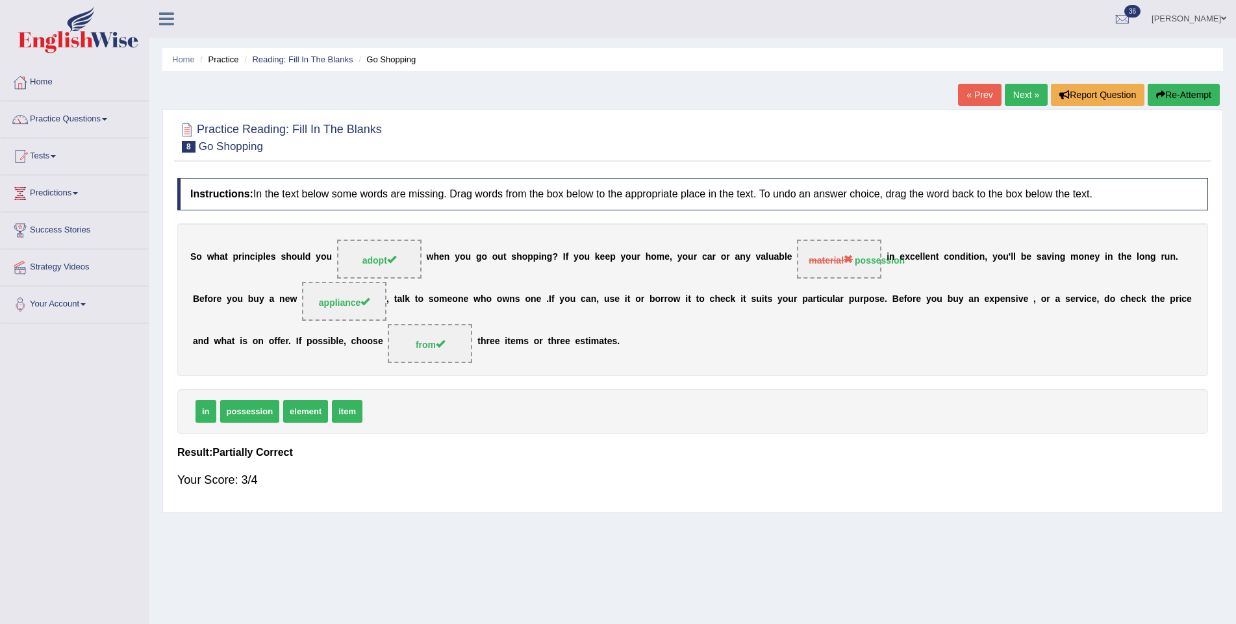
click at [1017, 92] on link "Next »" at bounding box center [1026, 95] width 43 height 22
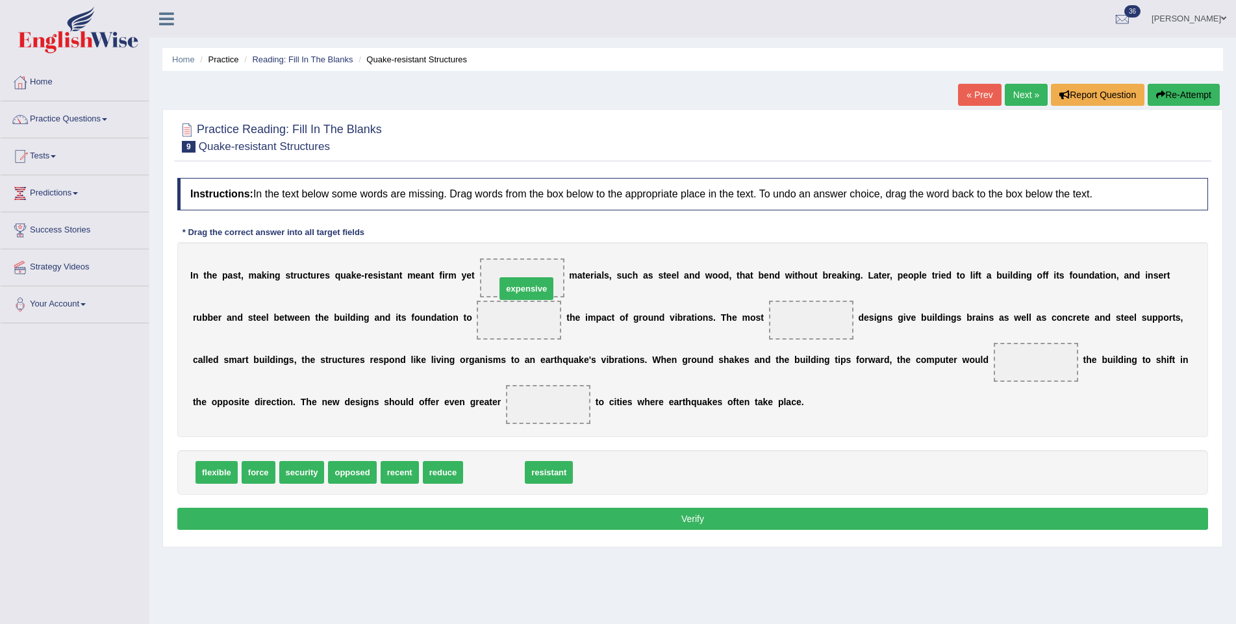
drag, startPoint x: 494, startPoint y: 470, endPoint x: 526, endPoint y: 285, distance: 187.9
drag, startPoint x: 405, startPoint y: 469, endPoint x: 831, endPoint y: 314, distance: 453.4
drag, startPoint x: 399, startPoint y: 472, endPoint x: 1052, endPoint y: 361, distance: 662.7
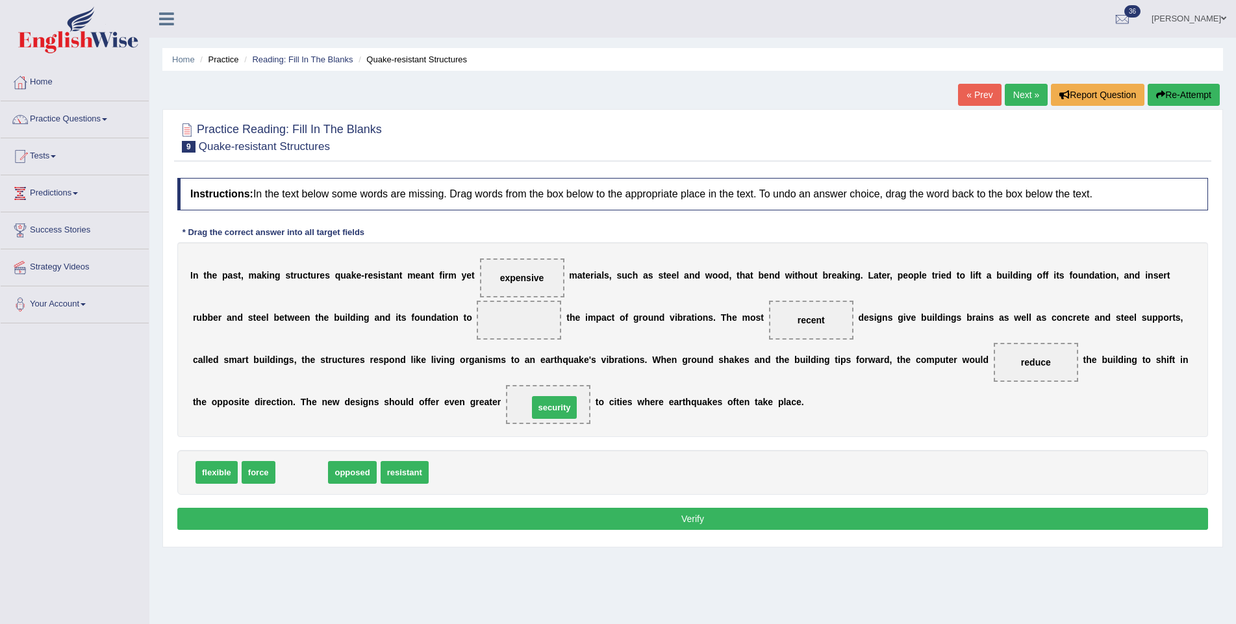
drag, startPoint x: 293, startPoint y: 472, endPoint x: 546, endPoint y: 407, distance: 260.9
drag, startPoint x: 310, startPoint y: 473, endPoint x: 523, endPoint y: 327, distance: 257.4
click at [531, 514] on button "Verify" at bounding box center [692, 519] width 1031 height 22
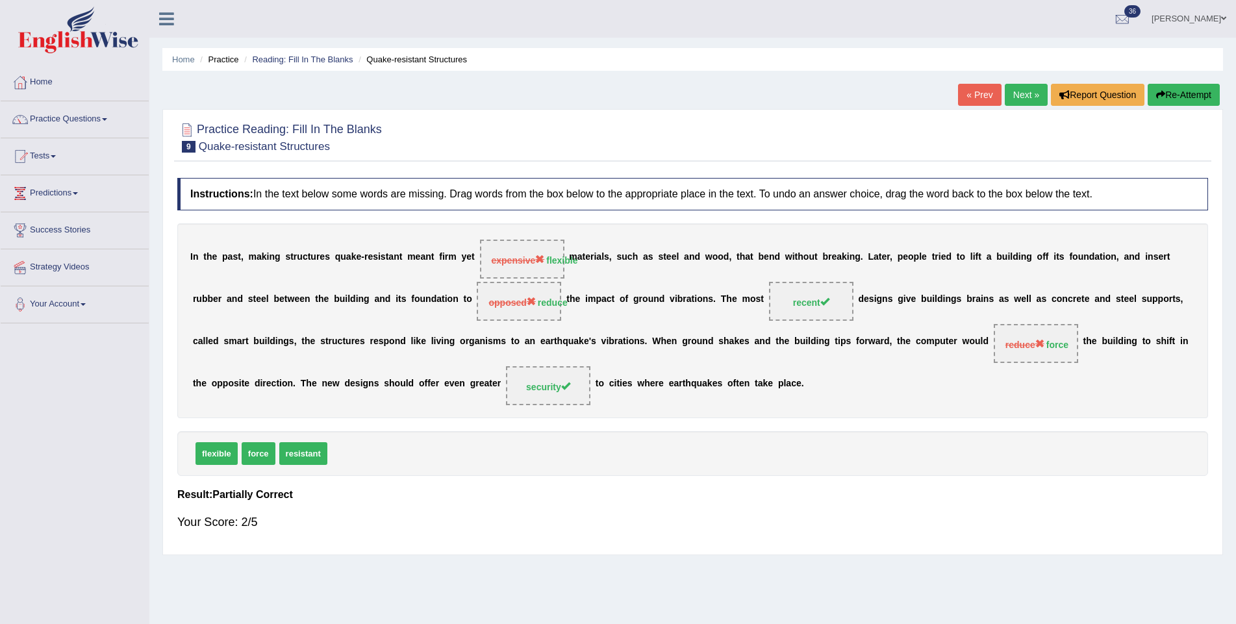
click at [1022, 92] on link "Next »" at bounding box center [1026, 95] width 43 height 22
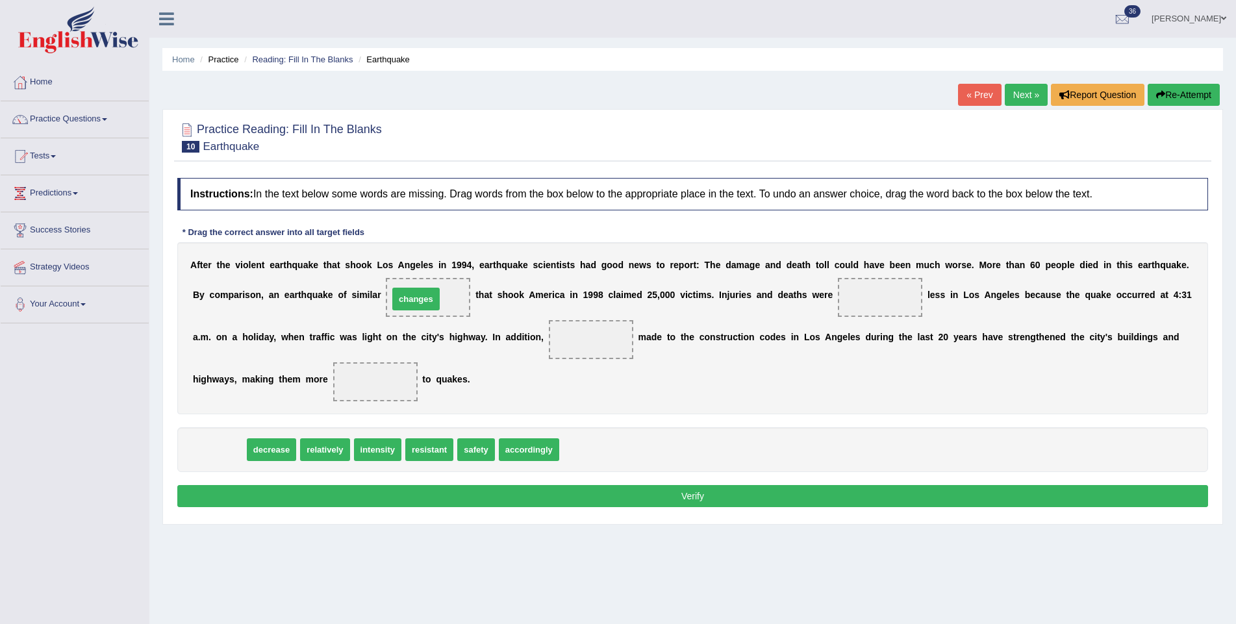
drag, startPoint x: 221, startPoint y: 447, endPoint x: 418, endPoint y: 296, distance: 247.8
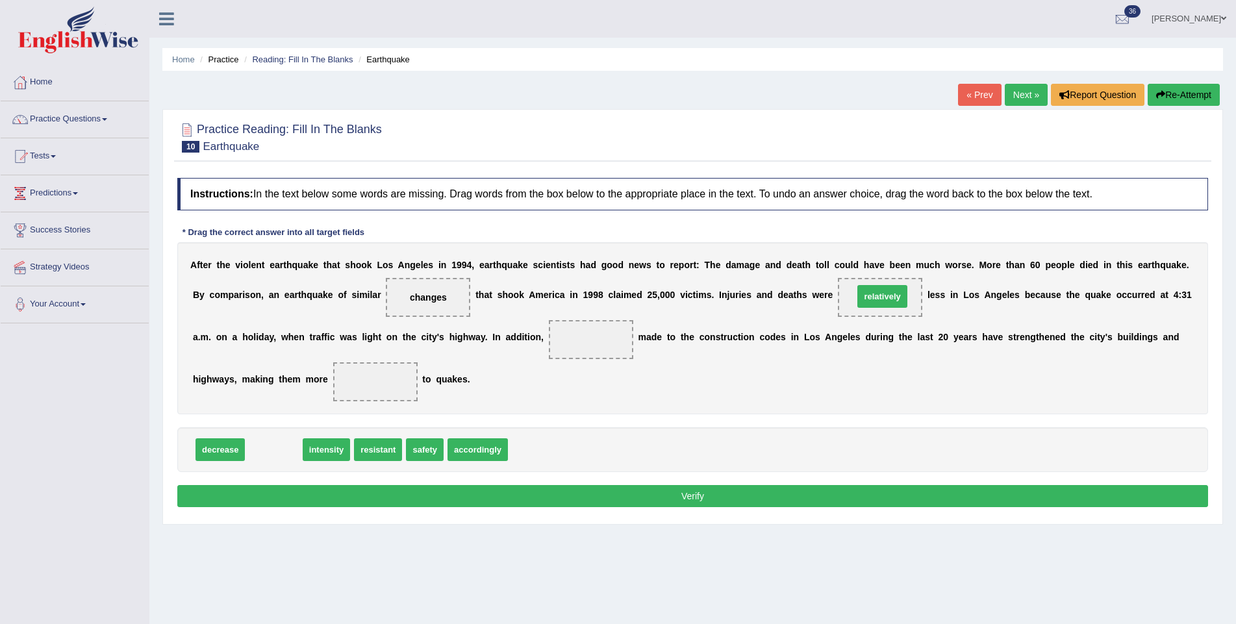
drag, startPoint x: 284, startPoint y: 449, endPoint x: 893, endPoint y: 296, distance: 627.6
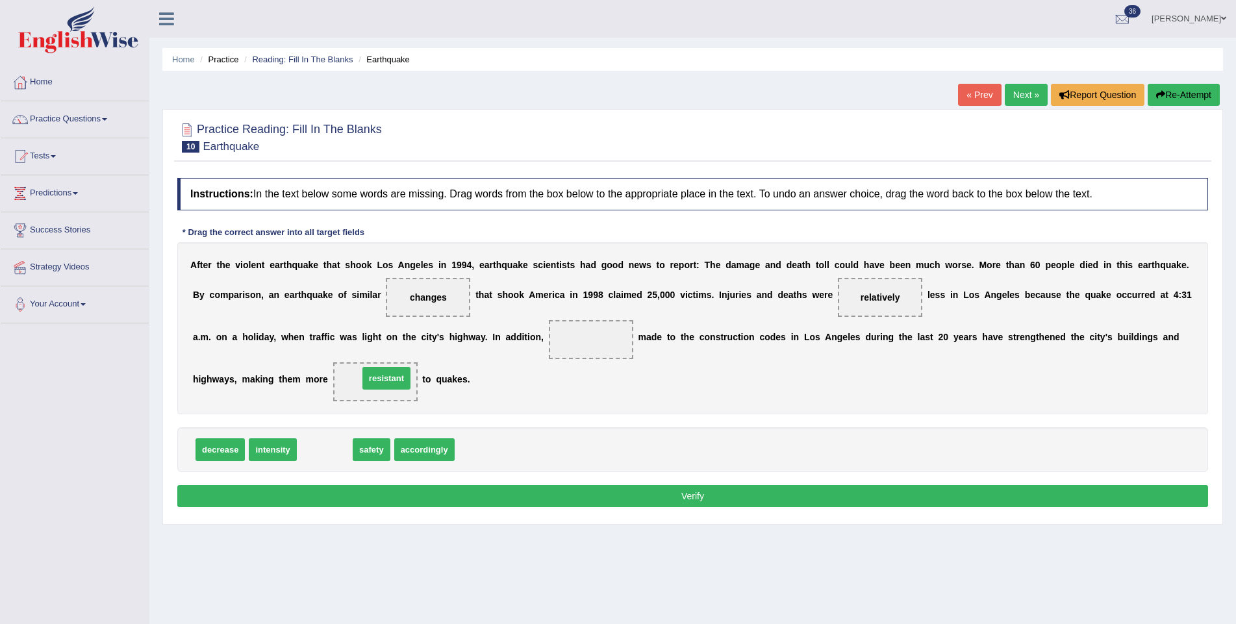
drag, startPoint x: 313, startPoint y: 448, endPoint x: 375, endPoint y: 377, distance: 94.4
drag, startPoint x: 316, startPoint y: 448, endPoint x: 589, endPoint y: 341, distance: 293.7
drag, startPoint x: 609, startPoint y: 338, endPoint x: 488, endPoint y: 428, distance: 150.4
click at [488, 428] on div "Instructions: In the text below some words are missing. Drag words from the box…" at bounding box center [692, 344] width 1037 height 346
drag, startPoint x: 575, startPoint y: 343, endPoint x: 447, endPoint y: 436, distance: 157.6
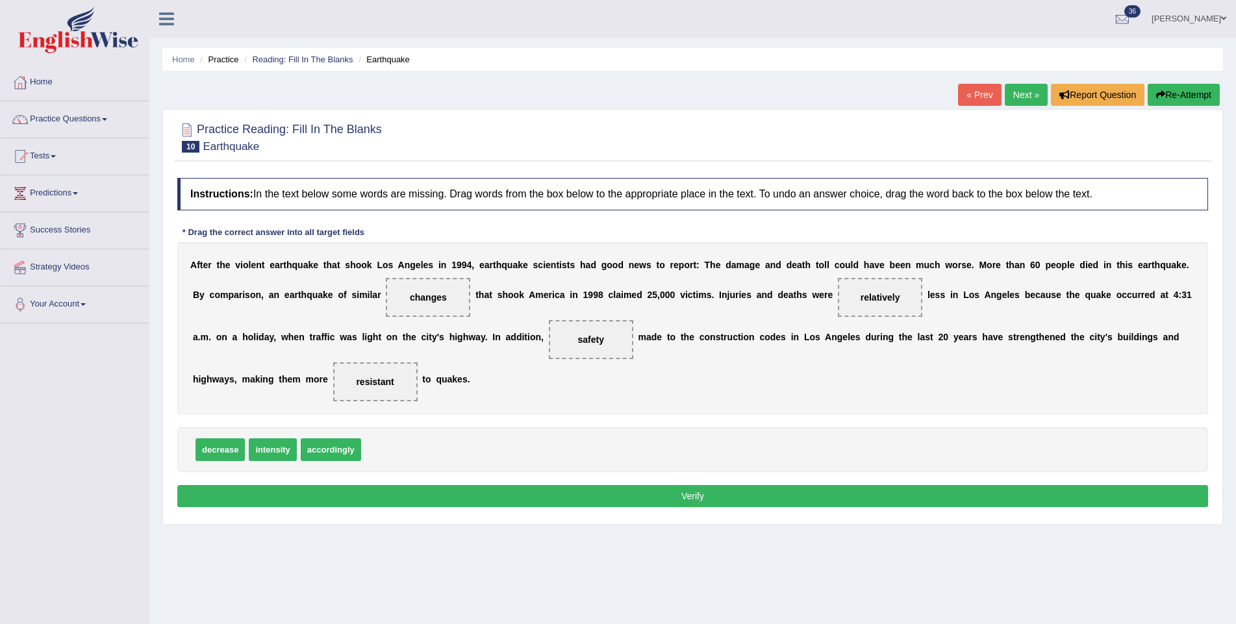
click at [447, 436] on div "Instructions: In the text below some words are missing. Drag words from the box…" at bounding box center [692, 344] width 1037 height 346
drag, startPoint x: 442, startPoint y: 296, endPoint x: 617, endPoint y: 340, distance: 180.2
drag, startPoint x: 278, startPoint y: 453, endPoint x: 425, endPoint y: 306, distance: 208.0
click at [494, 490] on button "Verify" at bounding box center [692, 496] width 1031 height 22
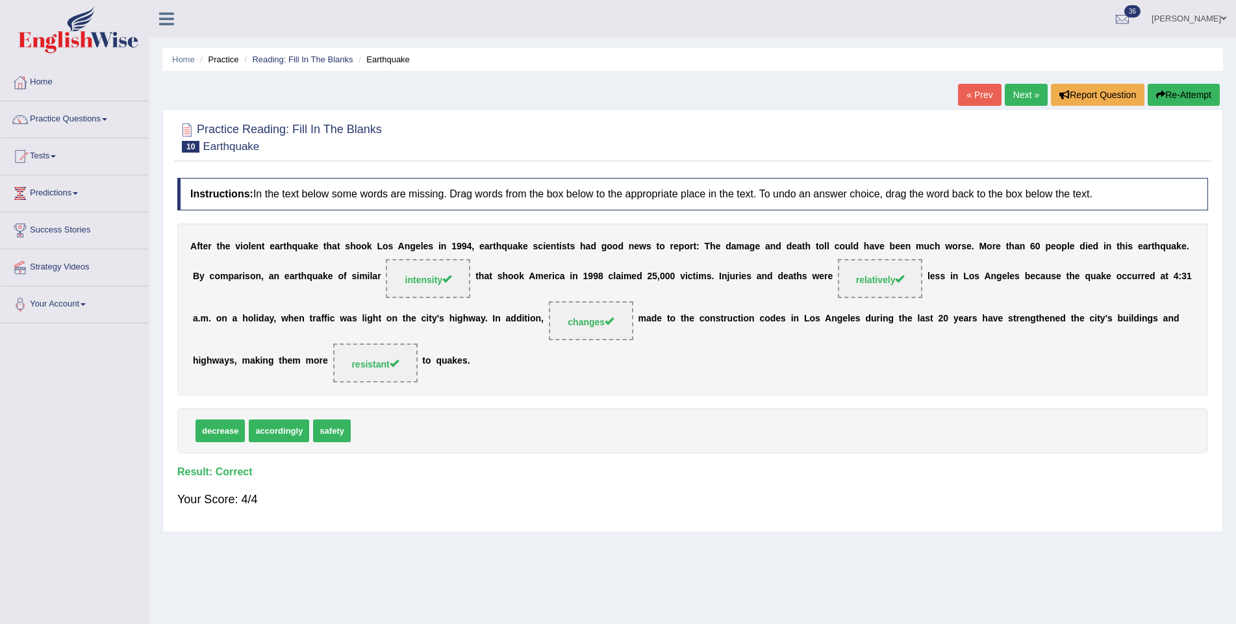
click at [1016, 97] on link "Next »" at bounding box center [1026, 95] width 43 height 22
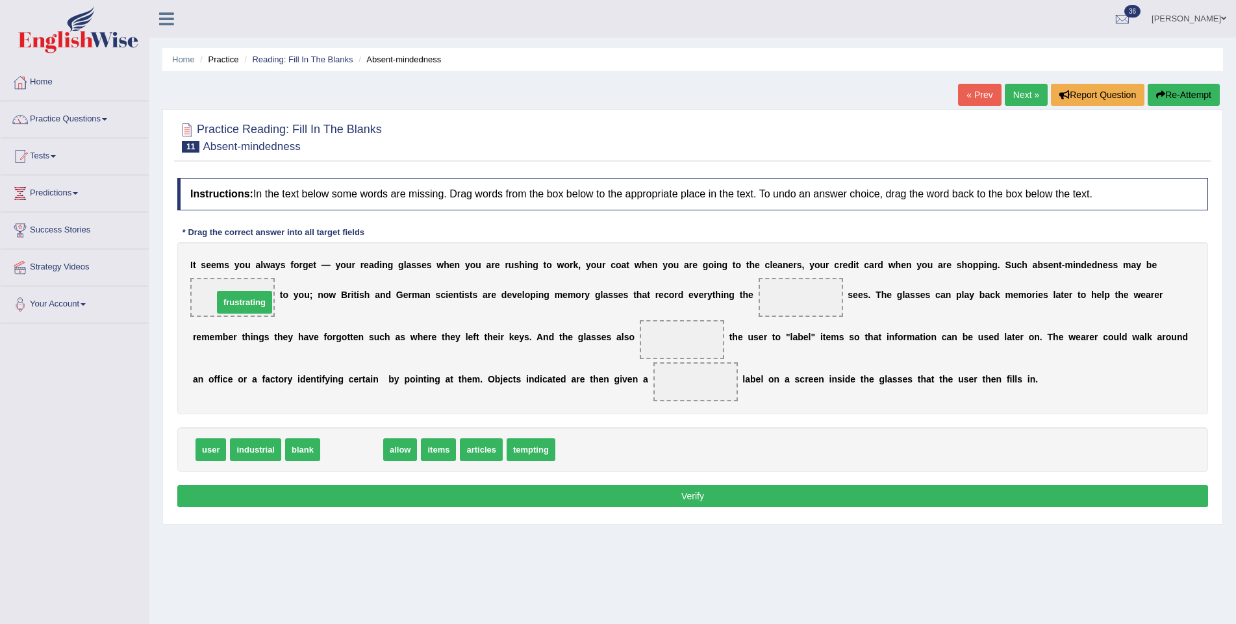
drag, startPoint x: 359, startPoint y: 451, endPoint x: 251, endPoint y: 301, distance: 184.4
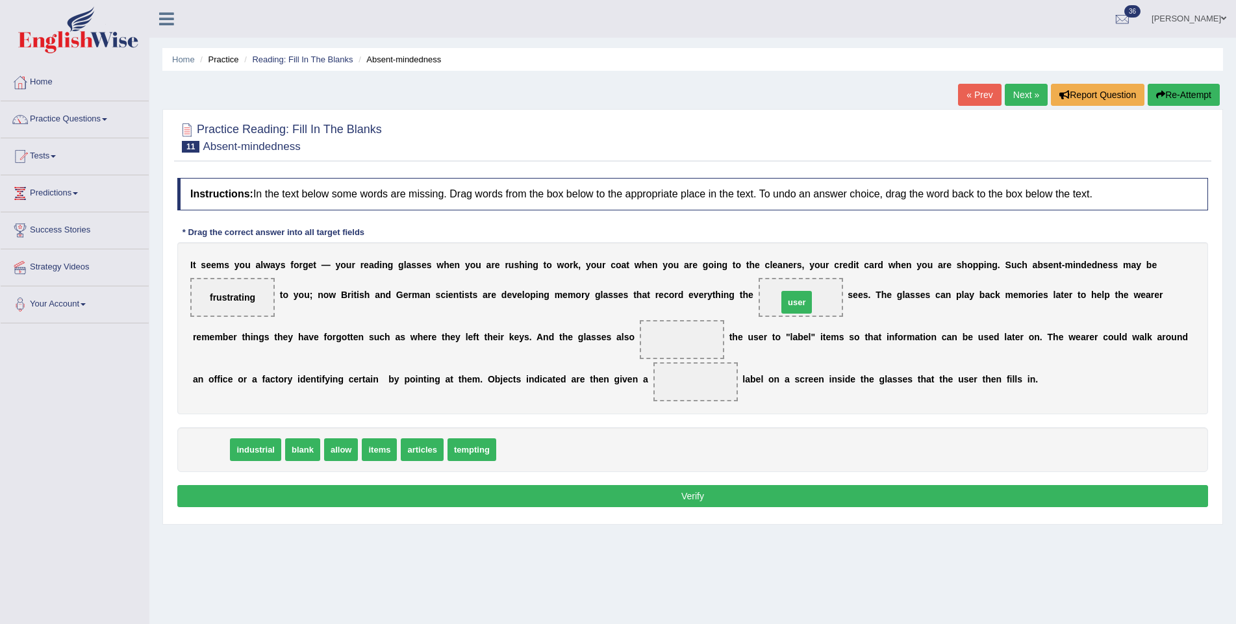
drag, startPoint x: 210, startPoint y: 447, endPoint x: 798, endPoint y: 298, distance: 606.4
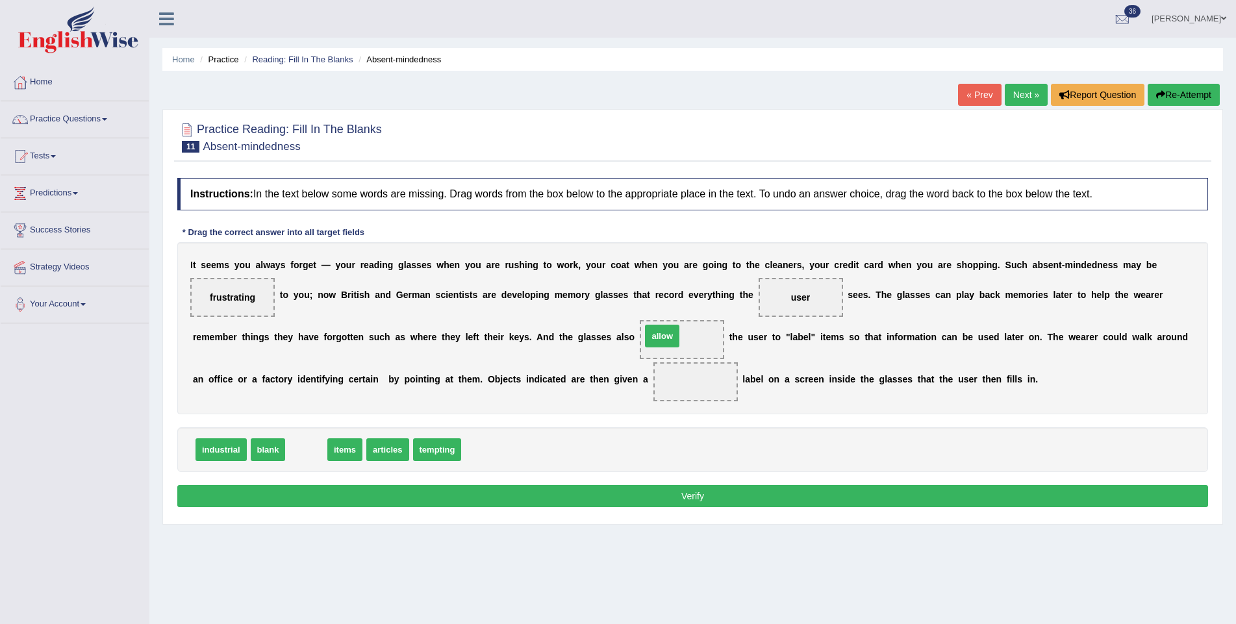
drag, startPoint x: 304, startPoint y: 444, endPoint x: 660, endPoint y: 330, distance: 373.6
drag, startPoint x: 271, startPoint y: 451, endPoint x: 688, endPoint y: 380, distance: 423.0
click at [656, 498] on button "Verify" at bounding box center [692, 496] width 1031 height 22
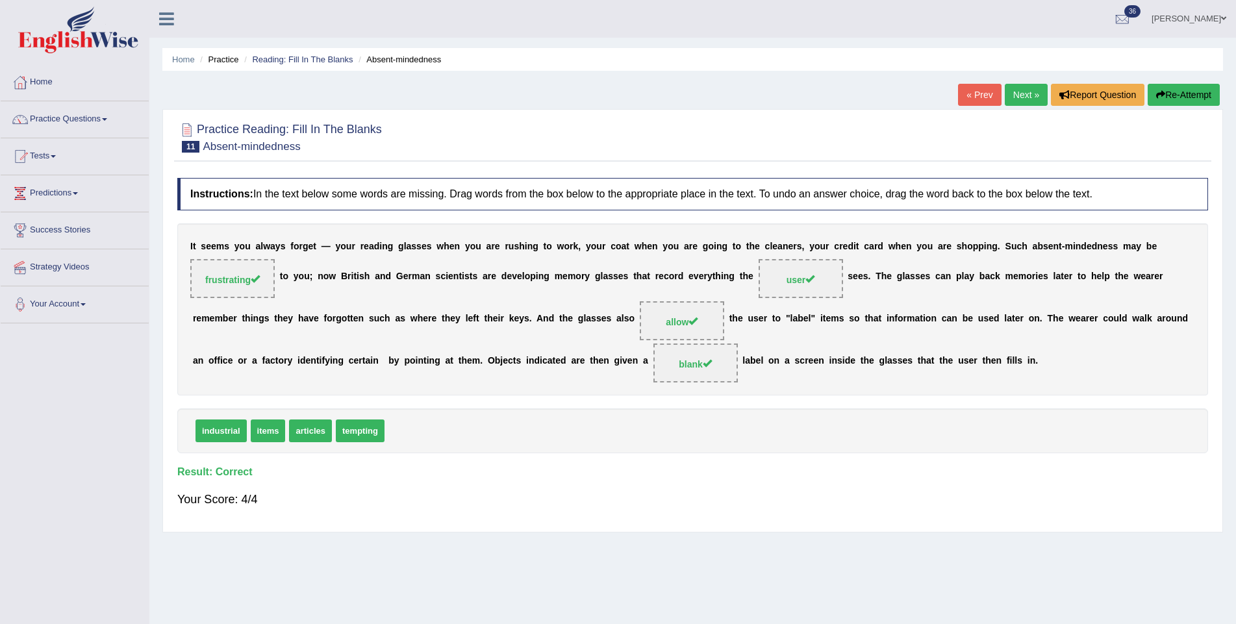
click at [1013, 94] on link "Next »" at bounding box center [1026, 95] width 43 height 22
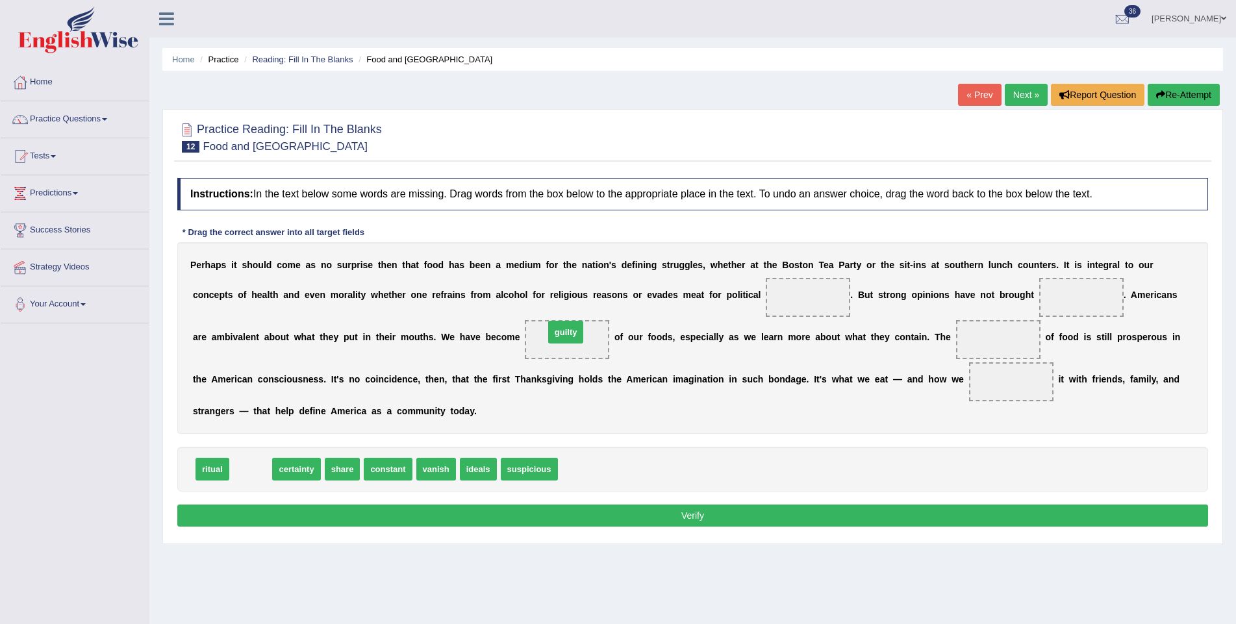
drag, startPoint x: 249, startPoint y: 468, endPoint x: 562, endPoint y: 335, distance: 340.5
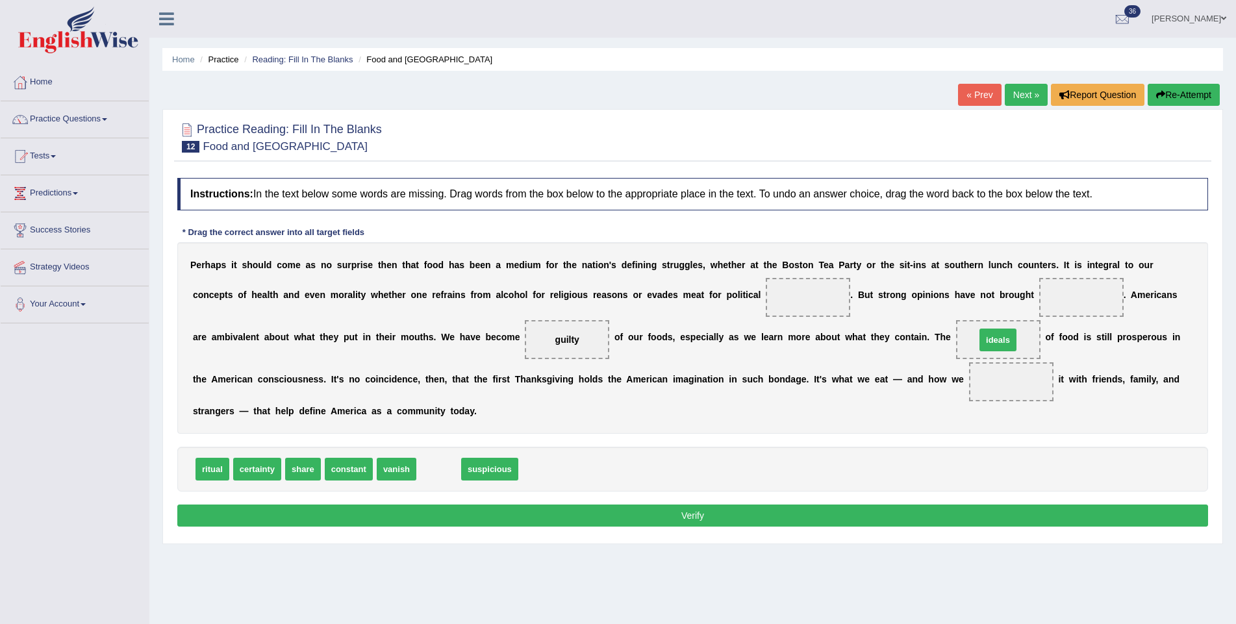
drag, startPoint x: 439, startPoint y: 468, endPoint x: 998, endPoint y: 338, distance: 573.9
drag, startPoint x: 310, startPoint y: 465, endPoint x: 1027, endPoint y: 375, distance: 723.3
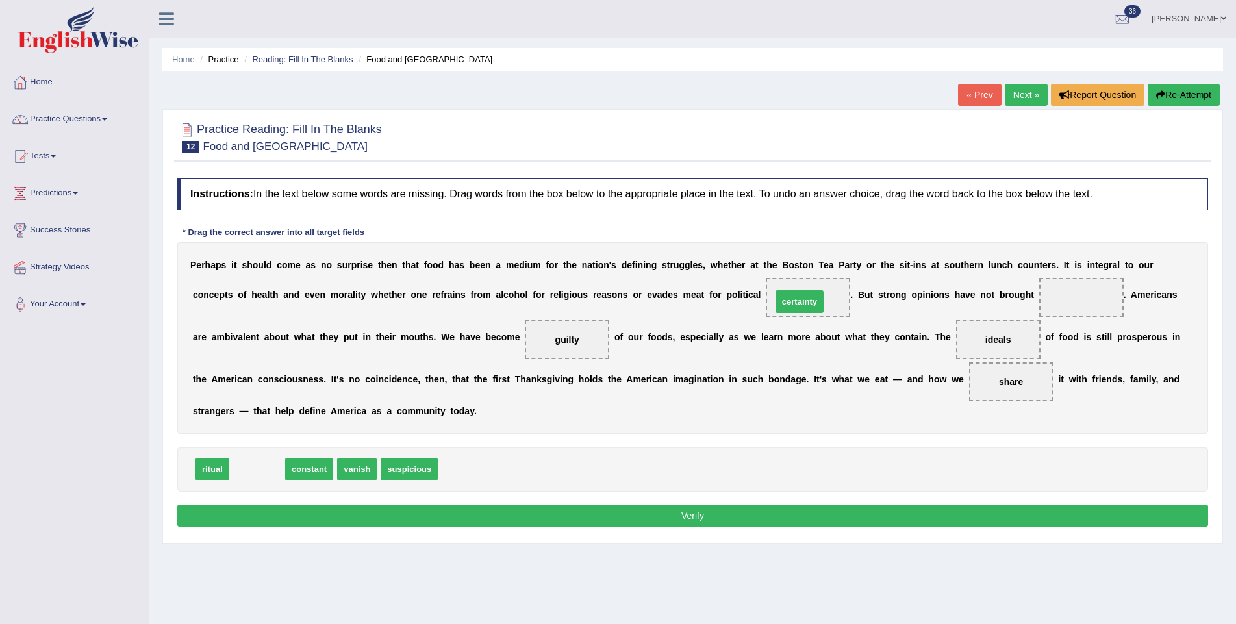
drag, startPoint x: 259, startPoint y: 468, endPoint x: 801, endPoint y: 300, distance: 567.6
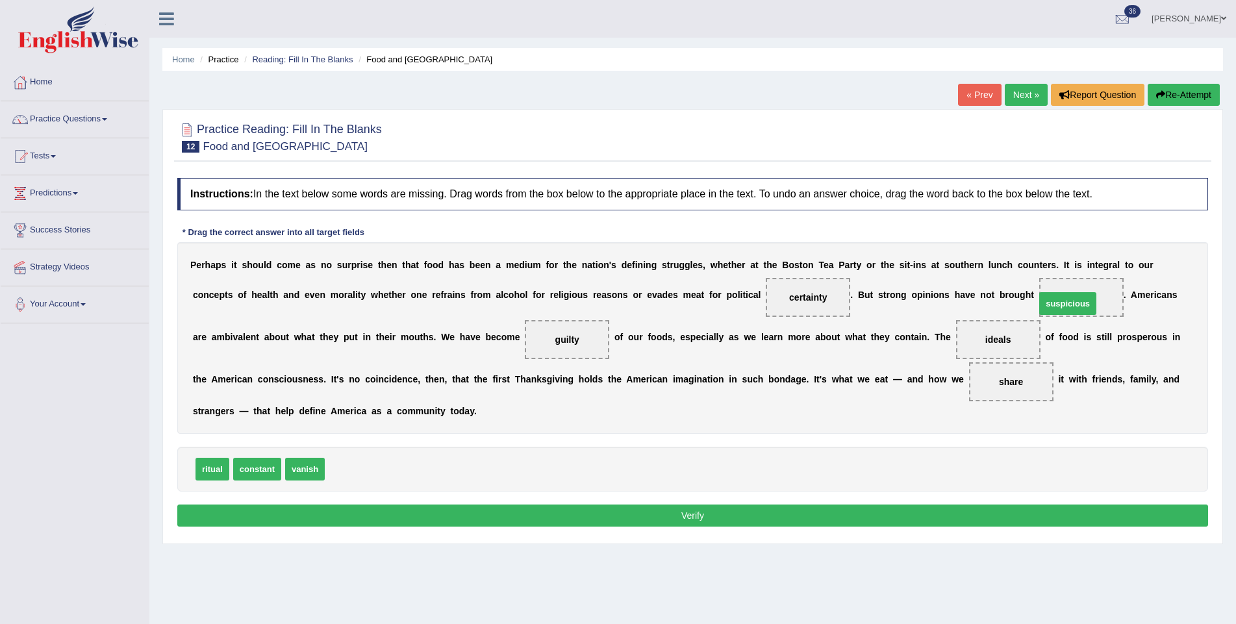
drag, startPoint x: 366, startPoint y: 468, endPoint x: 1077, endPoint y: 303, distance: 729.6
click at [887, 516] on button "Verify" at bounding box center [692, 516] width 1031 height 22
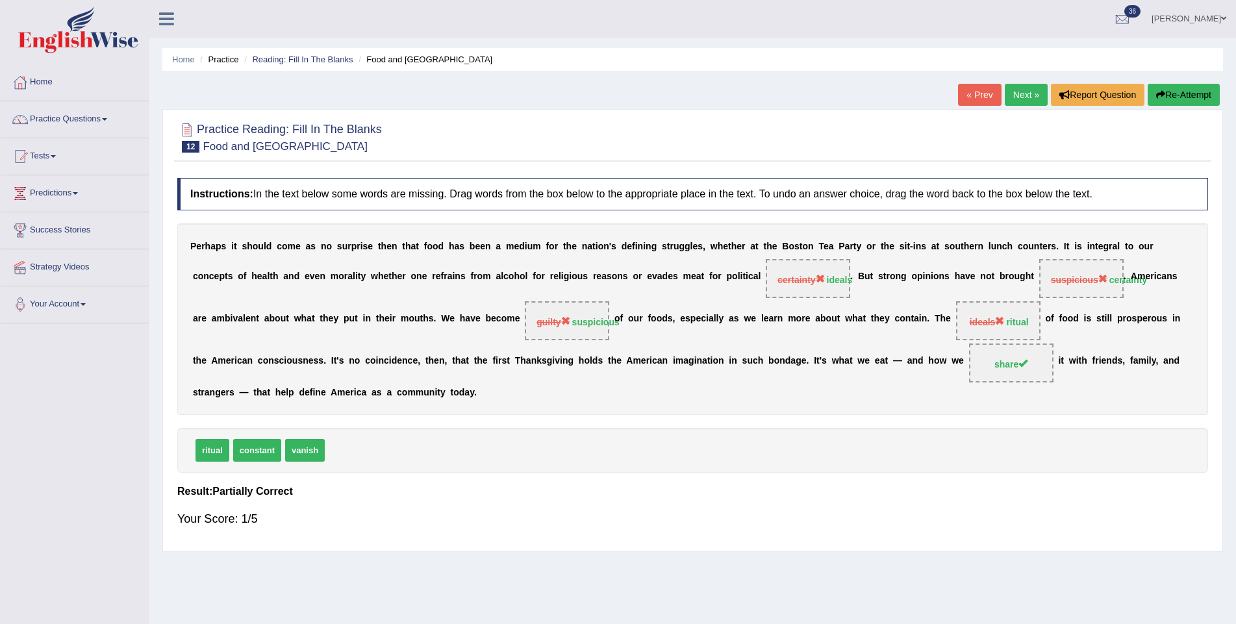
click at [1013, 90] on link "Next »" at bounding box center [1026, 95] width 43 height 22
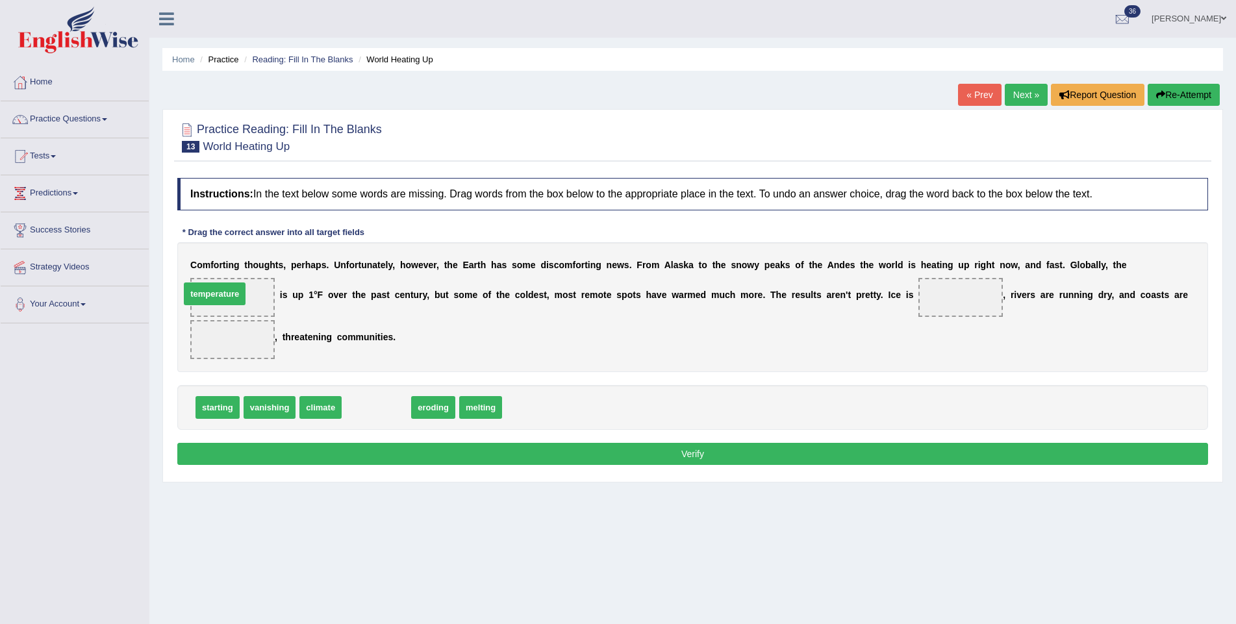
drag, startPoint x: 378, startPoint y: 403, endPoint x: 216, endPoint y: 290, distance: 197.7
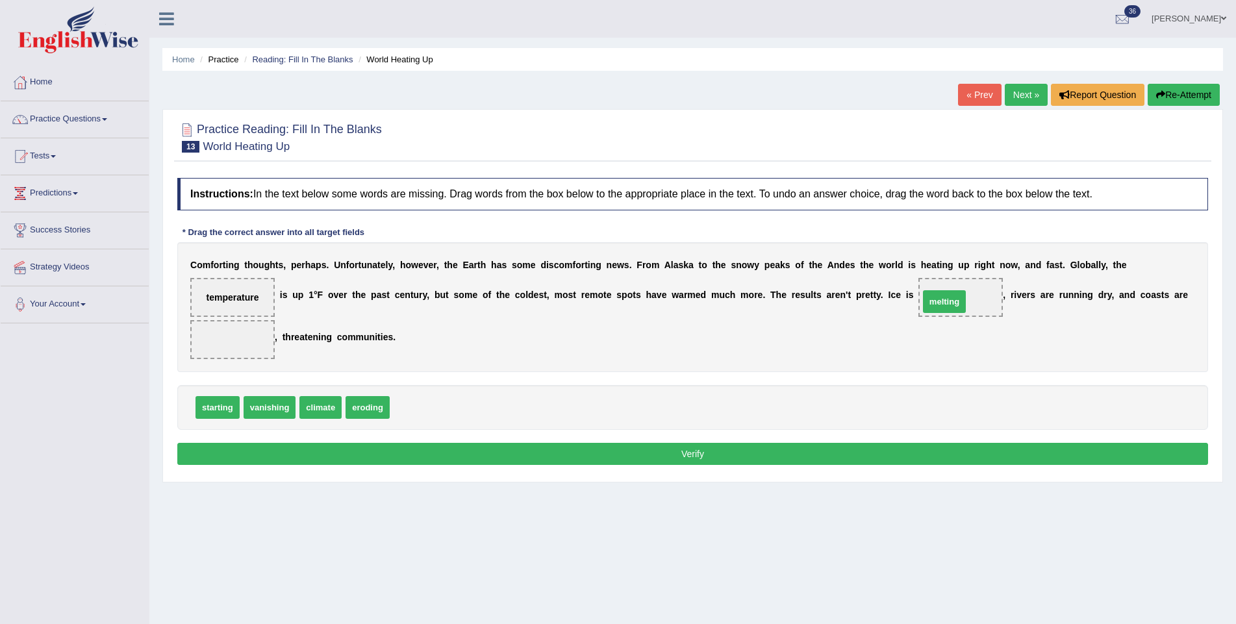
drag, startPoint x: 419, startPoint y: 407, endPoint x: 948, endPoint y: 301, distance: 539.8
drag, startPoint x: 364, startPoint y: 405, endPoint x: 218, endPoint y: 344, distance: 158.4
click at [431, 447] on button "Verify" at bounding box center [692, 454] width 1031 height 22
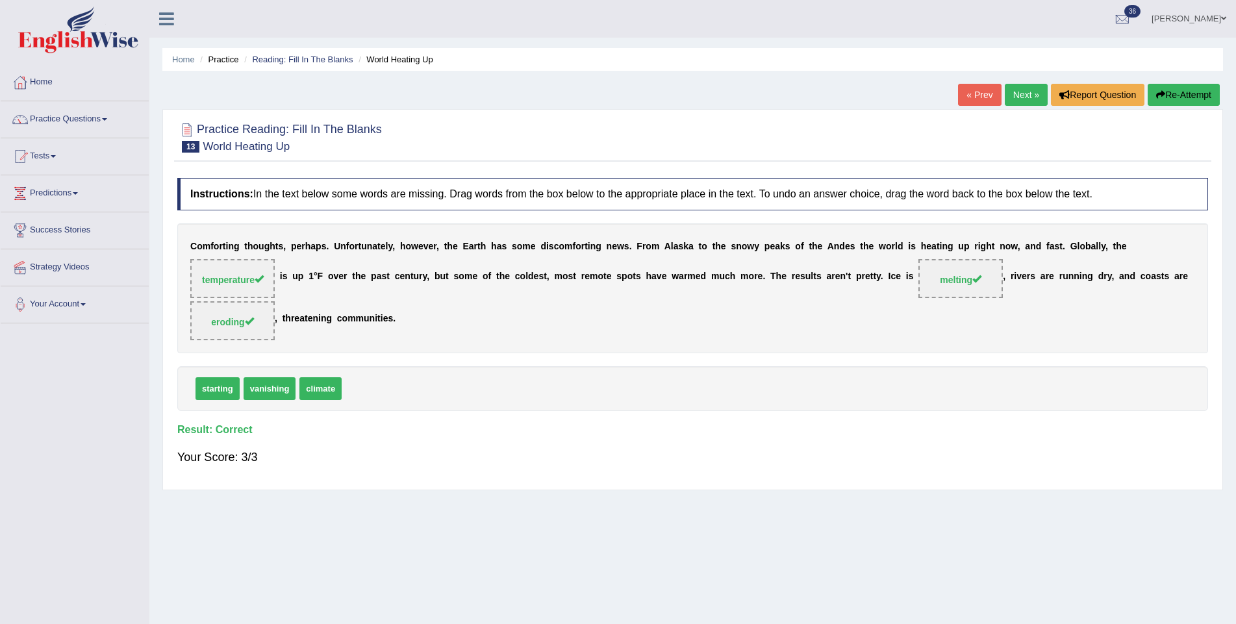
click at [1025, 90] on link "Next »" at bounding box center [1026, 95] width 43 height 22
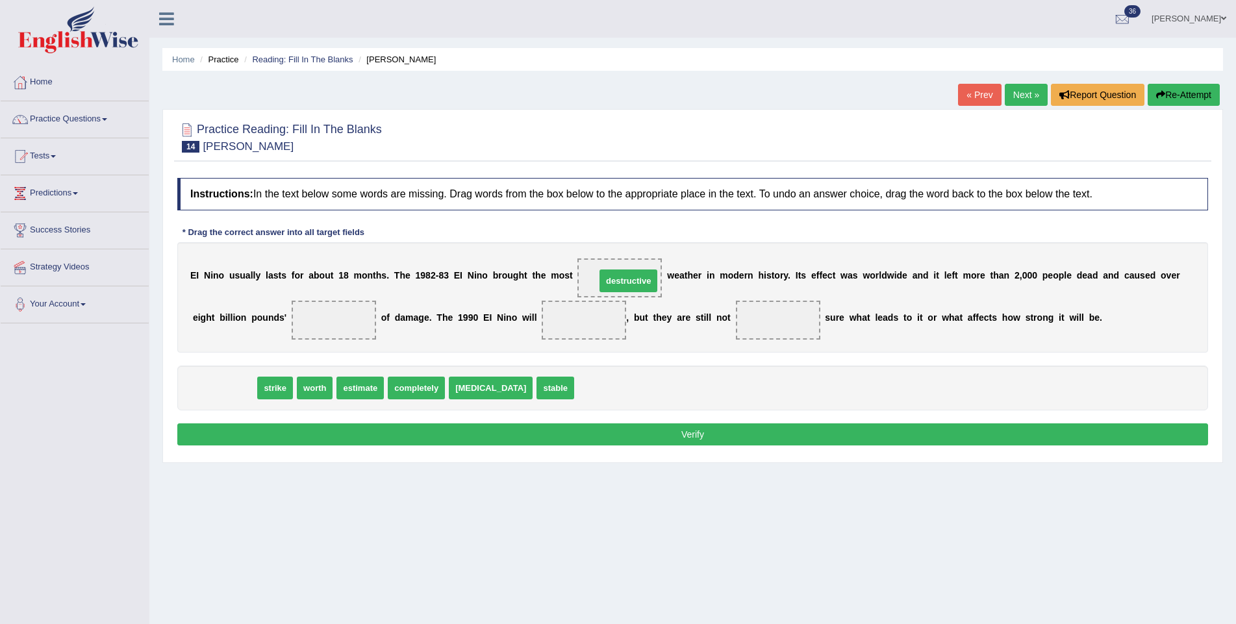
drag, startPoint x: 220, startPoint y: 388, endPoint x: 623, endPoint y: 281, distance: 416.7
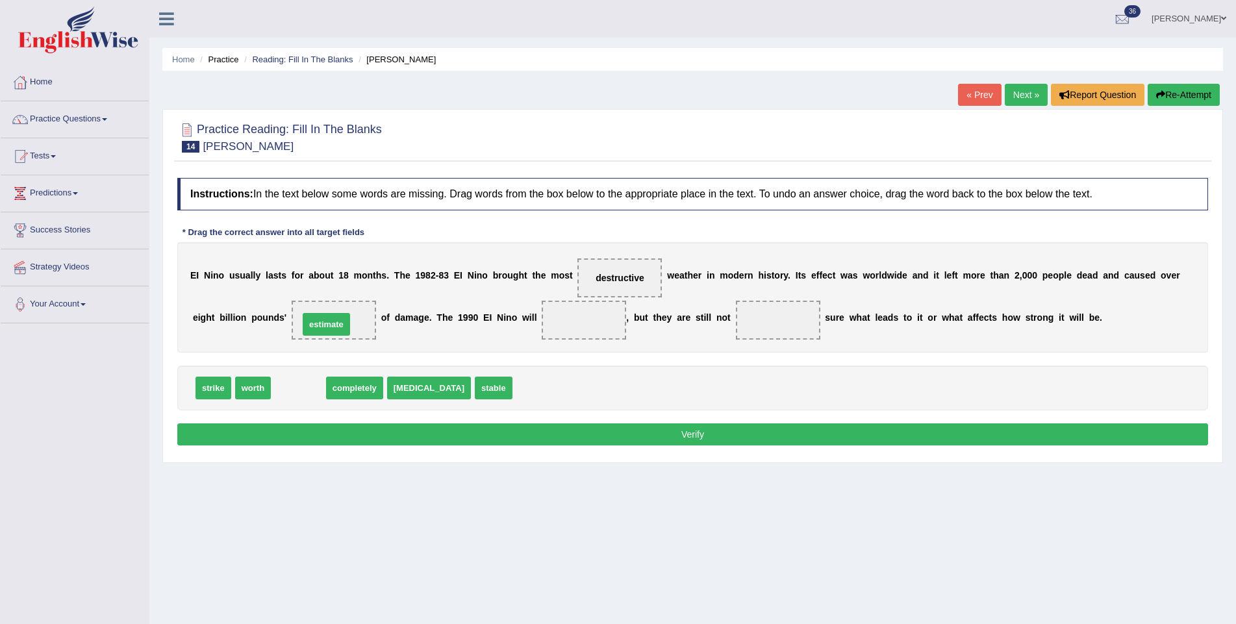
drag, startPoint x: 316, startPoint y: 377, endPoint x: 344, endPoint y: 318, distance: 65.1
drag, startPoint x: 316, startPoint y: 388, endPoint x: 794, endPoint y: 322, distance: 482.5
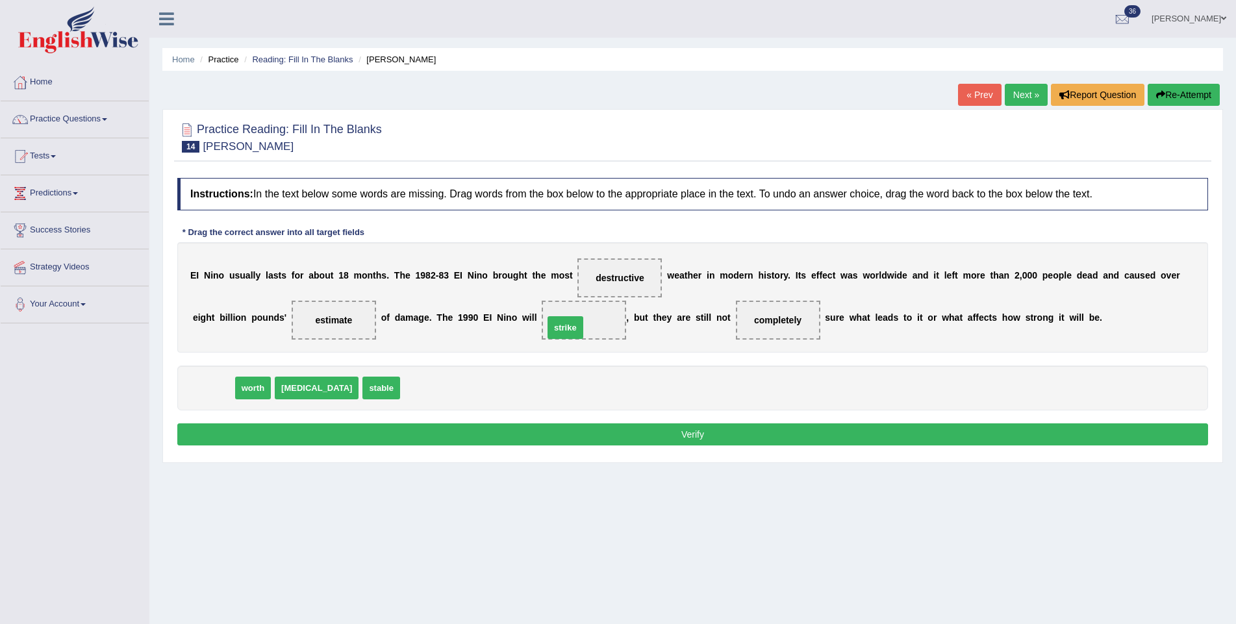
drag, startPoint x: 210, startPoint y: 389, endPoint x: 562, endPoint y: 329, distance: 357.2
click at [526, 431] on button "Verify" at bounding box center [692, 434] width 1031 height 22
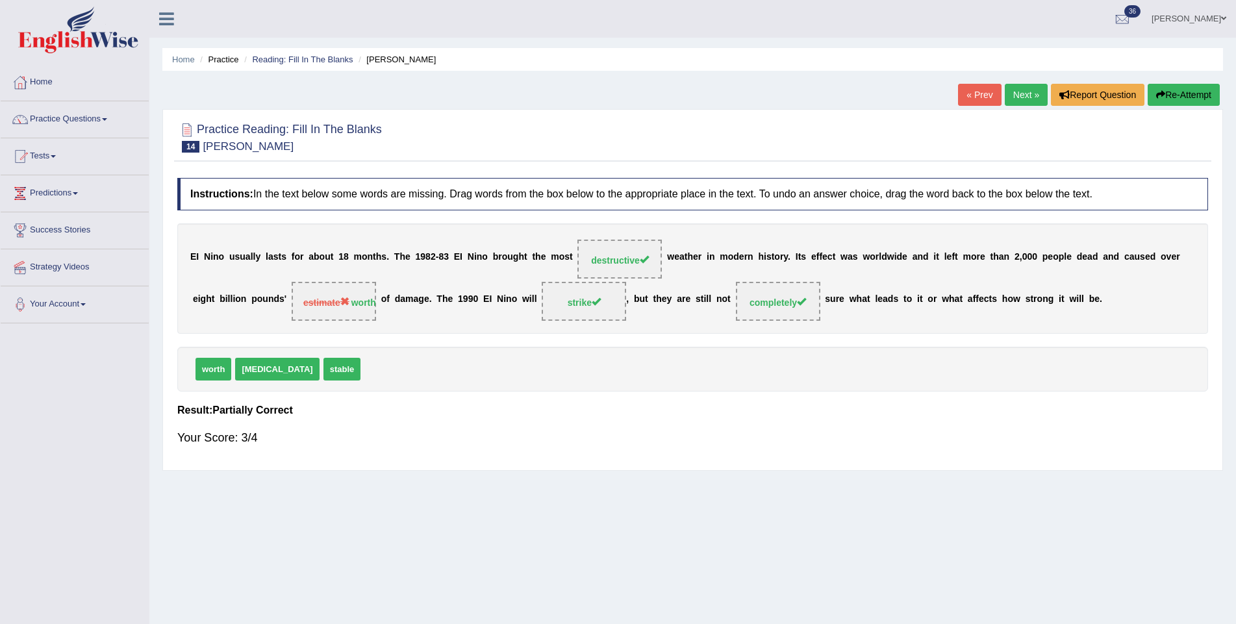
click at [1014, 97] on link "Next »" at bounding box center [1026, 95] width 43 height 22
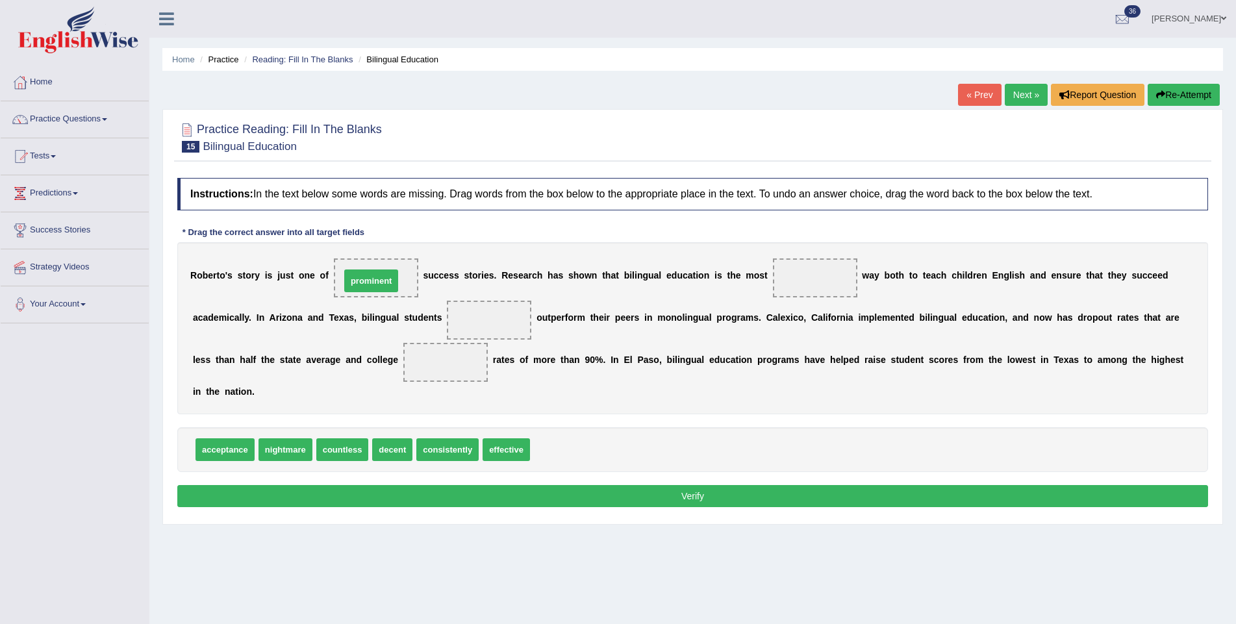
drag, startPoint x: 563, startPoint y: 449, endPoint x: 373, endPoint y: 281, distance: 253.9
drag, startPoint x: 392, startPoint y: 447, endPoint x: 803, endPoint y: 277, distance: 444.3
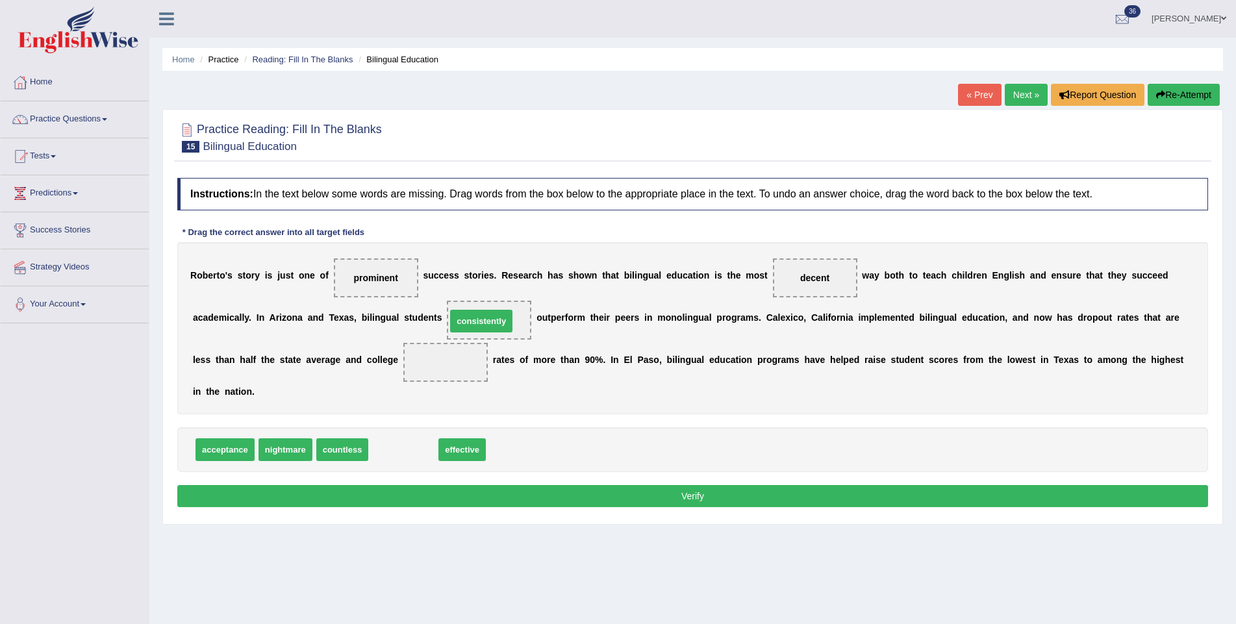
drag, startPoint x: 408, startPoint y: 445, endPoint x: 486, endPoint y: 316, distance: 150.4
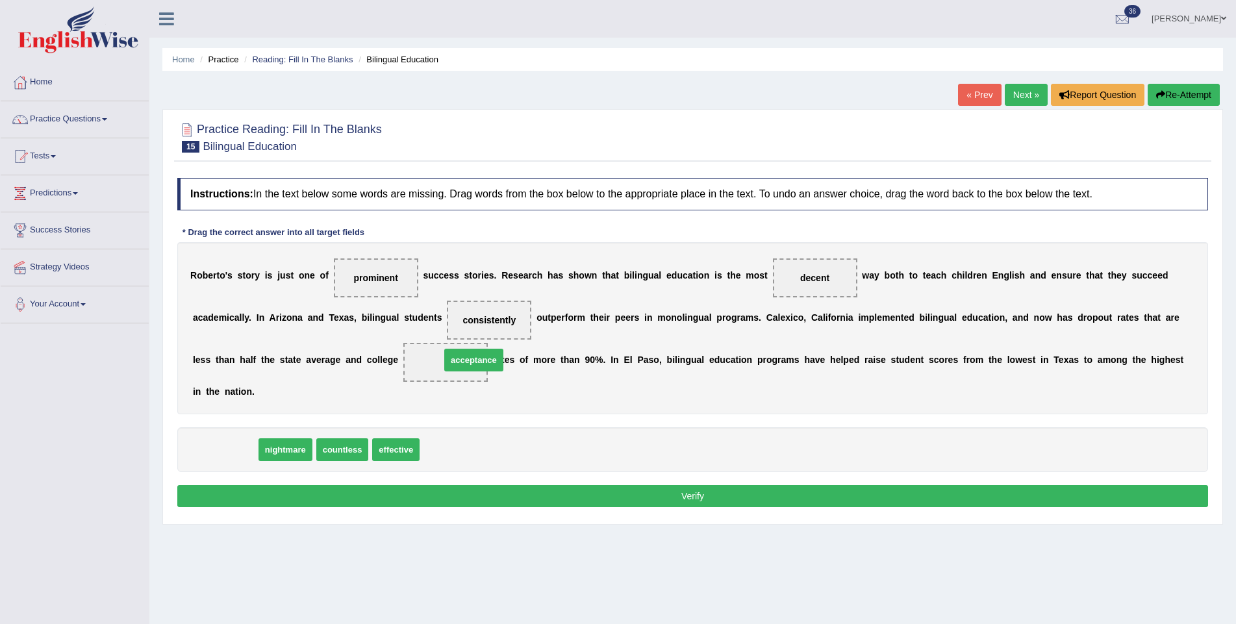
drag, startPoint x: 220, startPoint y: 446, endPoint x: 469, endPoint y: 356, distance: 264.4
click at [433, 485] on button "Verify" at bounding box center [692, 496] width 1031 height 22
